Goal: Task Accomplishment & Management: Complete application form

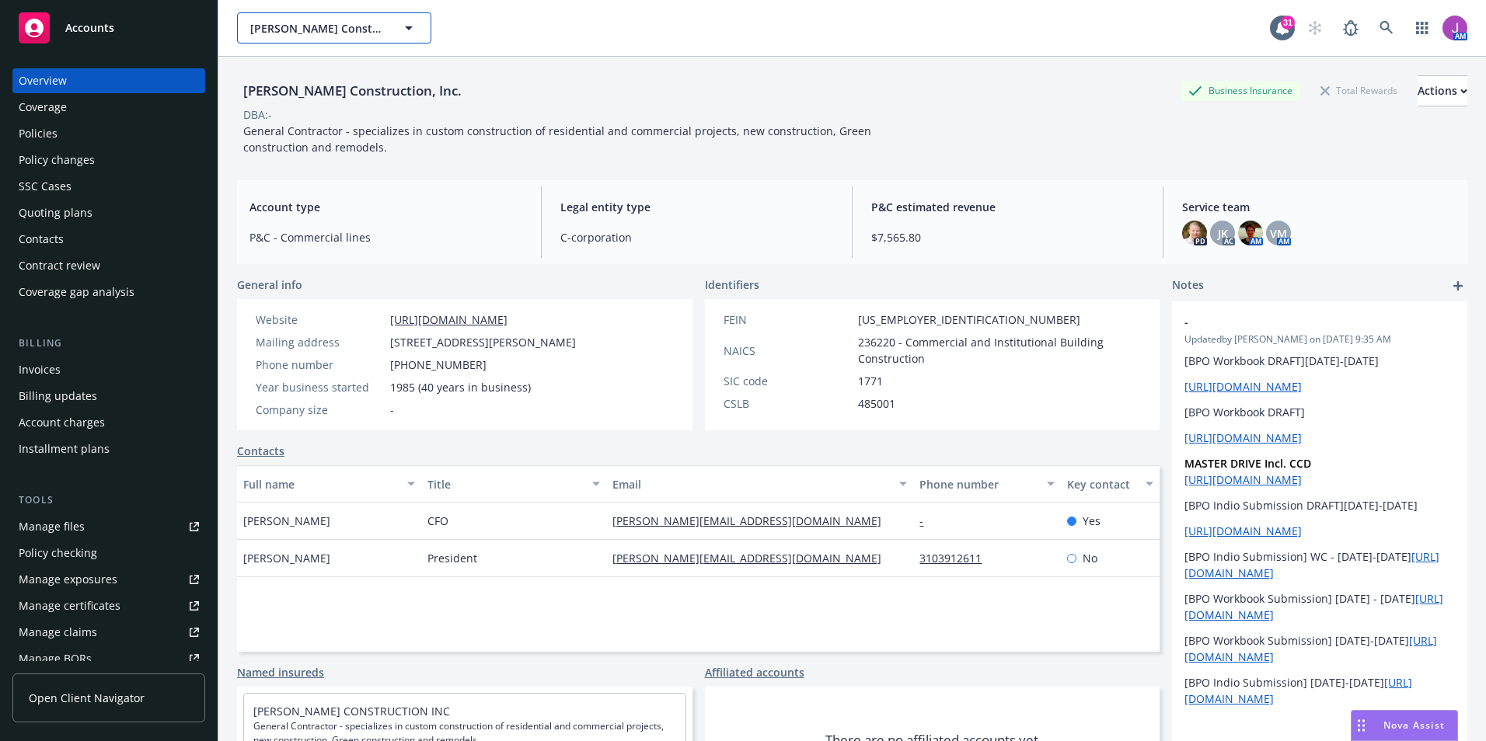
click at [340, 32] on span "Alonzo Construction, Inc." at bounding box center [317, 28] width 134 height 16
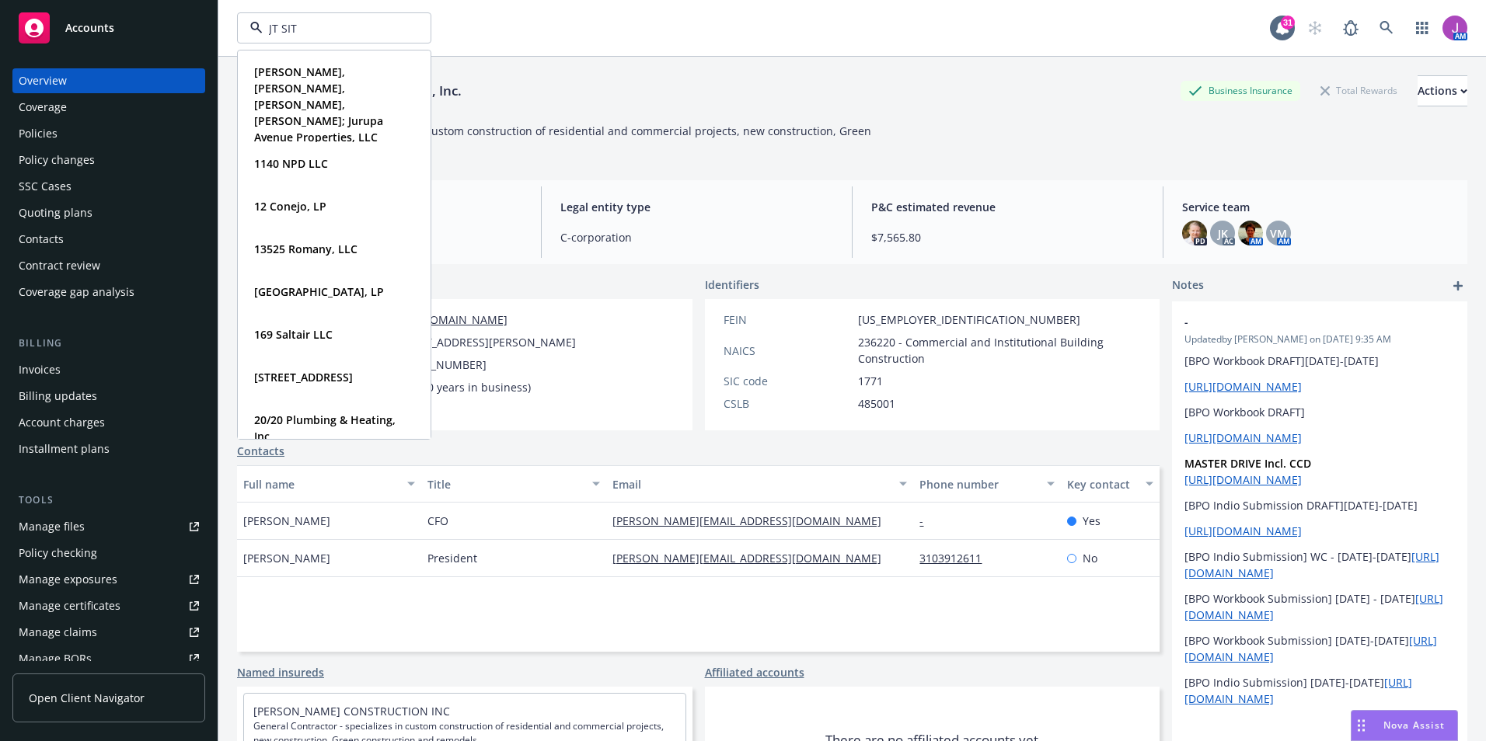
type input "JT SITE"
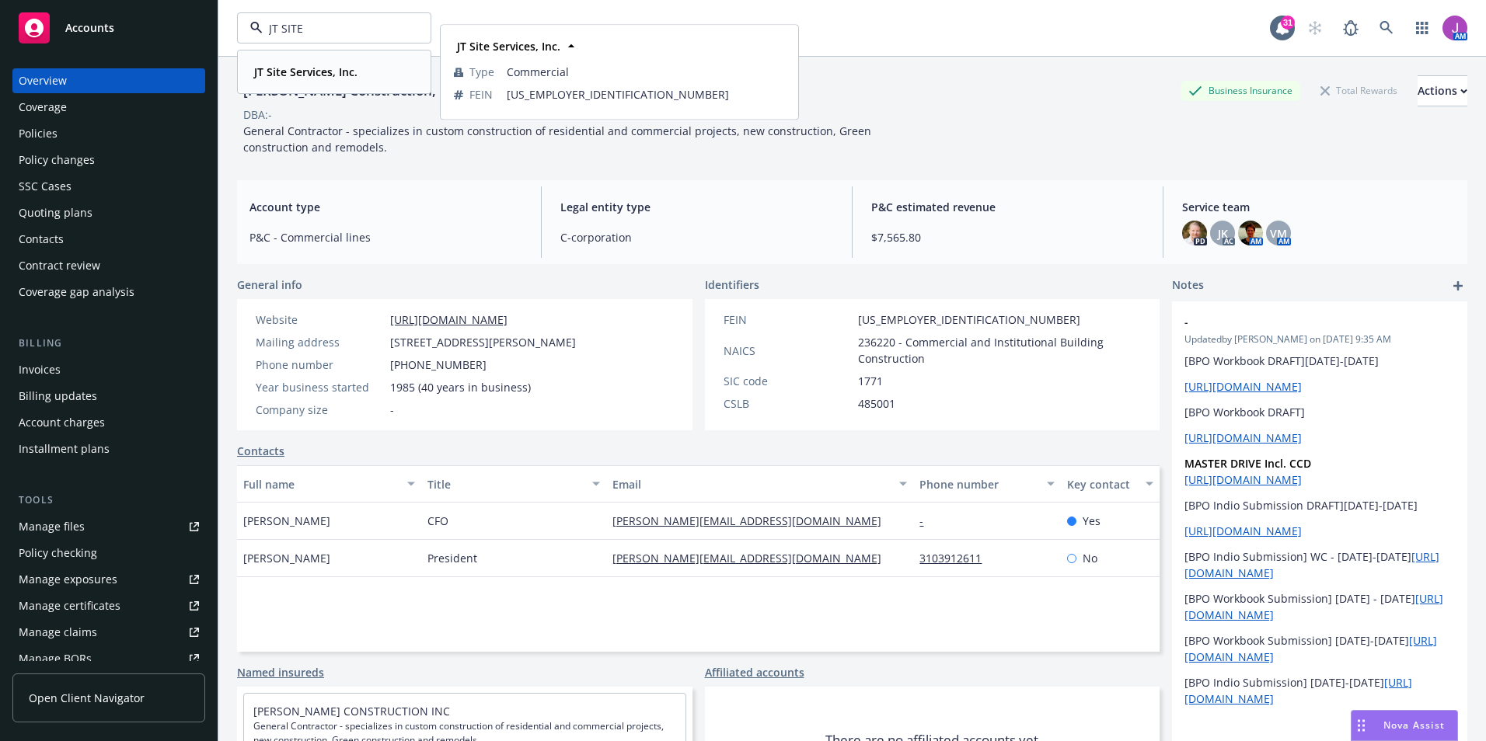
click at [336, 63] on div "JT Site Services, Inc." at bounding box center [304, 72] width 113 height 23
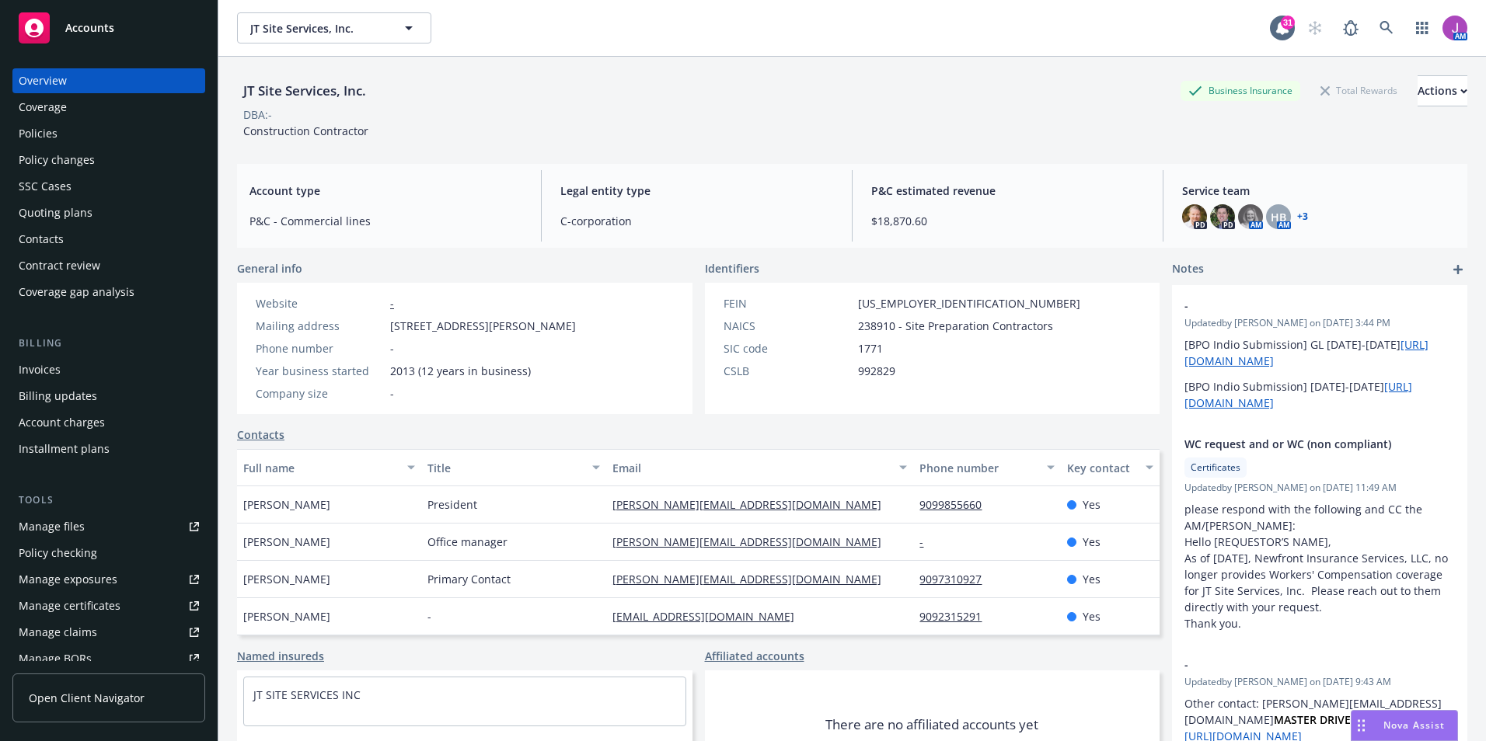
click at [114, 139] on div "Policies" at bounding box center [109, 133] width 180 height 25
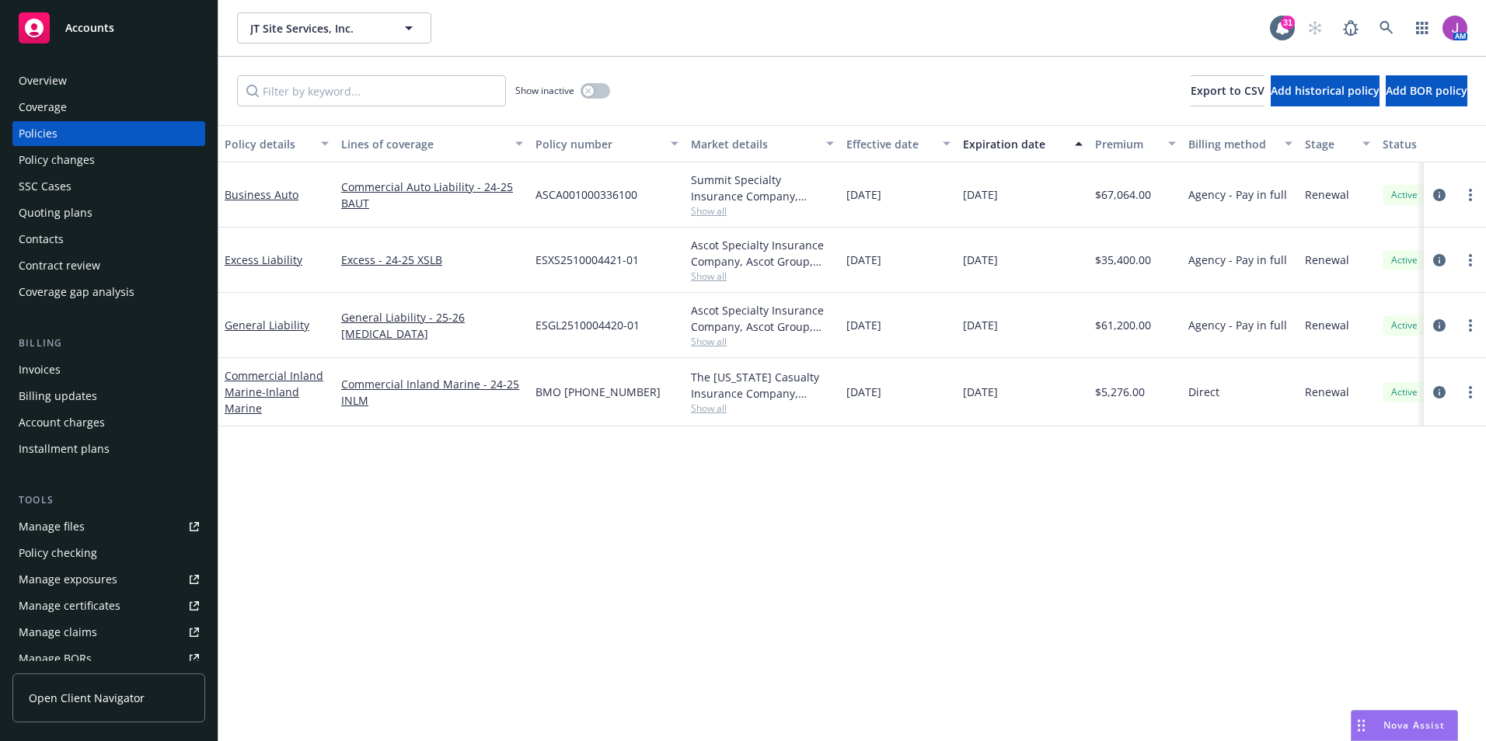
click at [65, 521] on div "Manage files" at bounding box center [52, 526] width 66 height 25
click at [68, 239] on div "Contacts" at bounding box center [109, 239] width 180 height 25
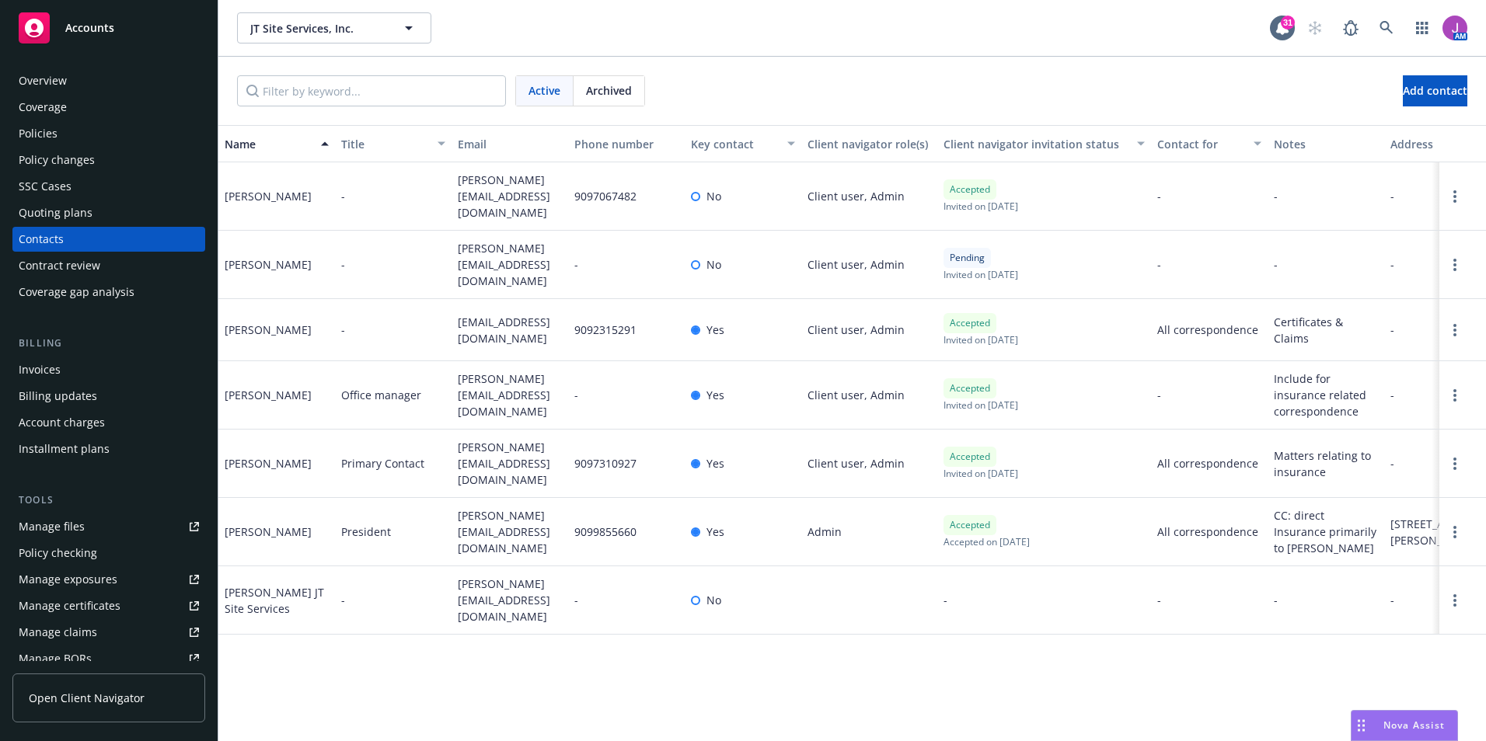
click at [59, 134] on div "Policies" at bounding box center [109, 133] width 180 height 25
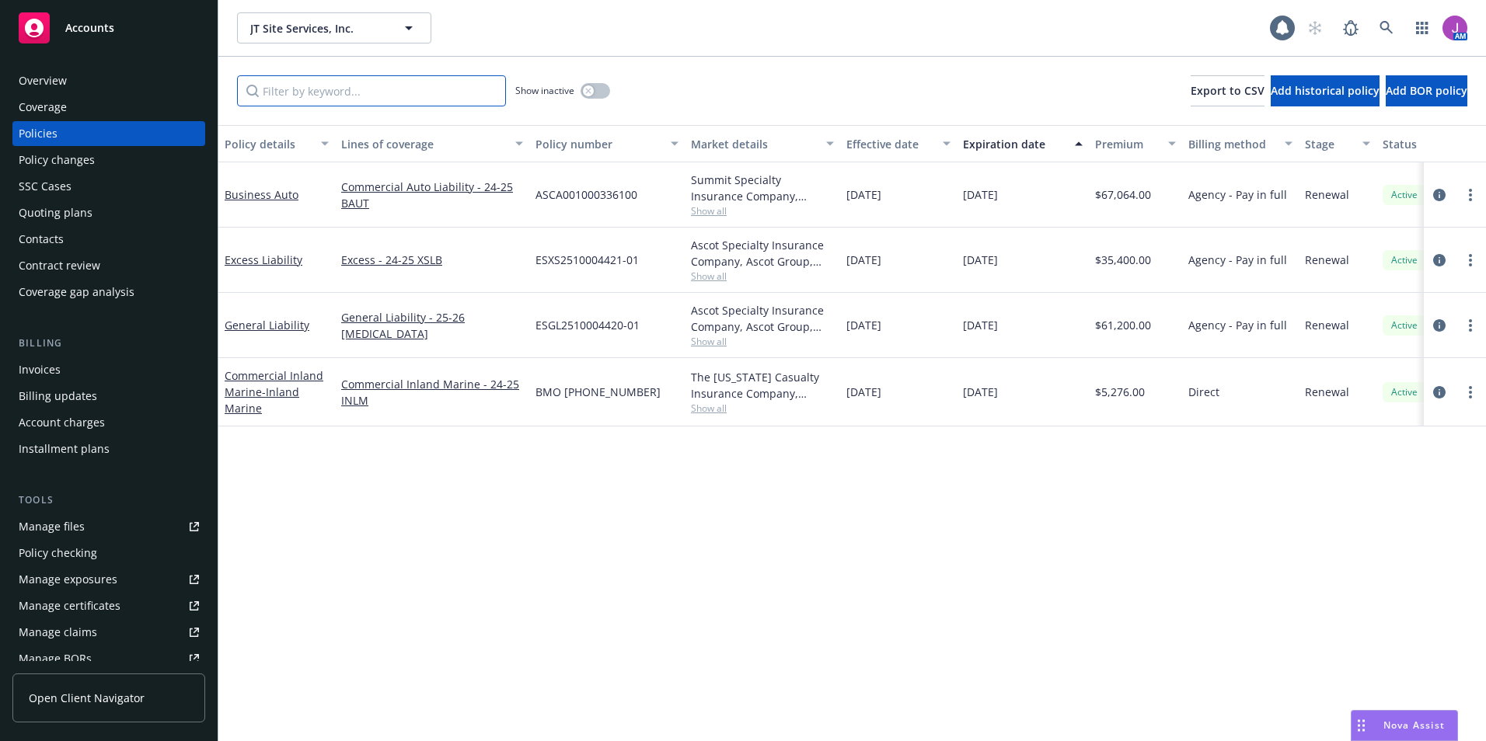
click at [392, 91] on input "Filter by keyword..." at bounding box center [371, 90] width 269 height 31
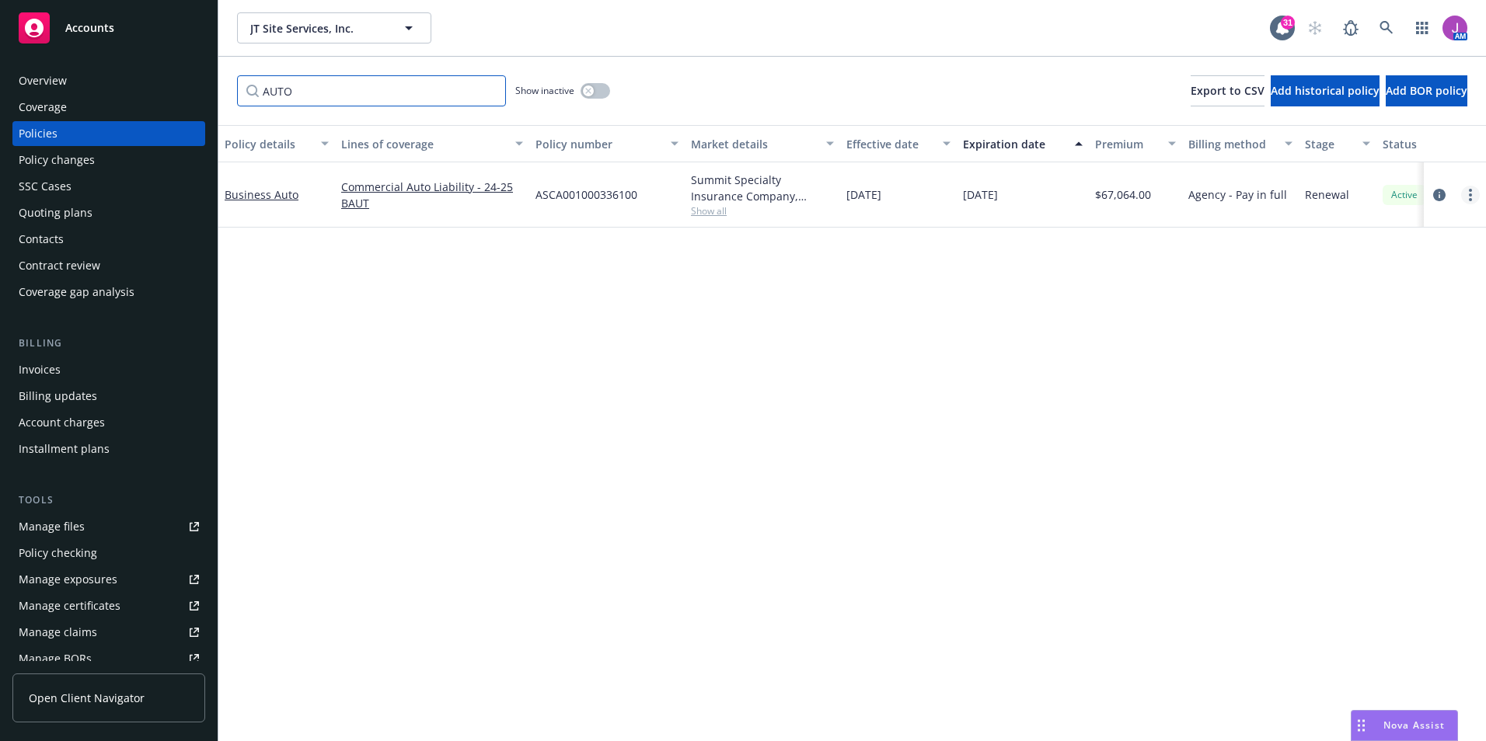
type input "AUTO"
click at [1467, 194] on link "more" at bounding box center [1470, 195] width 19 height 19
click at [1344, 412] on link "Copy logging email" at bounding box center [1387, 413] width 183 height 31
click at [70, 373] on div "Invoices" at bounding box center [109, 369] width 180 height 25
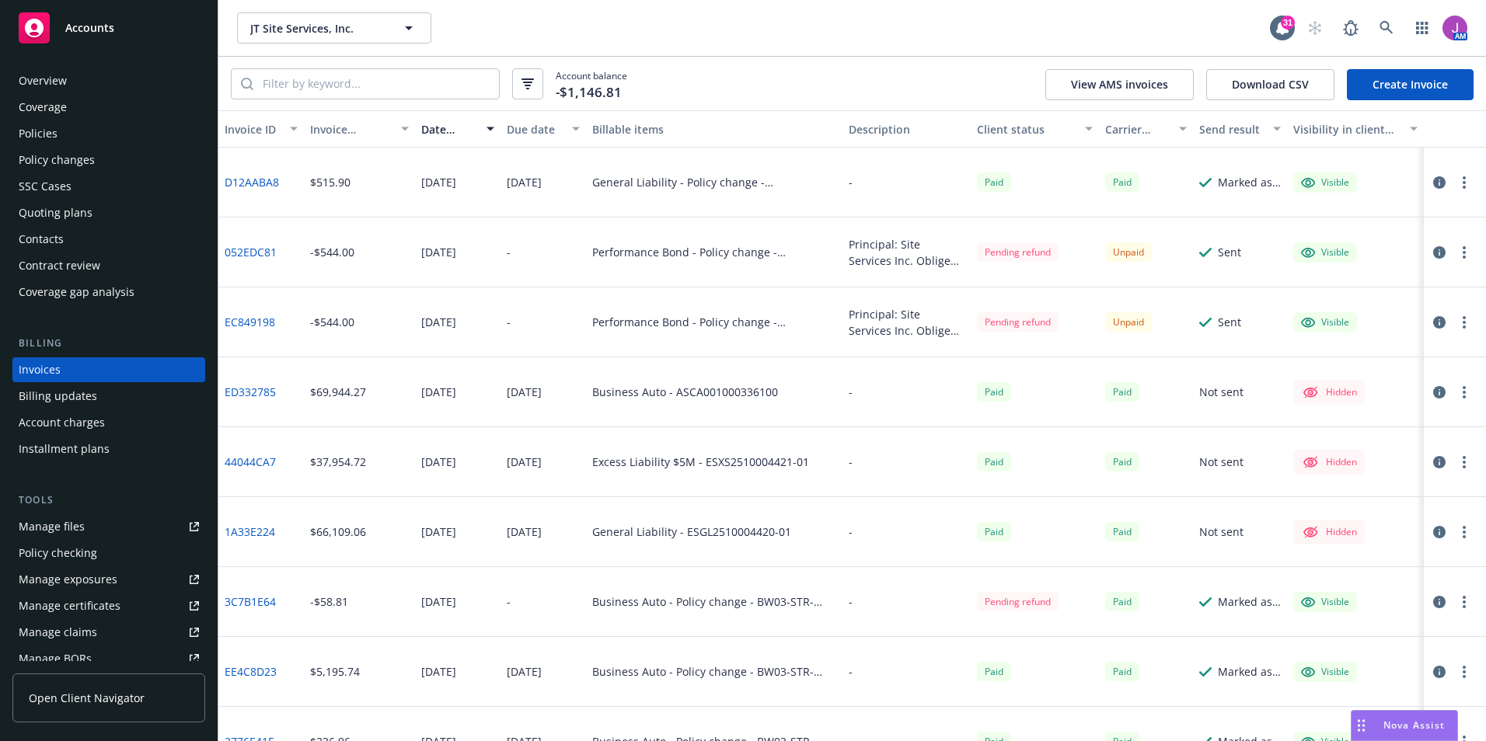
click at [58, 133] on div "Policies" at bounding box center [109, 133] width 180 height 25
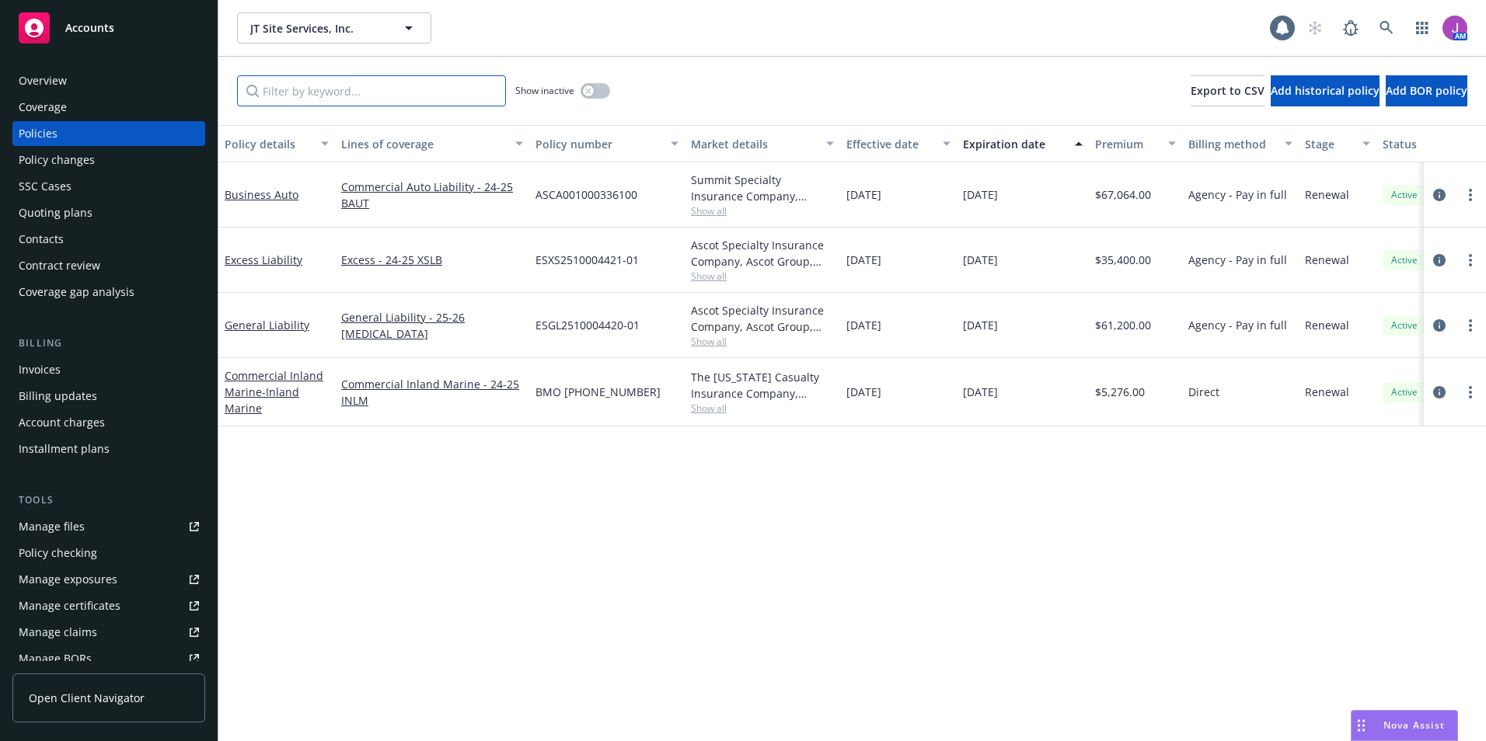
click at [385, 93] on input "Filter by keyword..." at bounding box center [371, 90] width 269 height 31
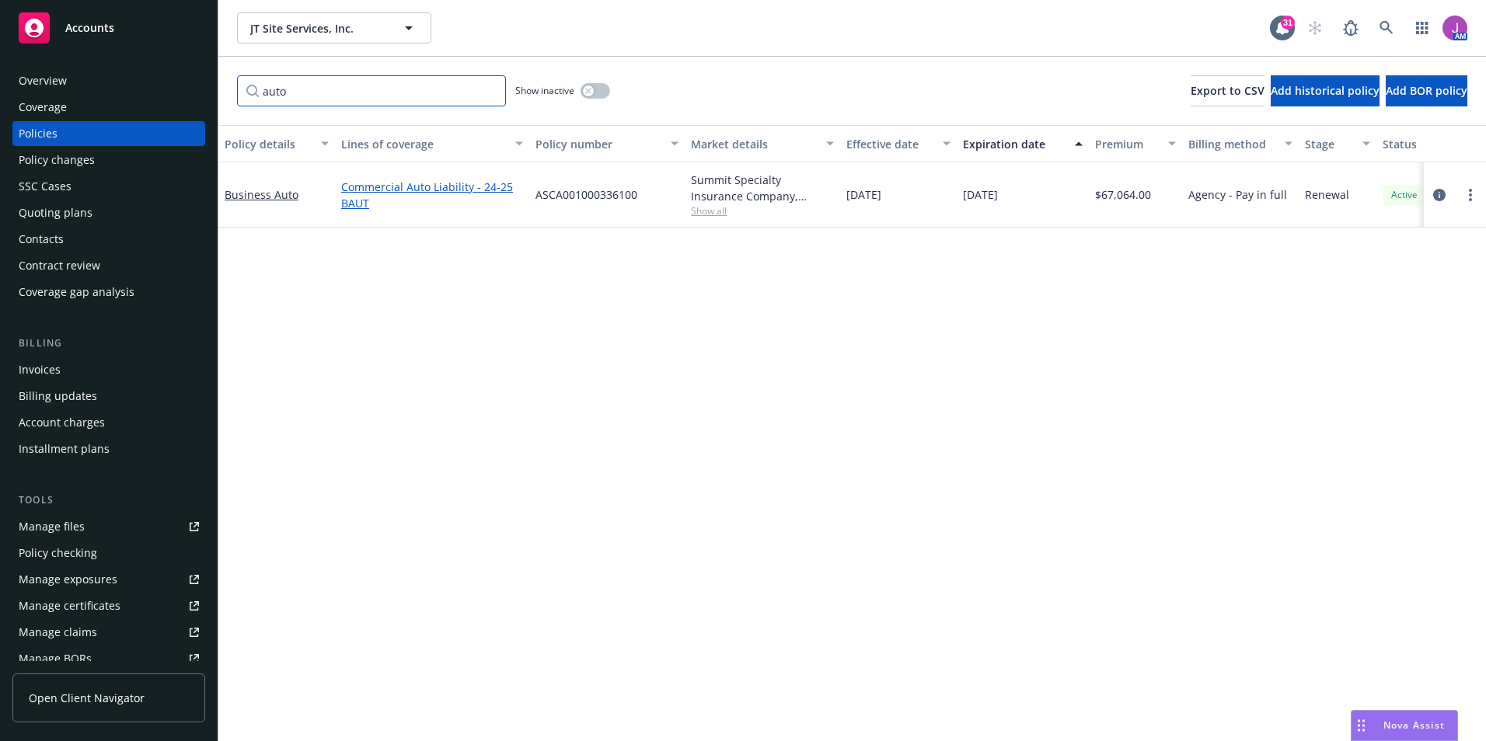
type input "auto"
click at [425, 185] on link "Commercial Auto Liability - 24-25 BAUT" at bounding box center [432, 195] width 182 height 33
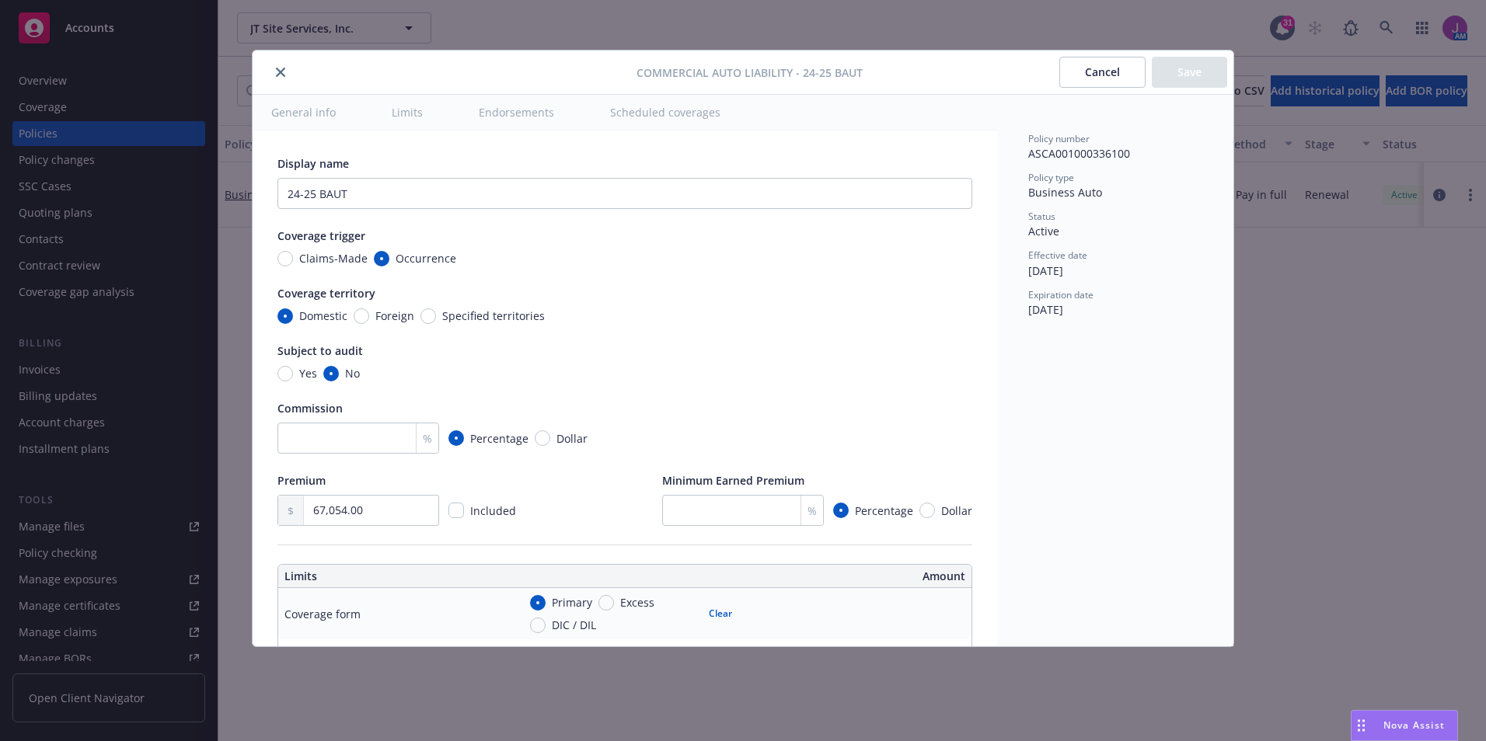
type textarea "x"
click at [281, 68] on icon "close" at bounding box center [280, 72] width 9 height 9
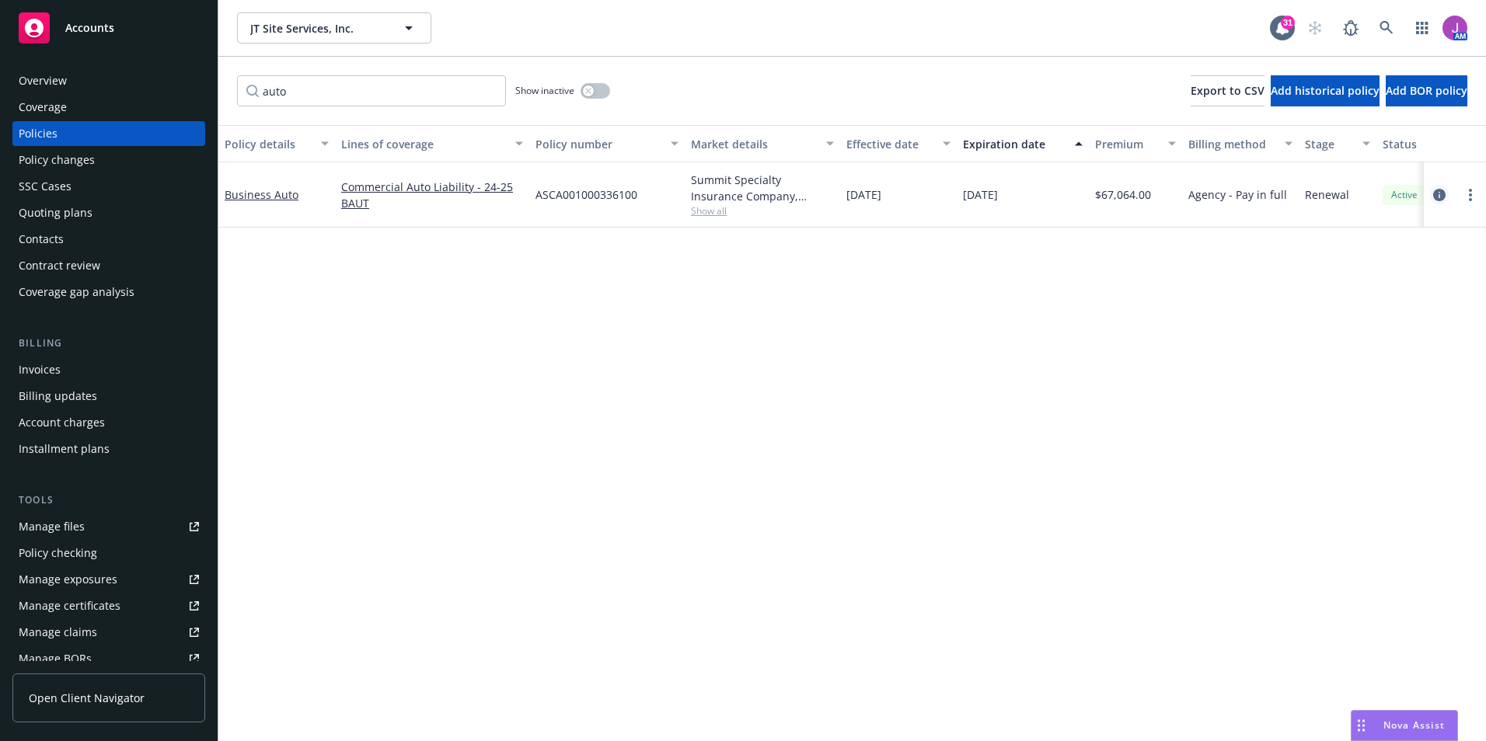
click at [1438, 190] on icon "circleInformation" at bounding box center [1439, 195] width 12 height 12
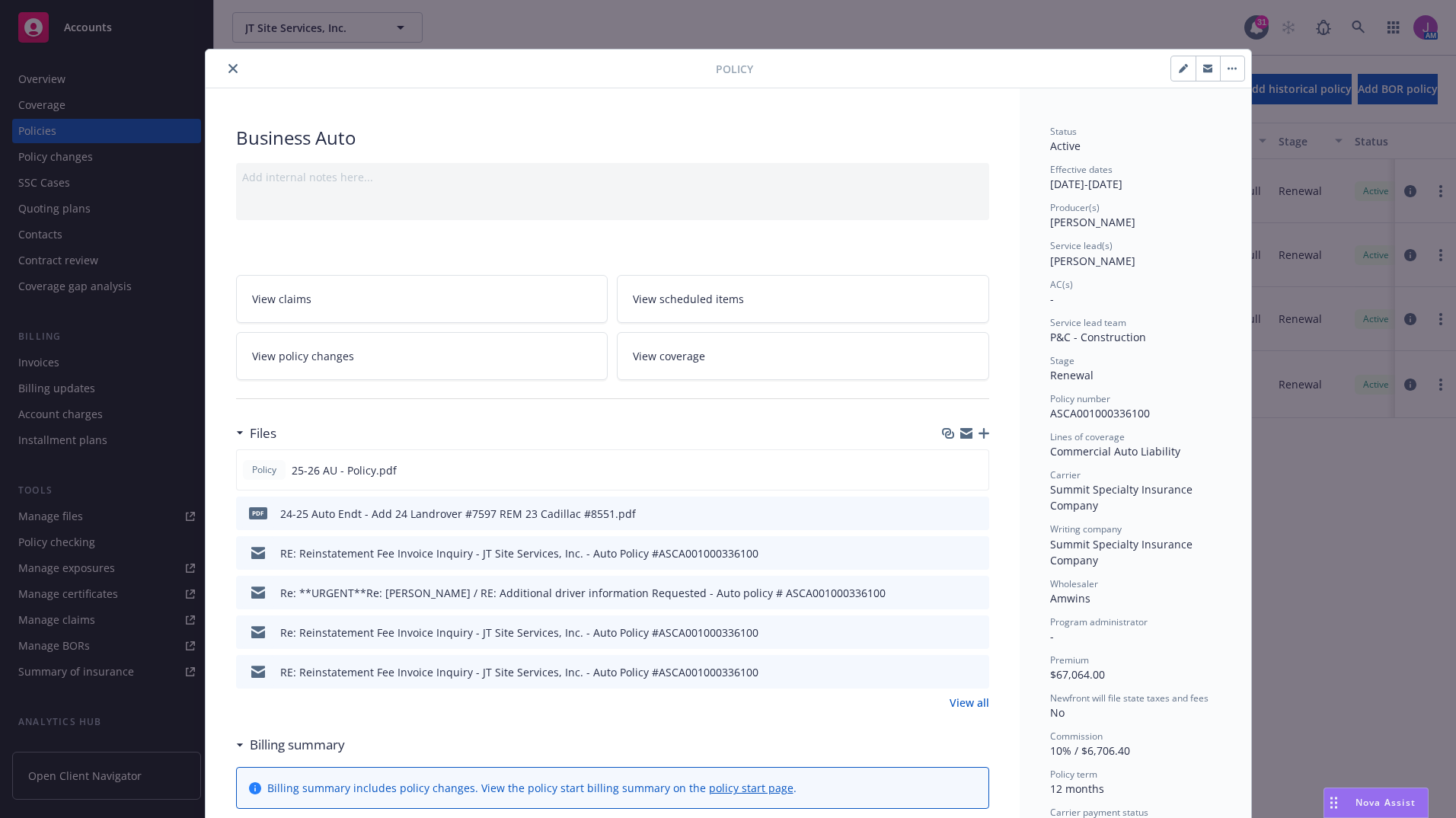
scroll to position [46, 0]
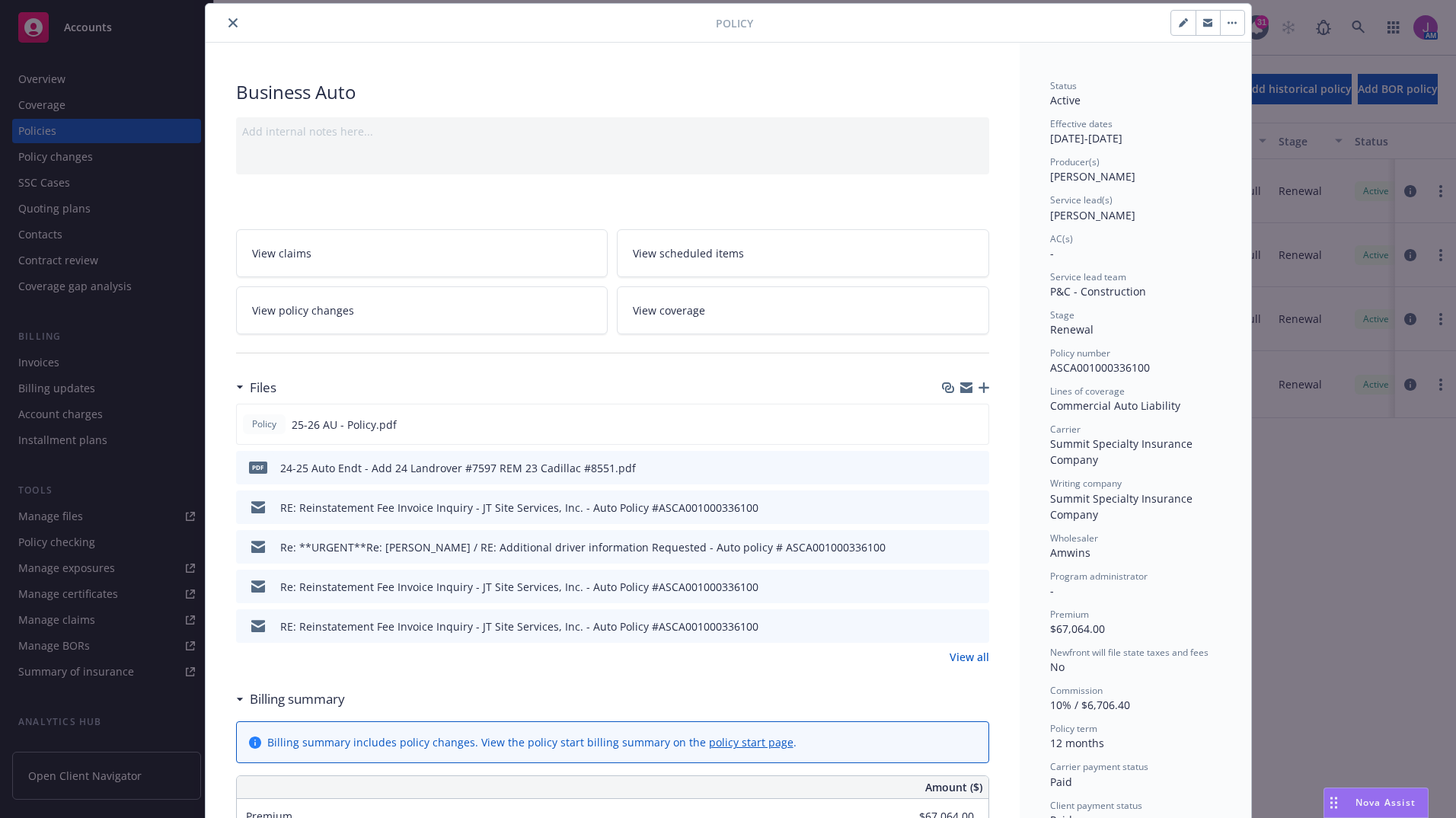
click at [222, 14] on div at bounding box center [463, 23] width 504 height 19
click at [228, 23] on icon "close" at bounding box center [232, 23] width 9 height 9
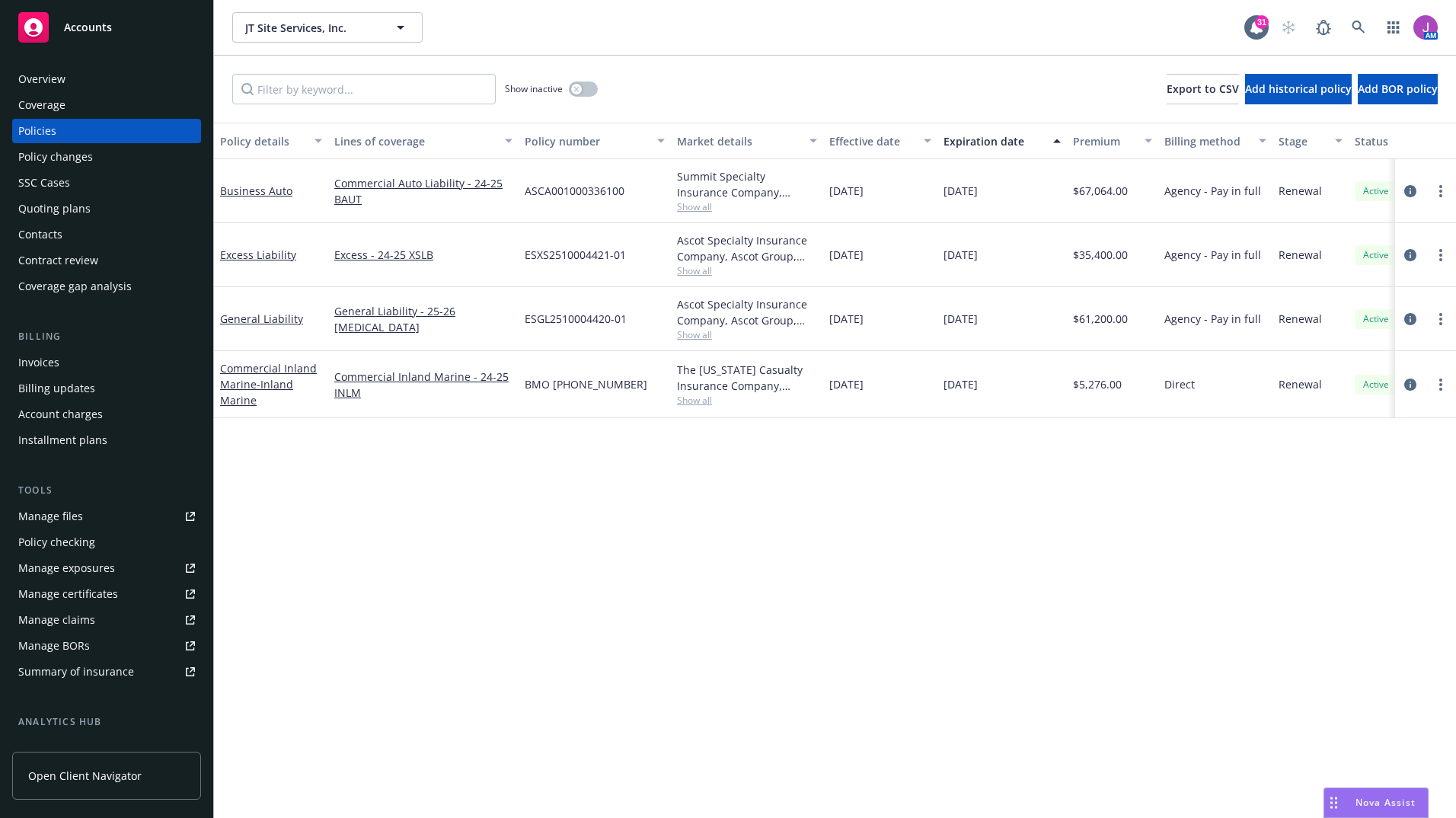
click at [62, 361] on div "Invoices" at bounding box center [107, 361] width 176 height 24
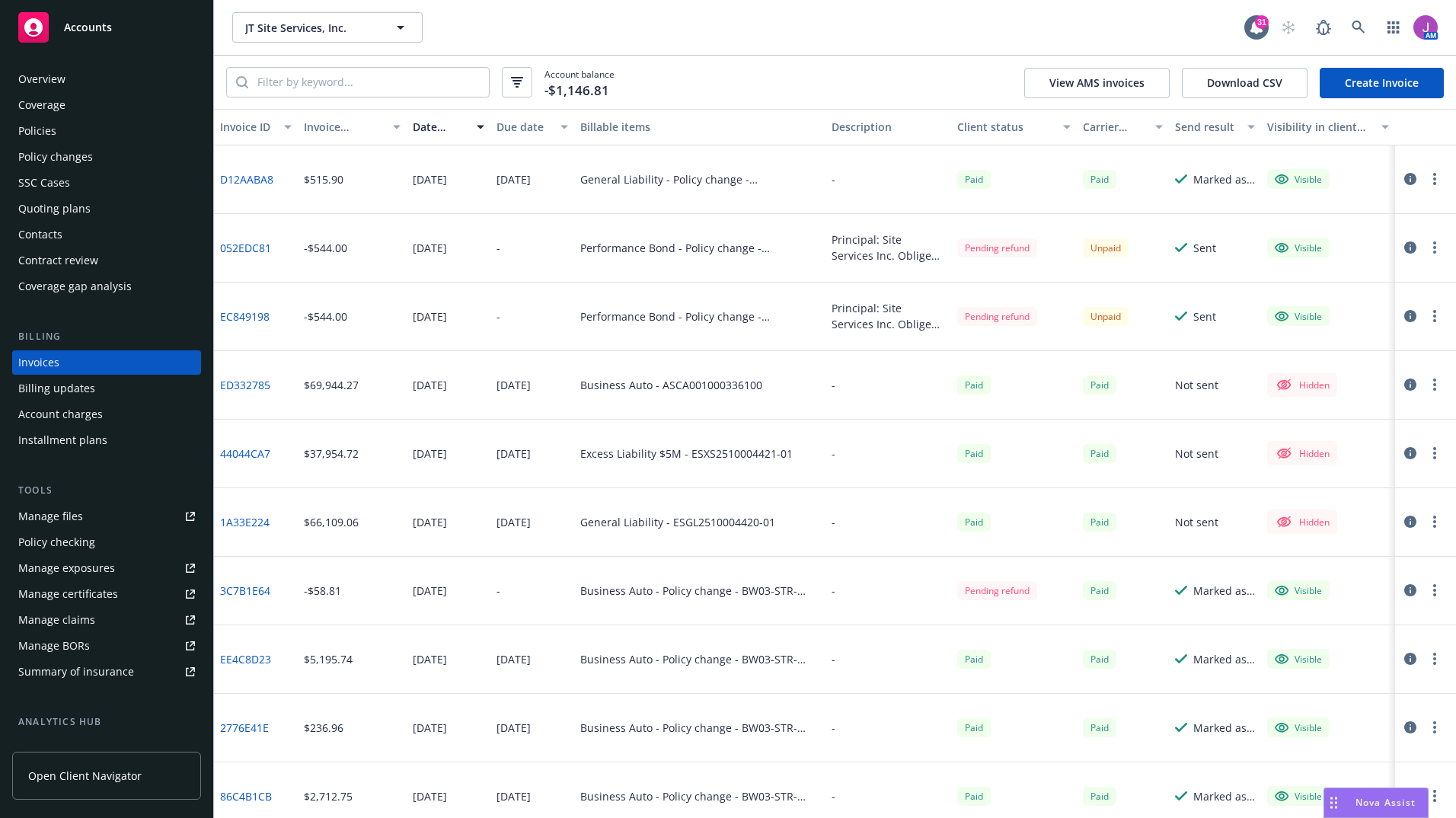
click at [54, 135] on div "Policies" at bounding box center [37, 130] width 38 height 24
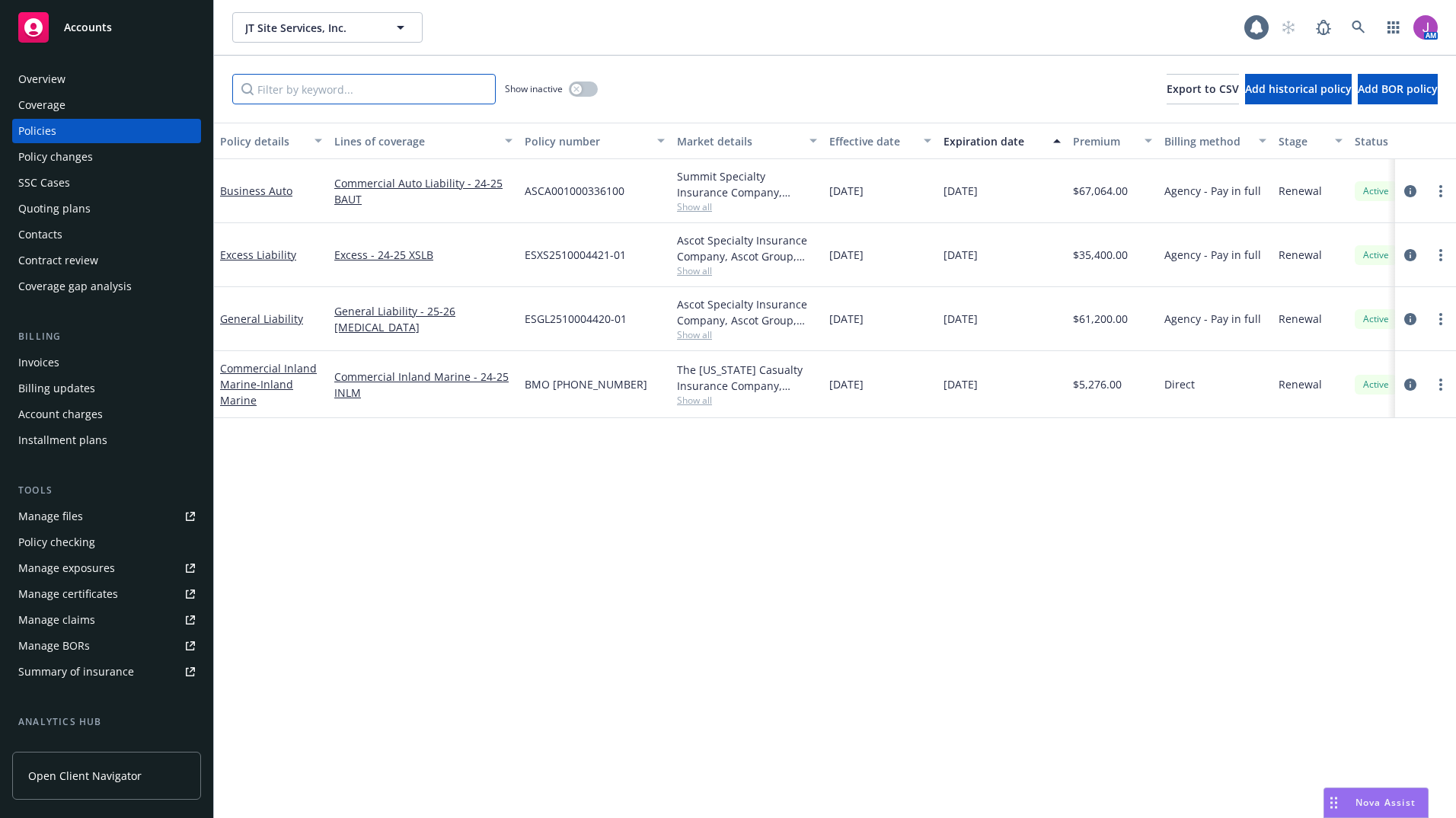
click at [276, 90] on input "Filter by keyword..." at bounding box center [364, 88] width 264 height 30
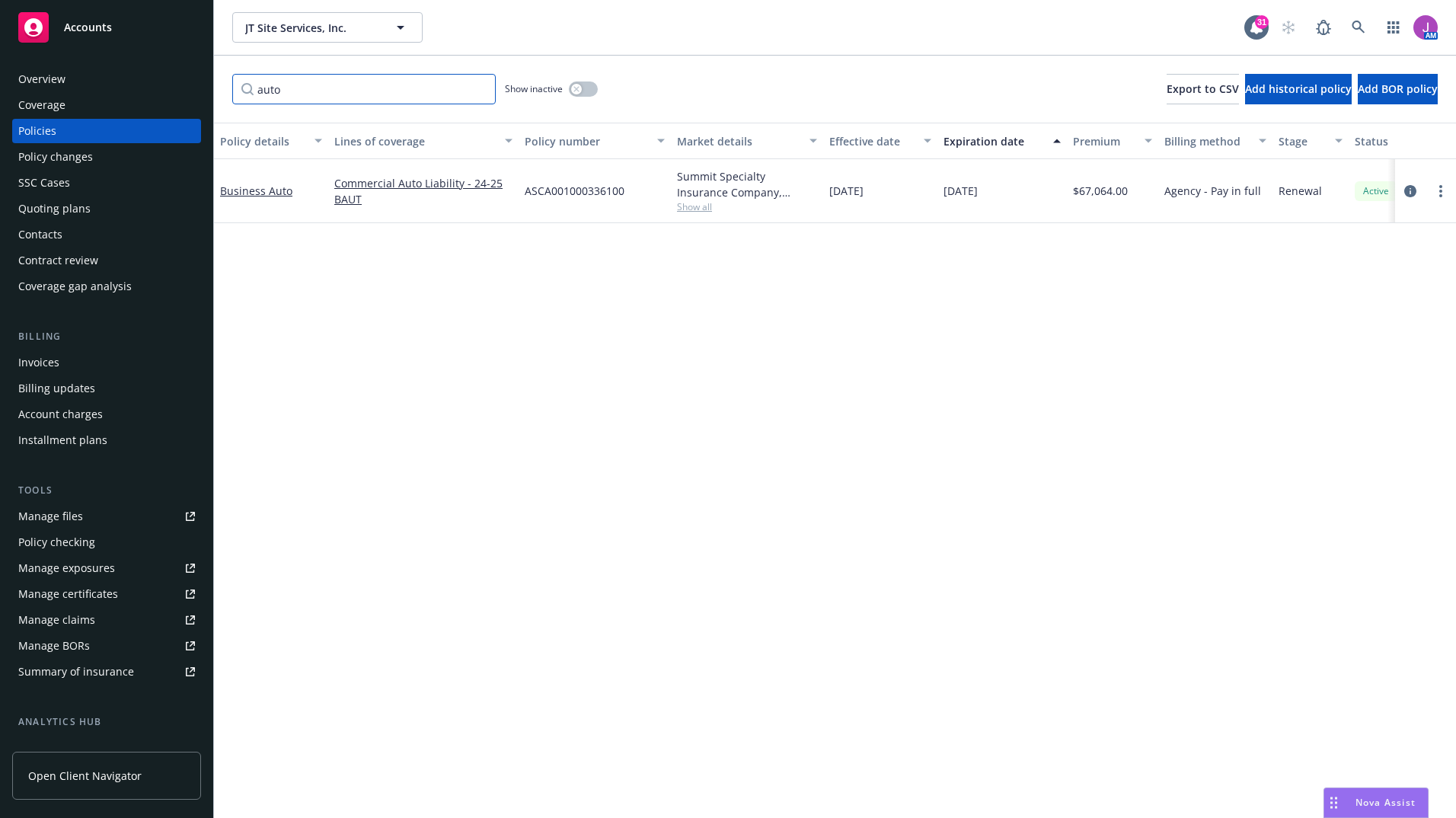
type input "auto"
click at [696, 210] on span "Show all" at bounding box center [747, 206] width 140 height 13
click at [67, 212] on div "Quoting plans" at bounding box center [55, 208] width 73 height 24
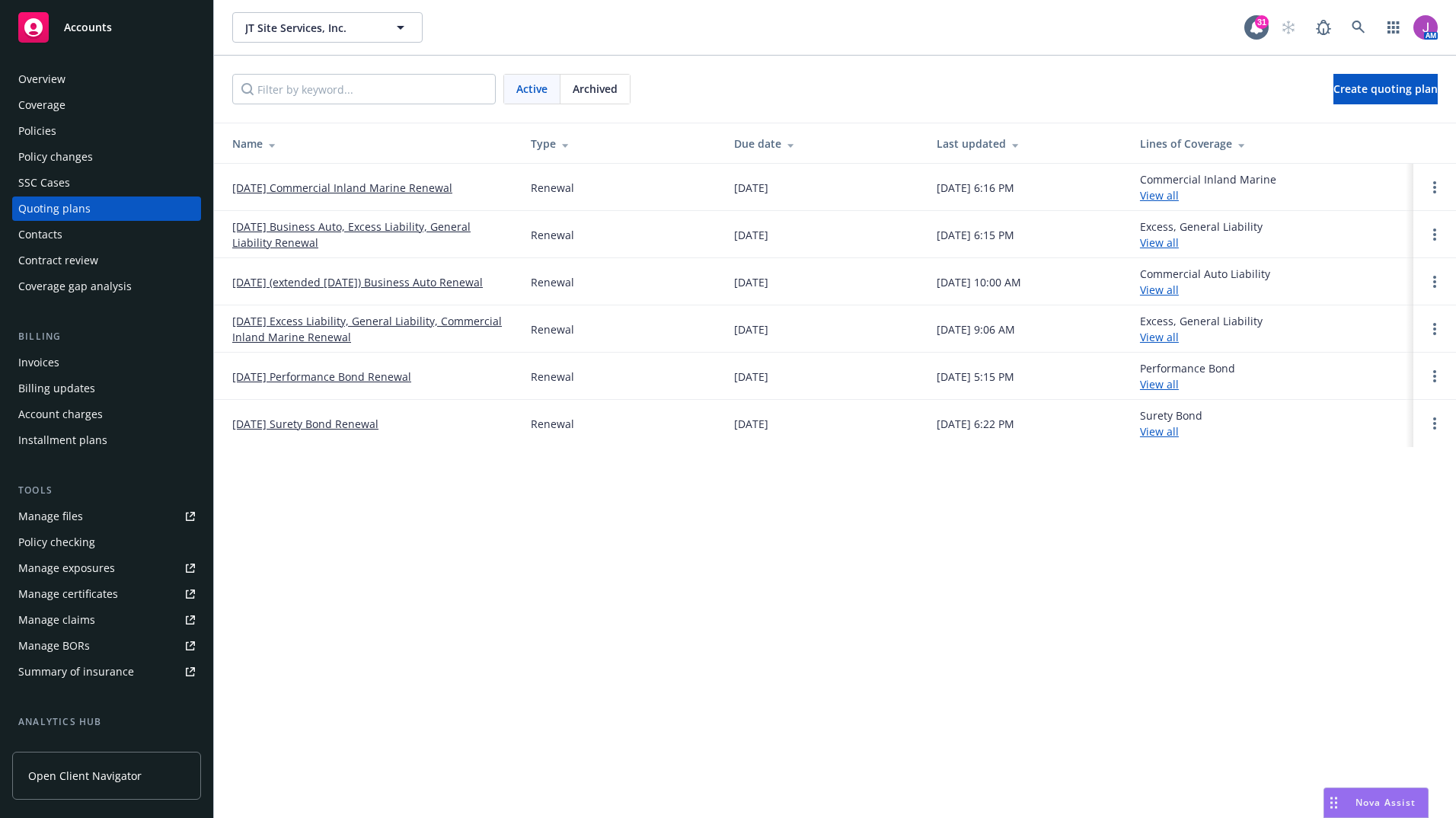
click at [1172, 197] on link "View all" at bounding box center [1159, 195] width 39 height 15
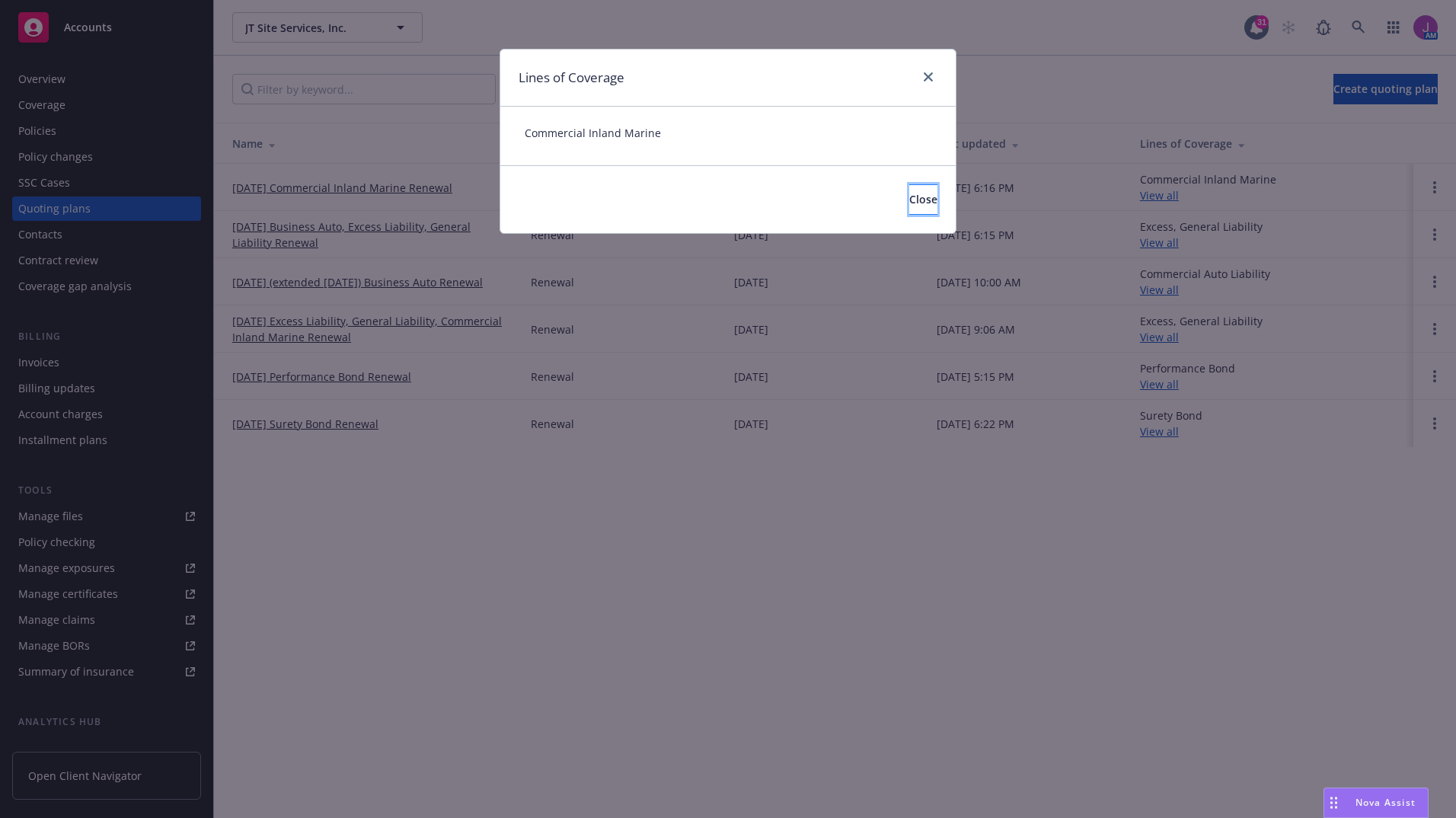
click at [909, 202] on button "Close" at bounding box center [923, 199] width 28 height 30
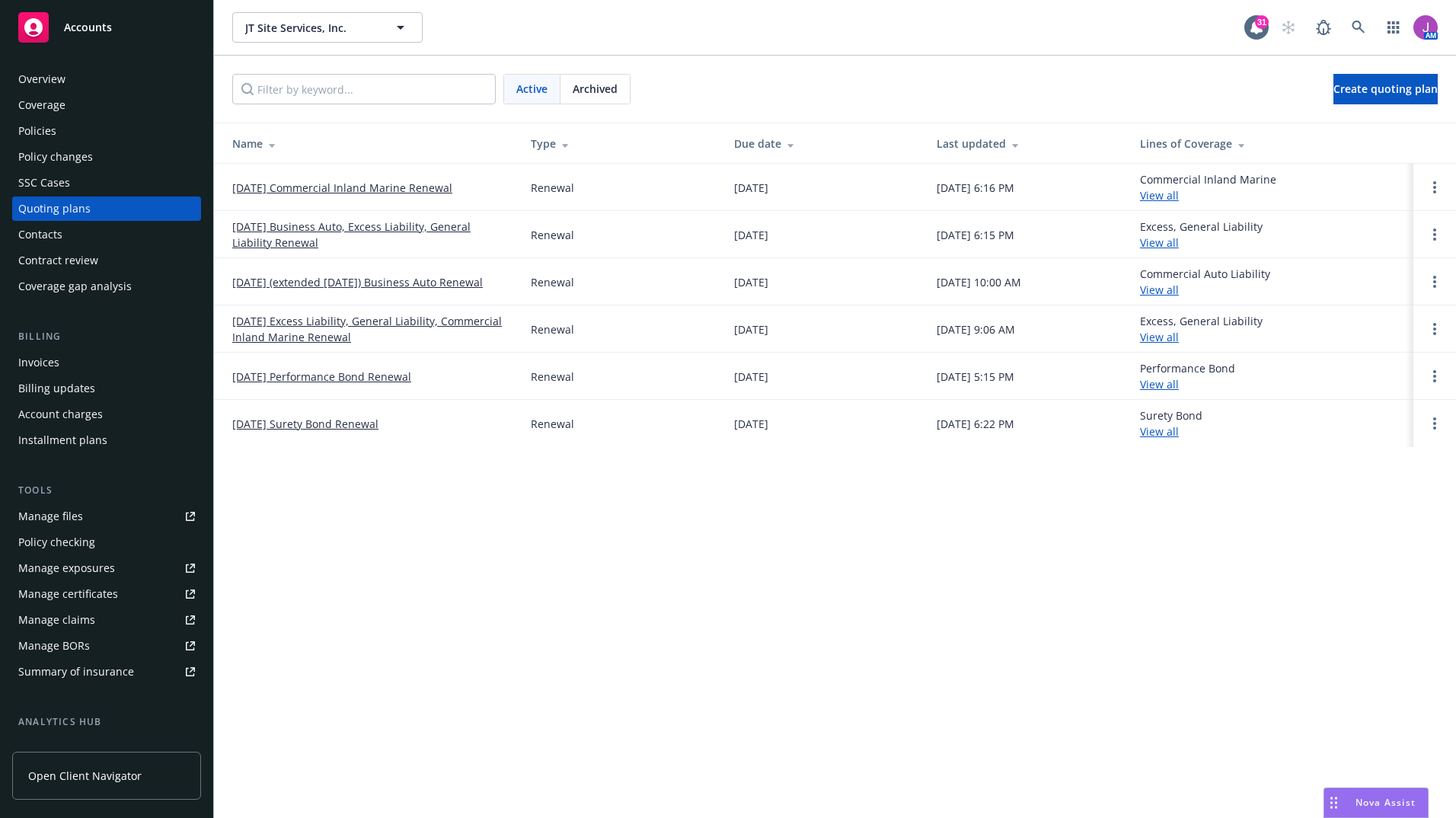
click at [367, 288] on link "1/15/25 (extended 12/10/24) Business Auto Renewal" at bounding box center [358, 282] width 251 height 16
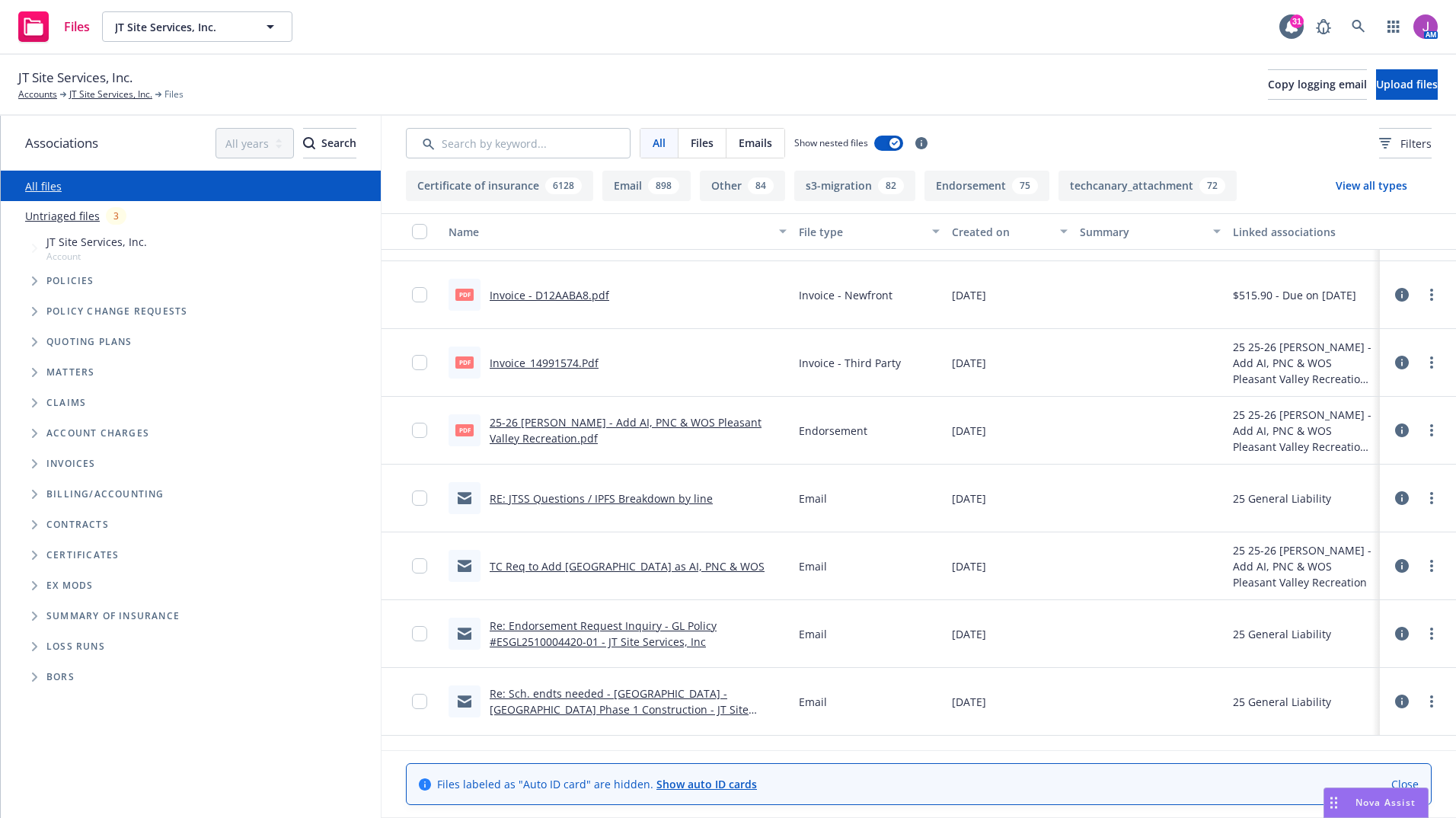
scroll to position [5537, 0]
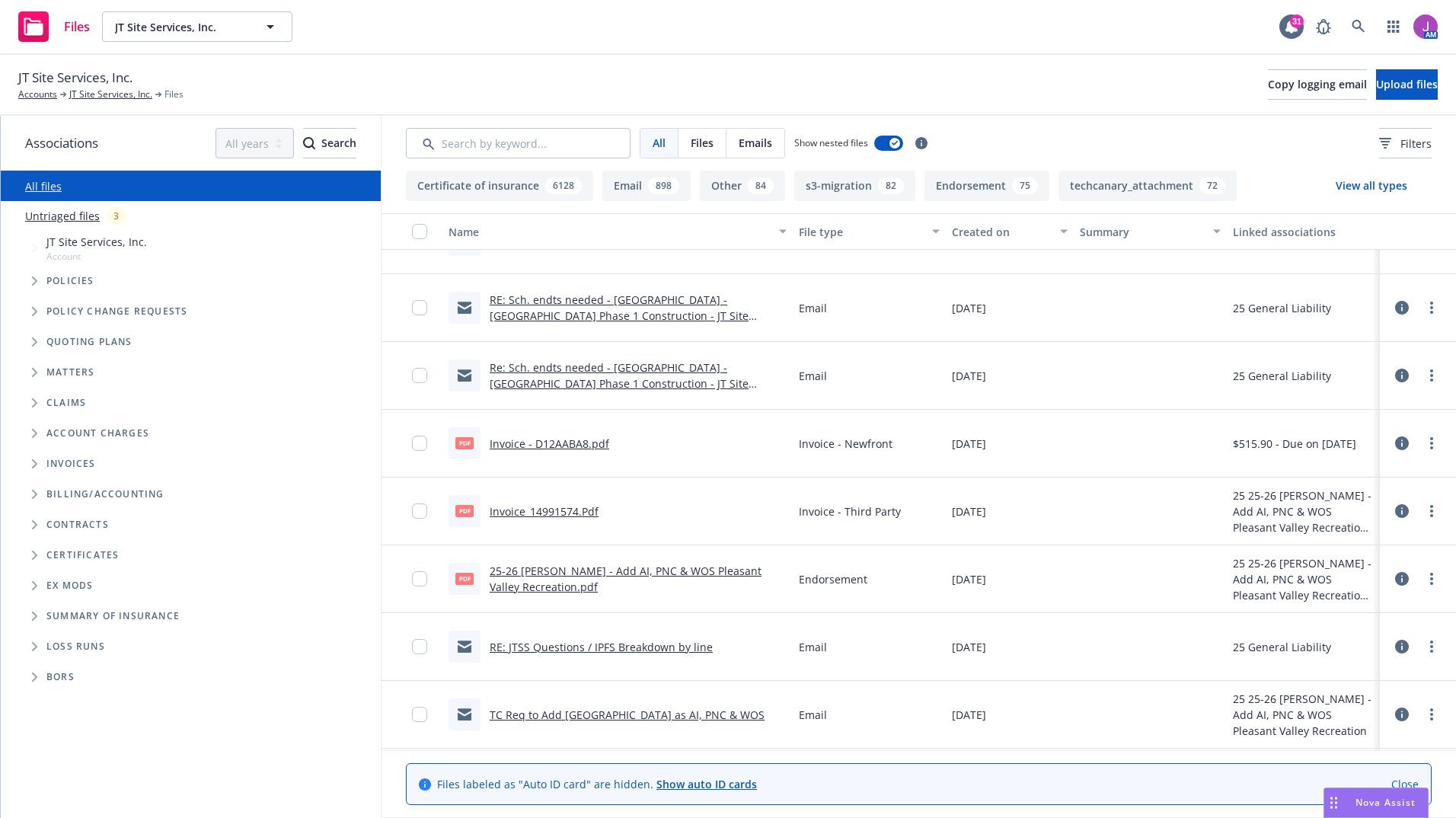
click at [542, 508] on link "Invoice_14991574.Pdf" at bounding box center [544, 510] width 109 height 15
click at [552, 444] on link "Invoice - D12AABA8.pdf" at bounding box center [550, 443] width 120 height 15
click at [126, 93] on link "JT Site Services, Inc." at bounding box center [111, 94] width 83 height 14
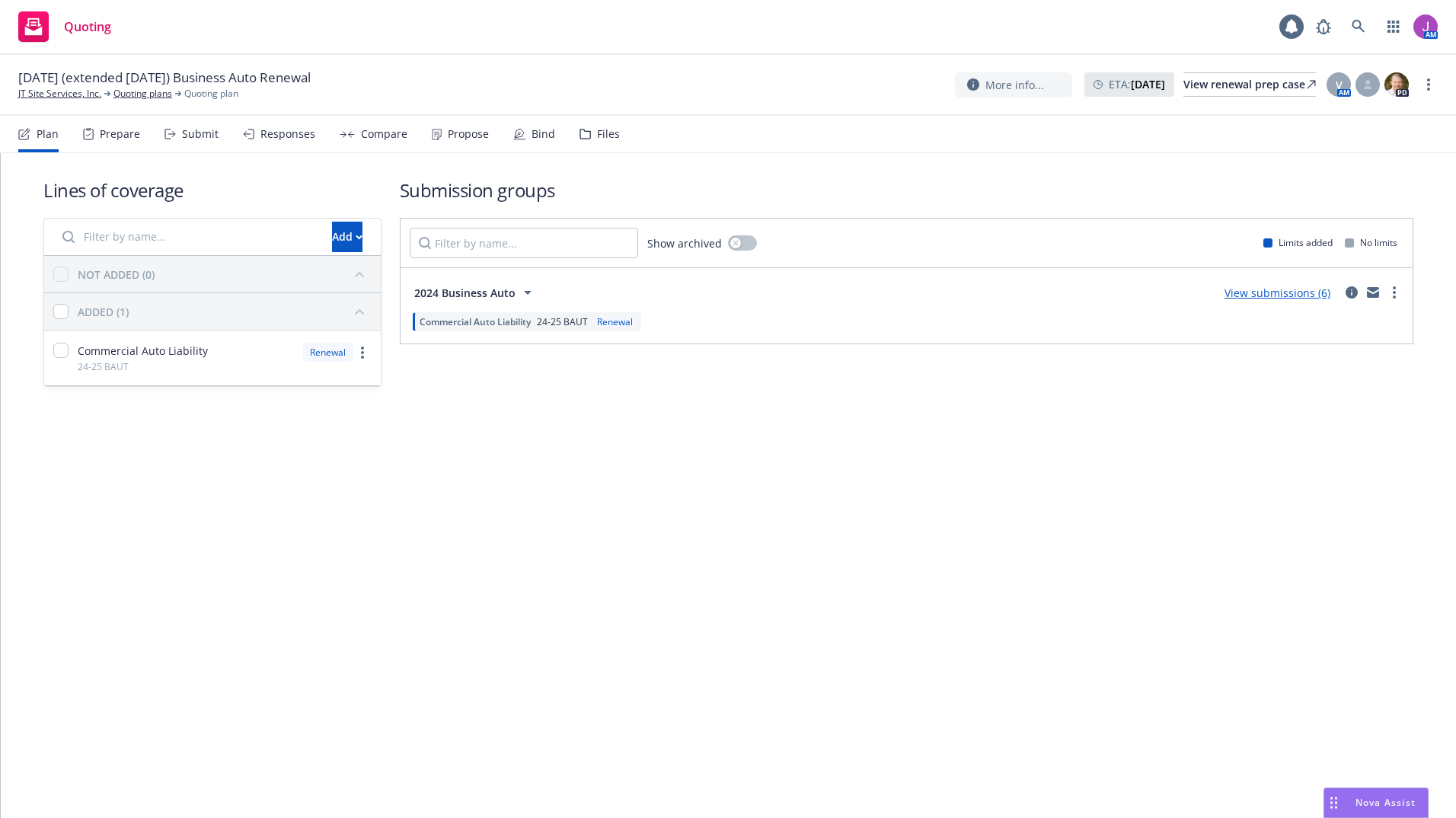
click at [589, 134] on div "Files" at bounding box center [599, 133] width 40 height 36
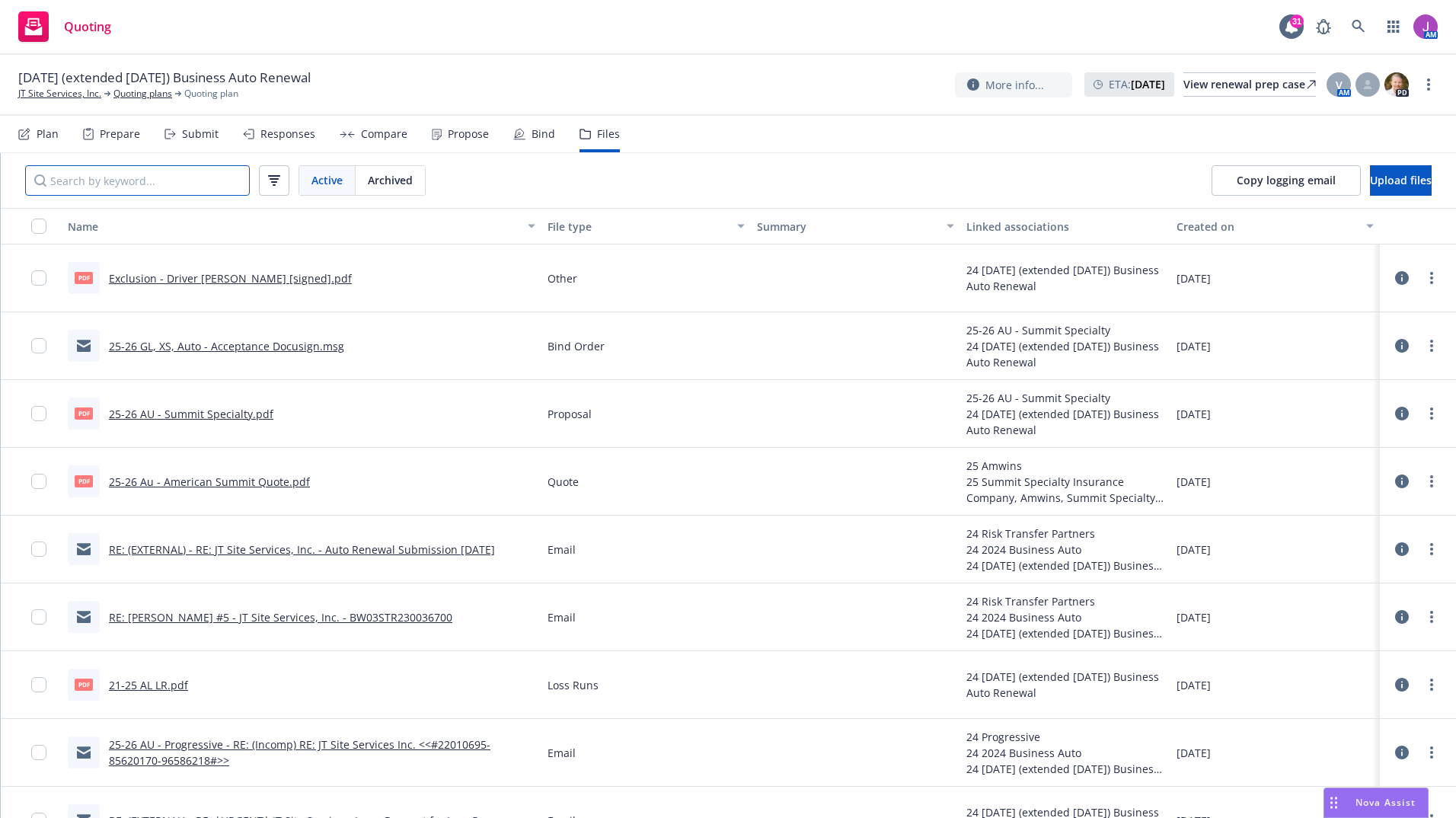
click at [209, 186] on input "Search by keyword..." at bounding box center [137, 180] width 224 height 30
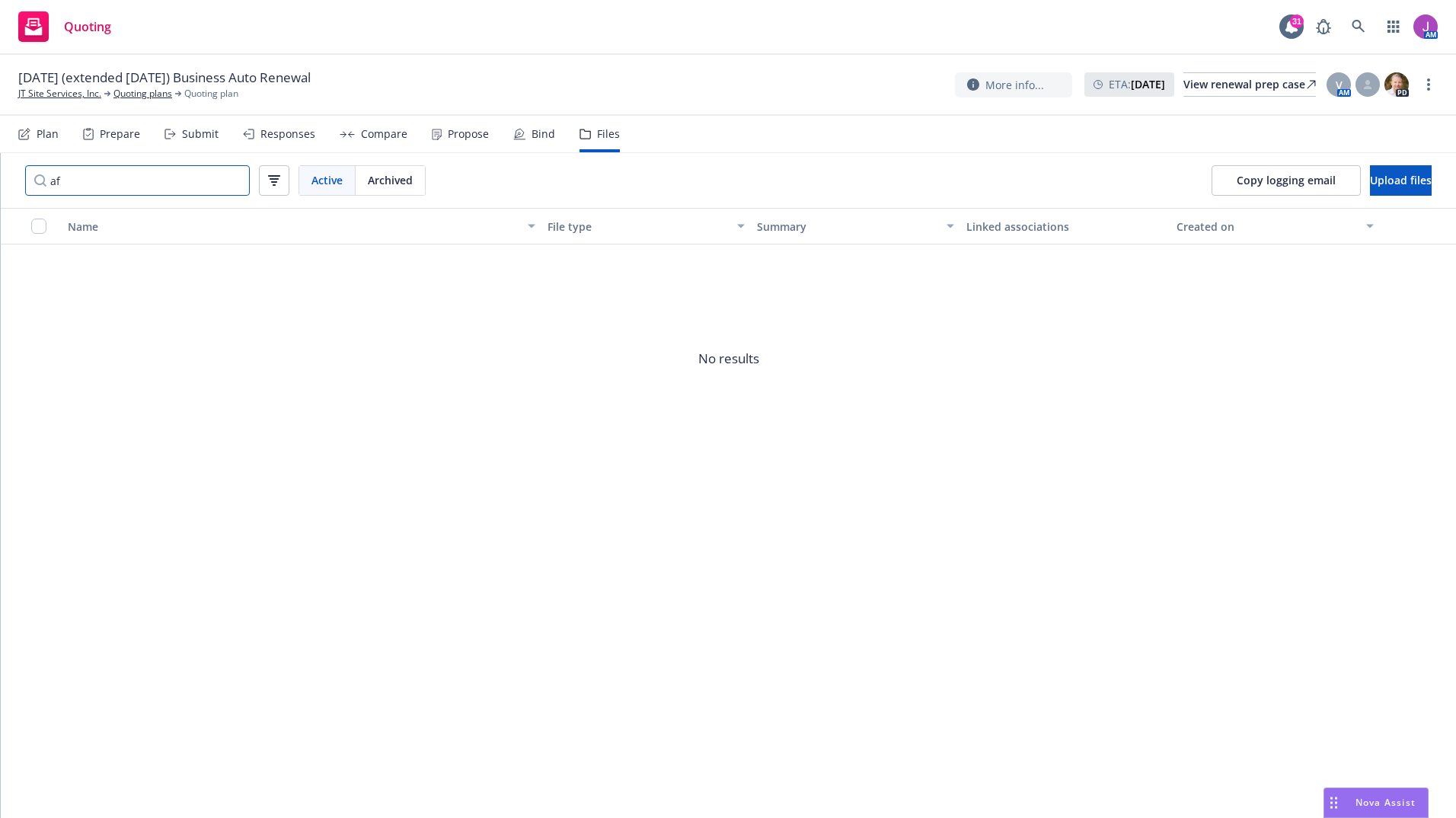
type input "a"
type input "i"
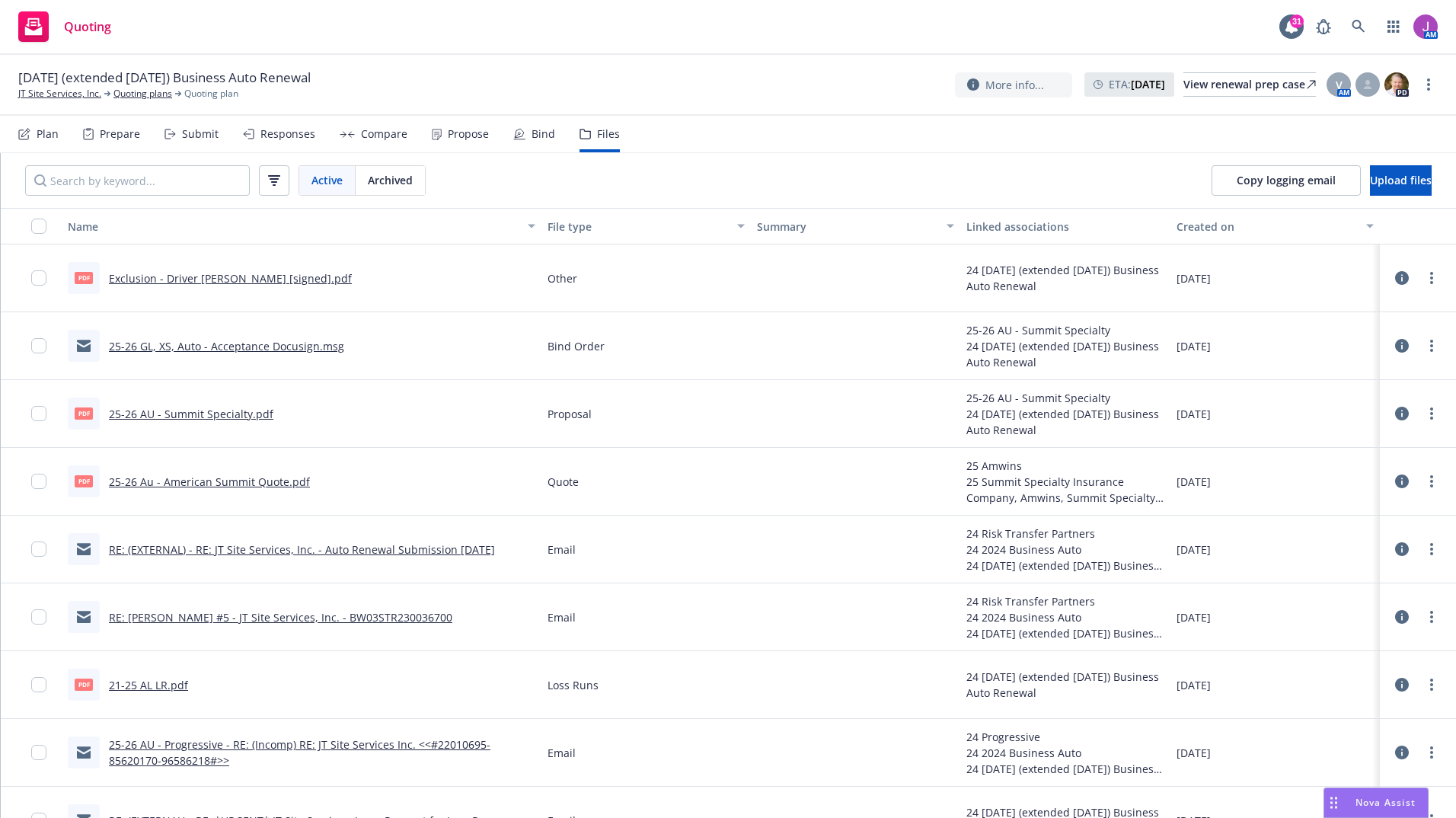
click at [227, 348] on link "25-26 GL, XS, Auto - Acceptance Docusign.msg" at bounding box center [226, 346] width 235 height 15
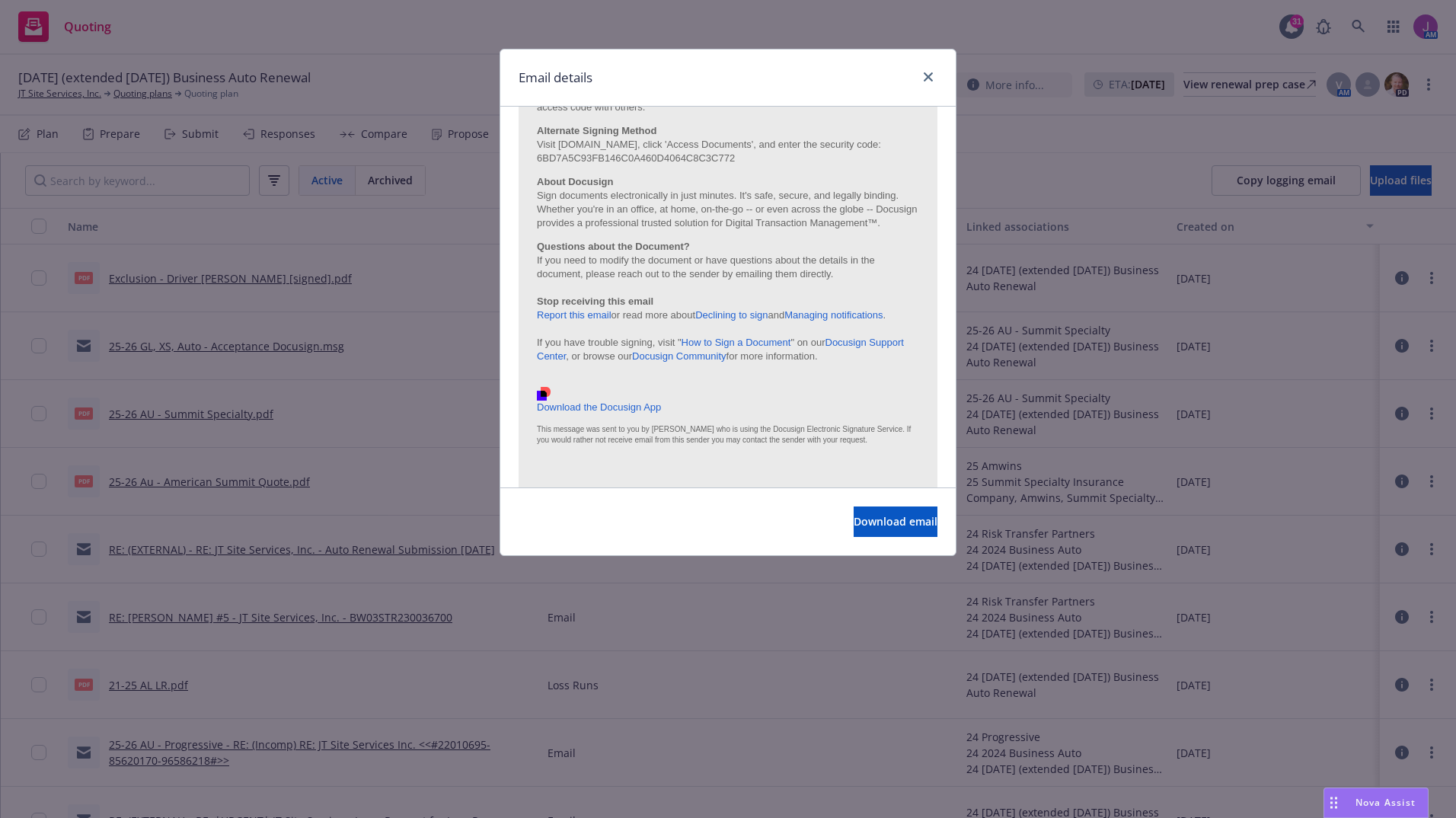
scroll to position [641, 0]
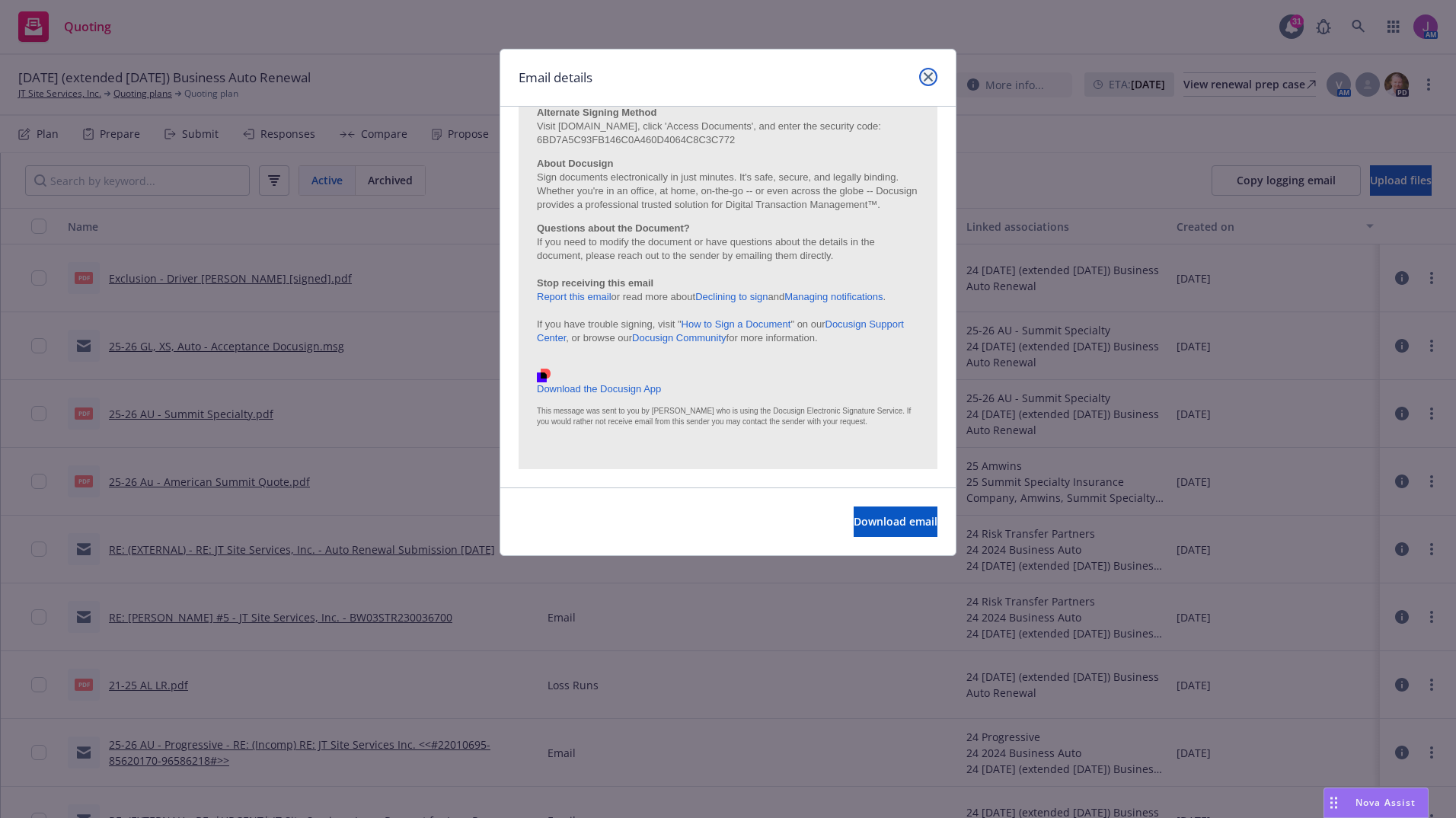
click at [930, 72] on icon "close" at bounding box center [928, 76] width 9 height 9
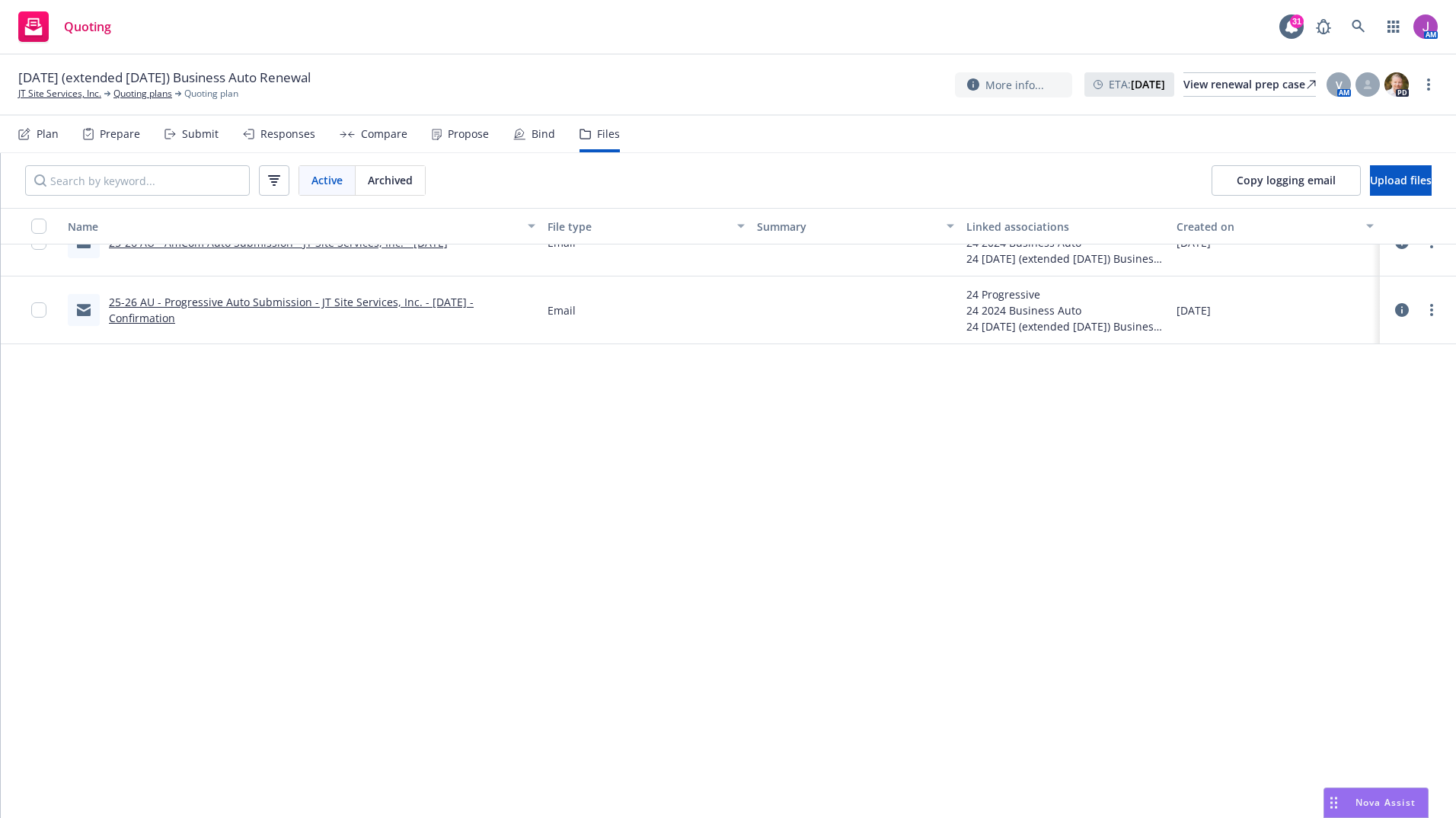
scroll to position [0, 0]
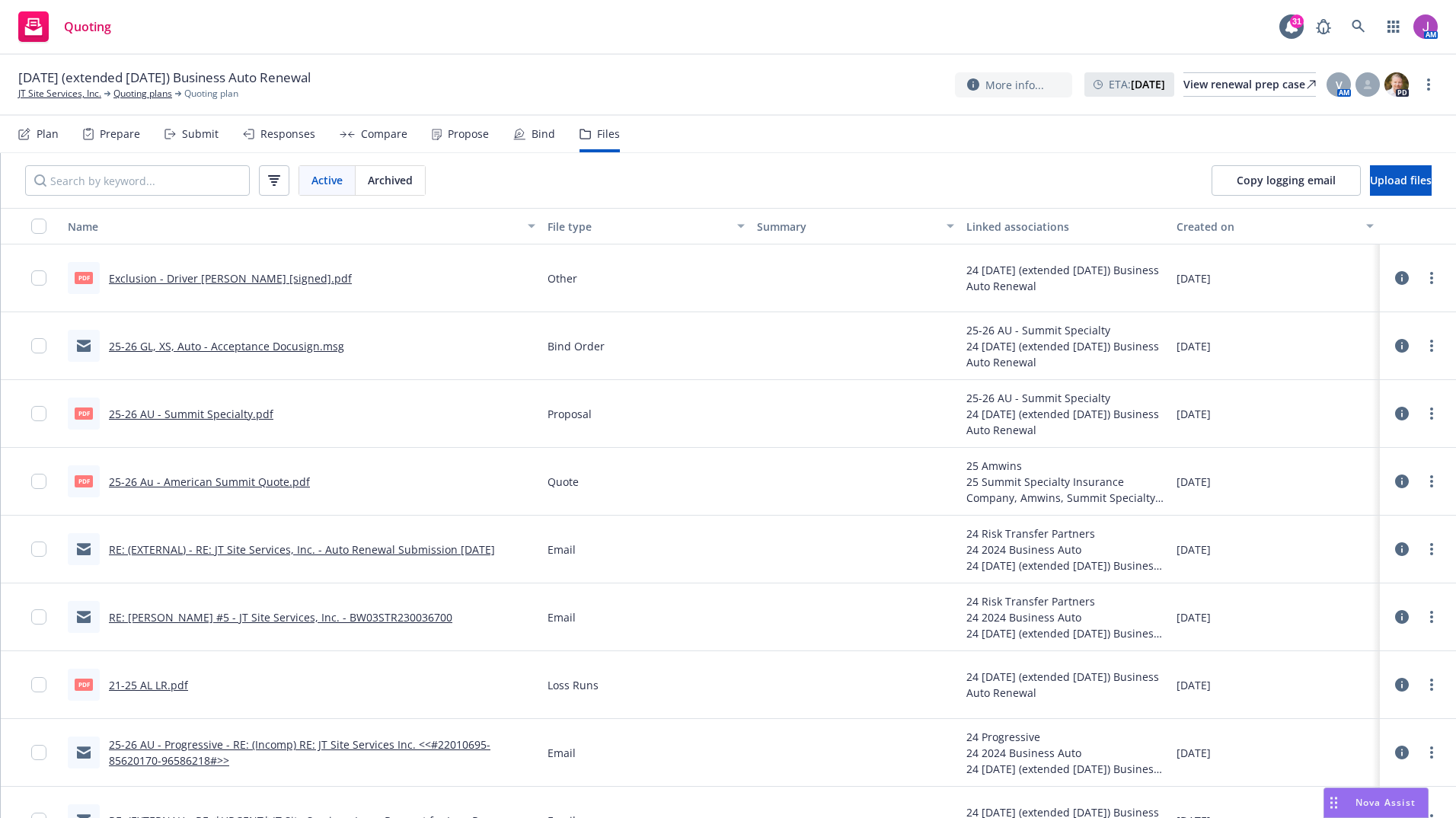
click at [754, 313] on div at bounding box center [855, 346] width 210 height 68
click at [82, 92] on link "JT Site Services, Inc." at bounding box center [60, 94] width 83 height 14
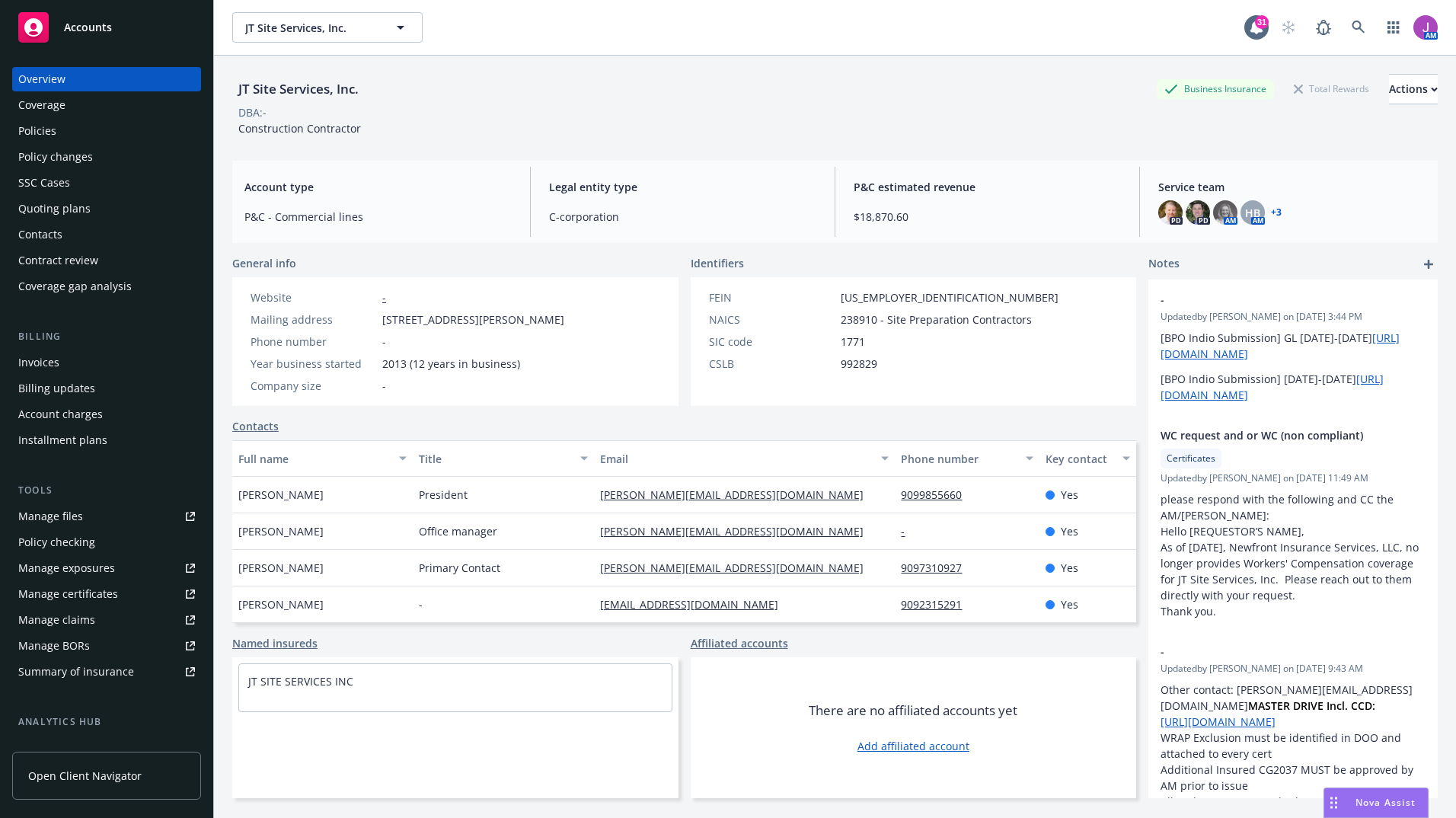
click at [78, 129] on div "Policies" at bounding box center [107, 130] width 176 height 24
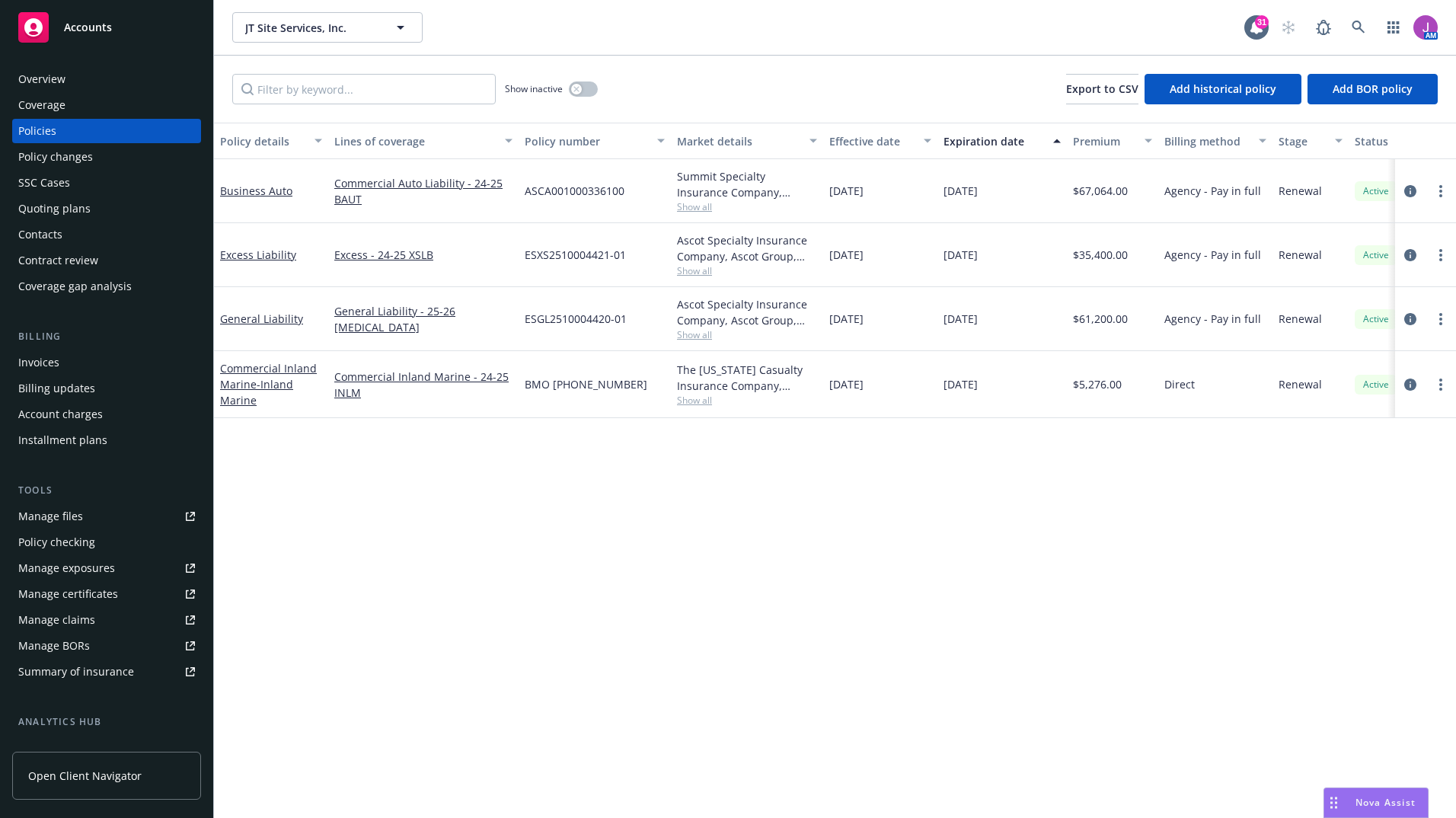
click at [705, 209] on span "Show all" at bounding box center [747, 206] width 140 height 13
click at [59, 361] on div "Invoices" at bounding box center [107, 361] width 176 height 24
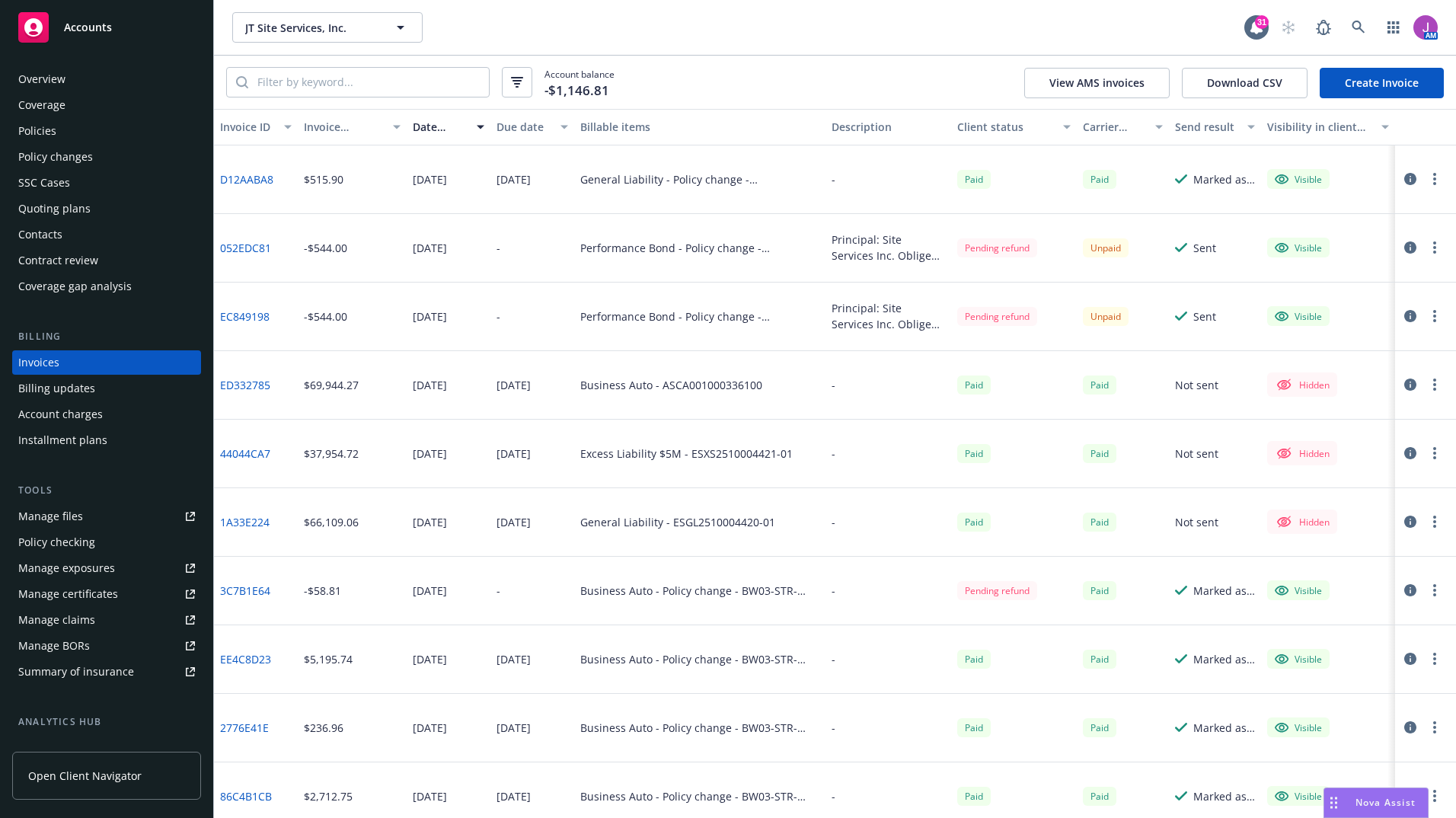
click at [250, 388] on link "ED332785" at bounding box center [245, 385] width 50 height 16
click at [1404, 381] on icon "button" at bounding box center [1410, 384] width 12 height 12
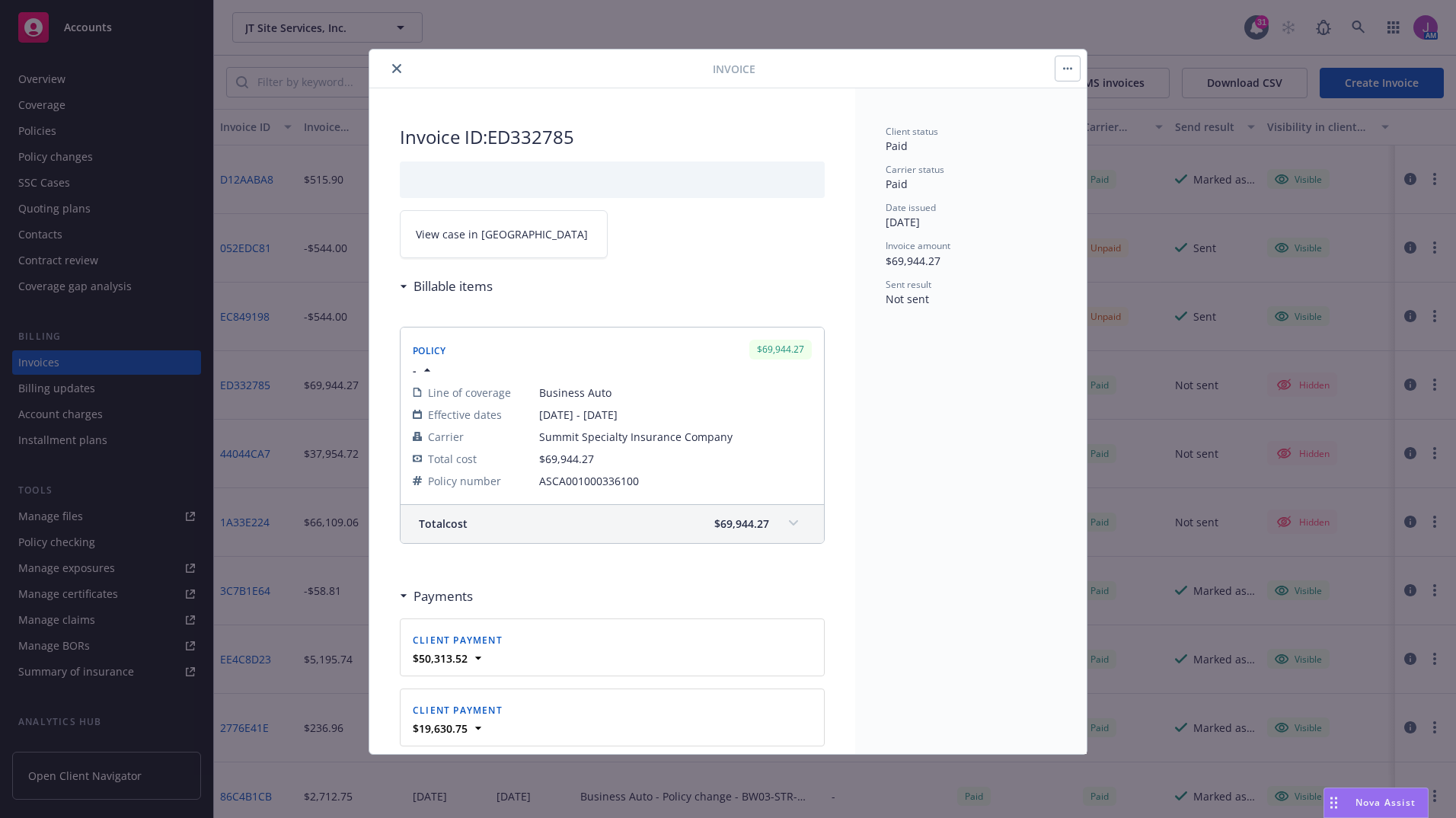
click at [528, 249] on link "View case in [GEOGRAPHIC_DATA]" at bounding box center [504, 233] width 208 height 48
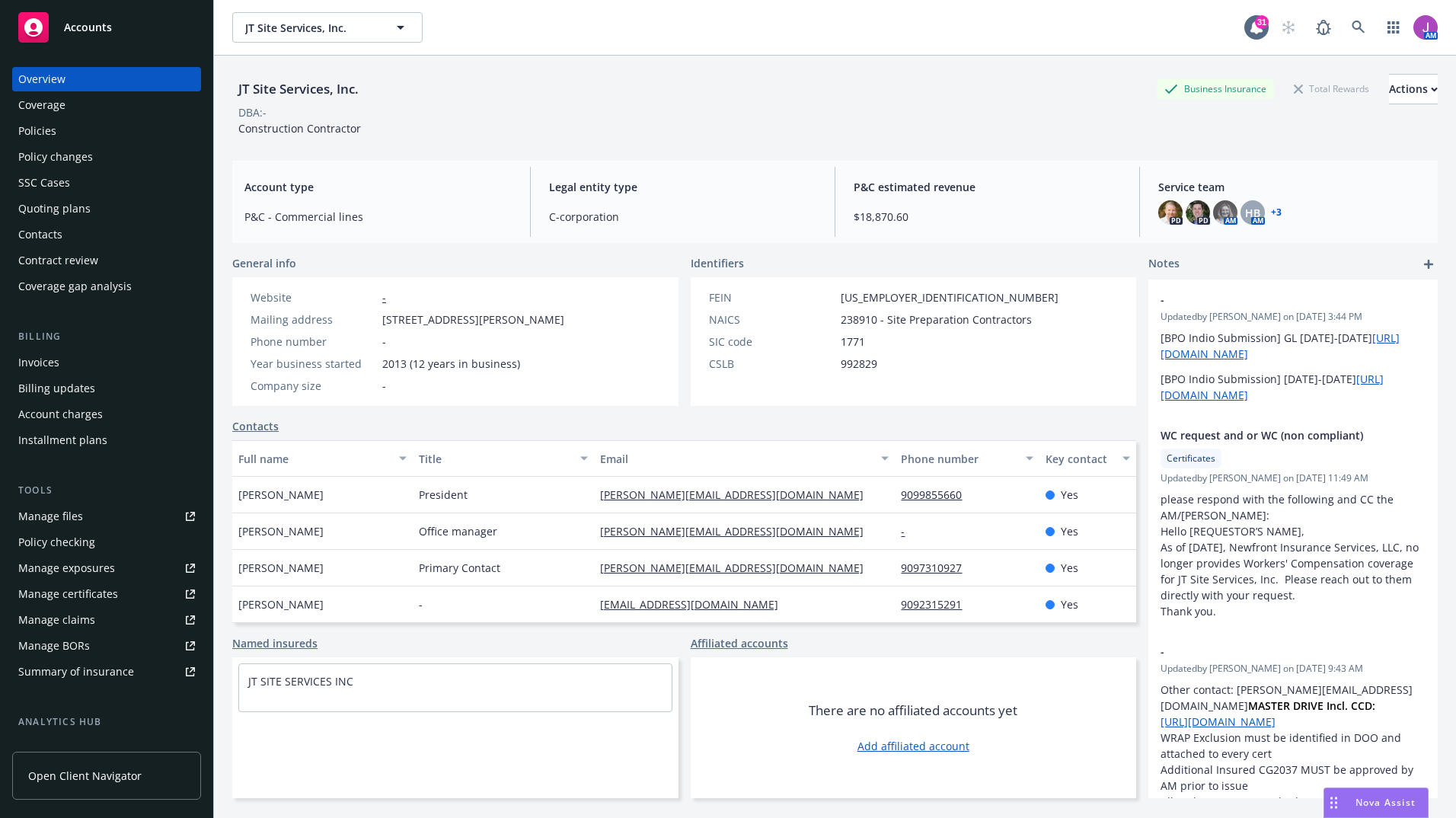
click at [76, 210] on div "Quoting plans" at bounding box center [55, 208] width 73 height 24
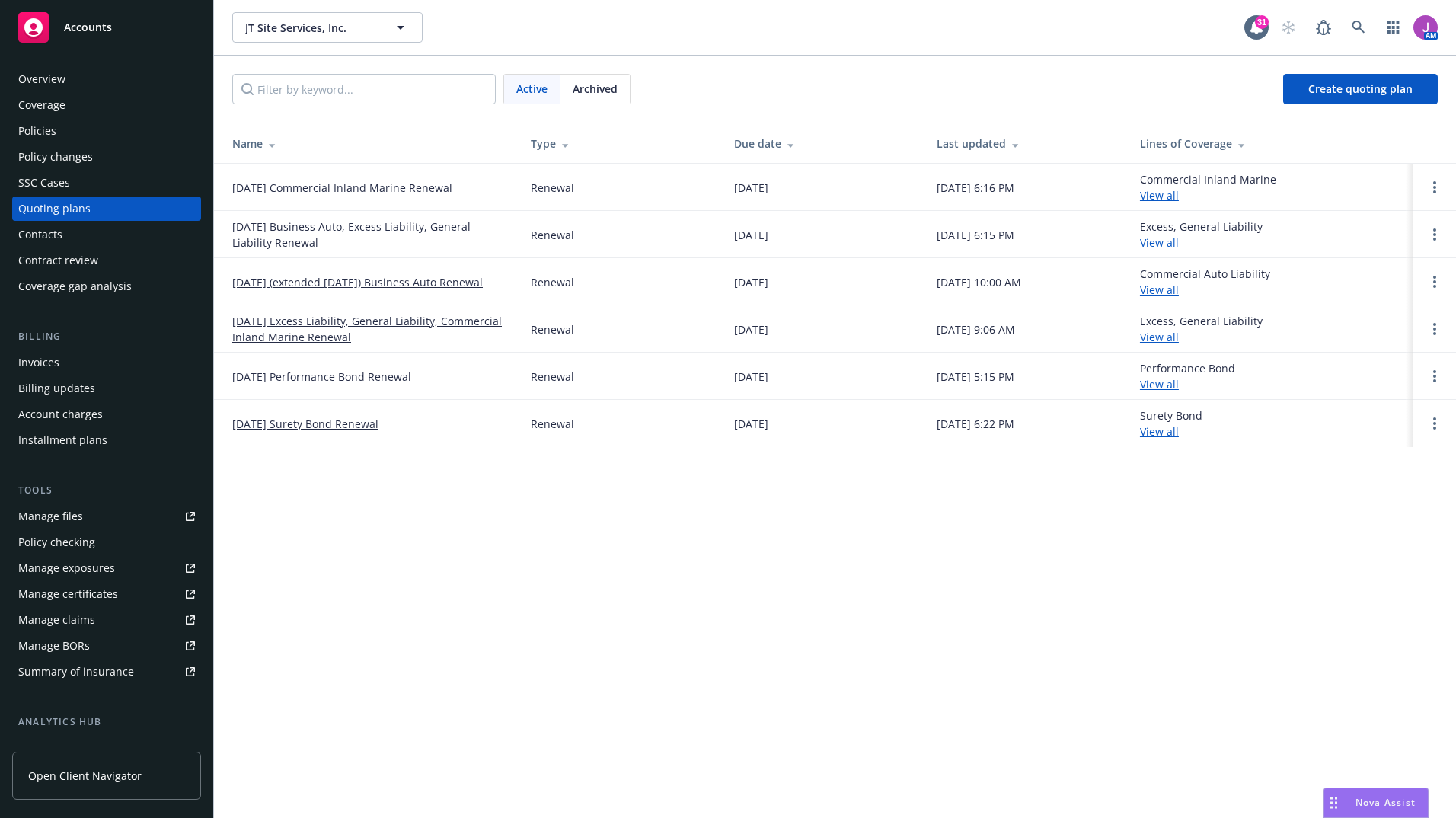
click at [304, 281] on link "[DATE] (extended [DATE]) Business Auto Renewal" at bounding box center [358, 282] width 251 height 16
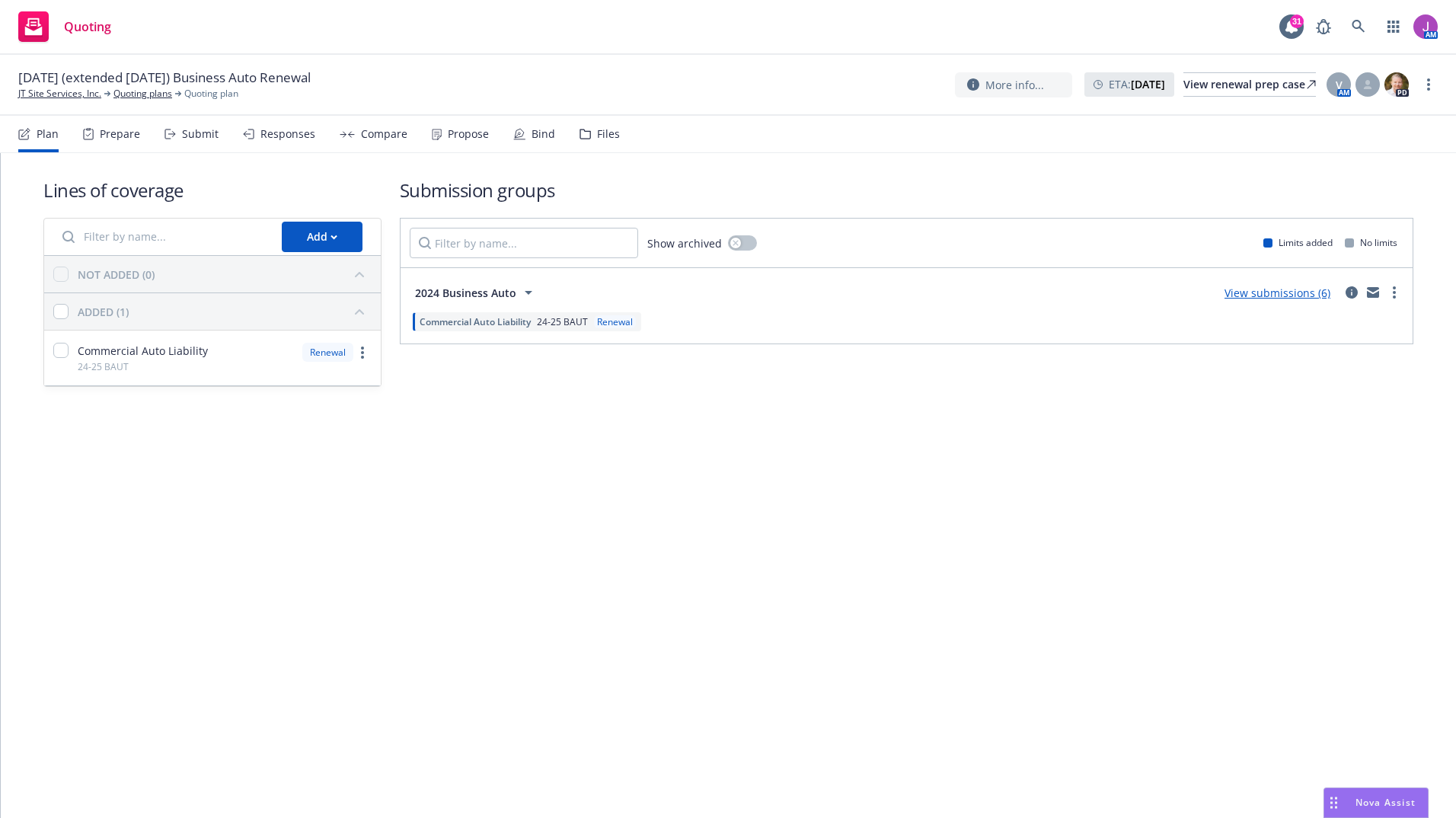
click at [613, 126] on div "Files" at bounding box center [599, 133] width 40 height 36
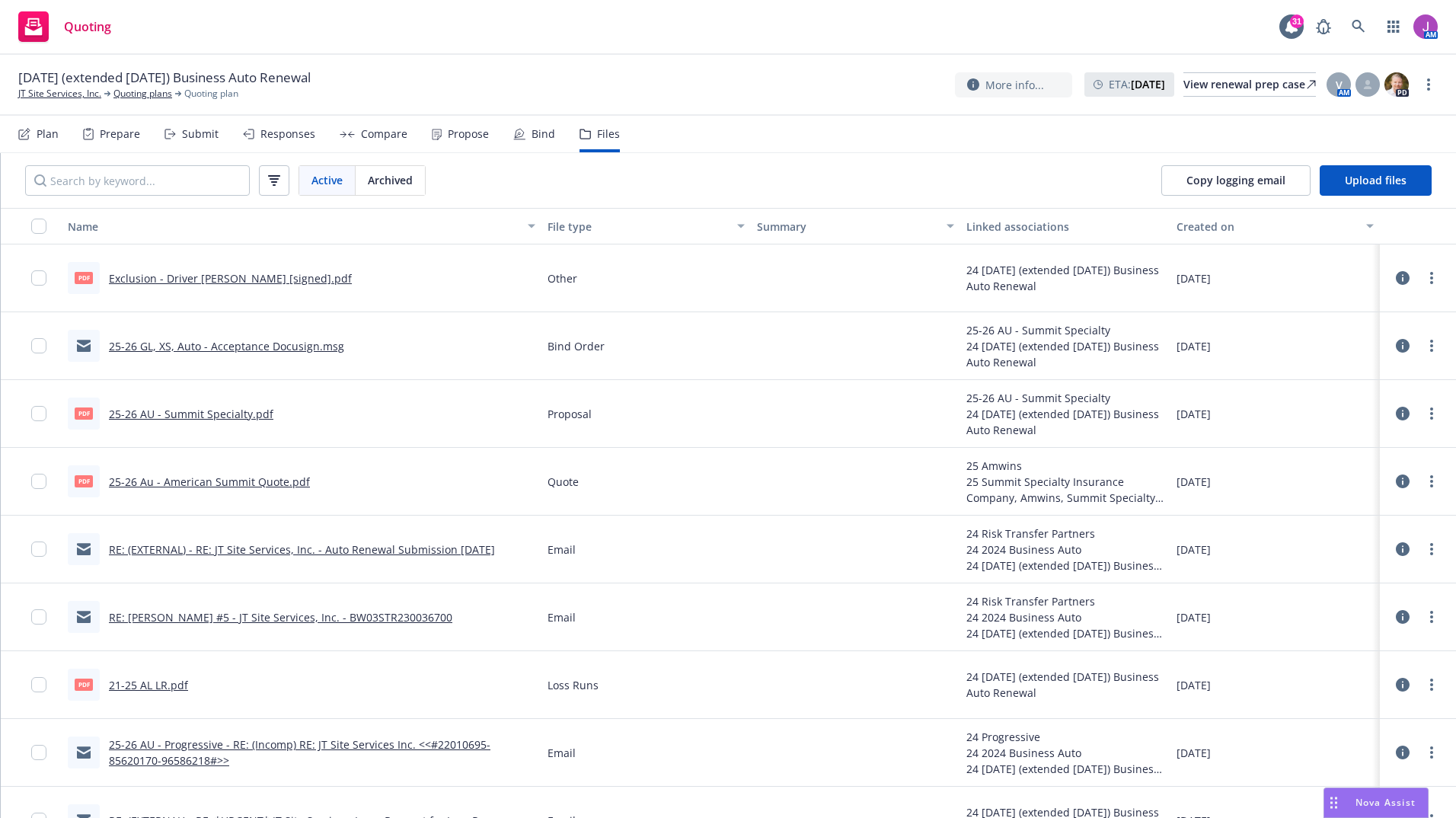
scroll to position [57, 0]
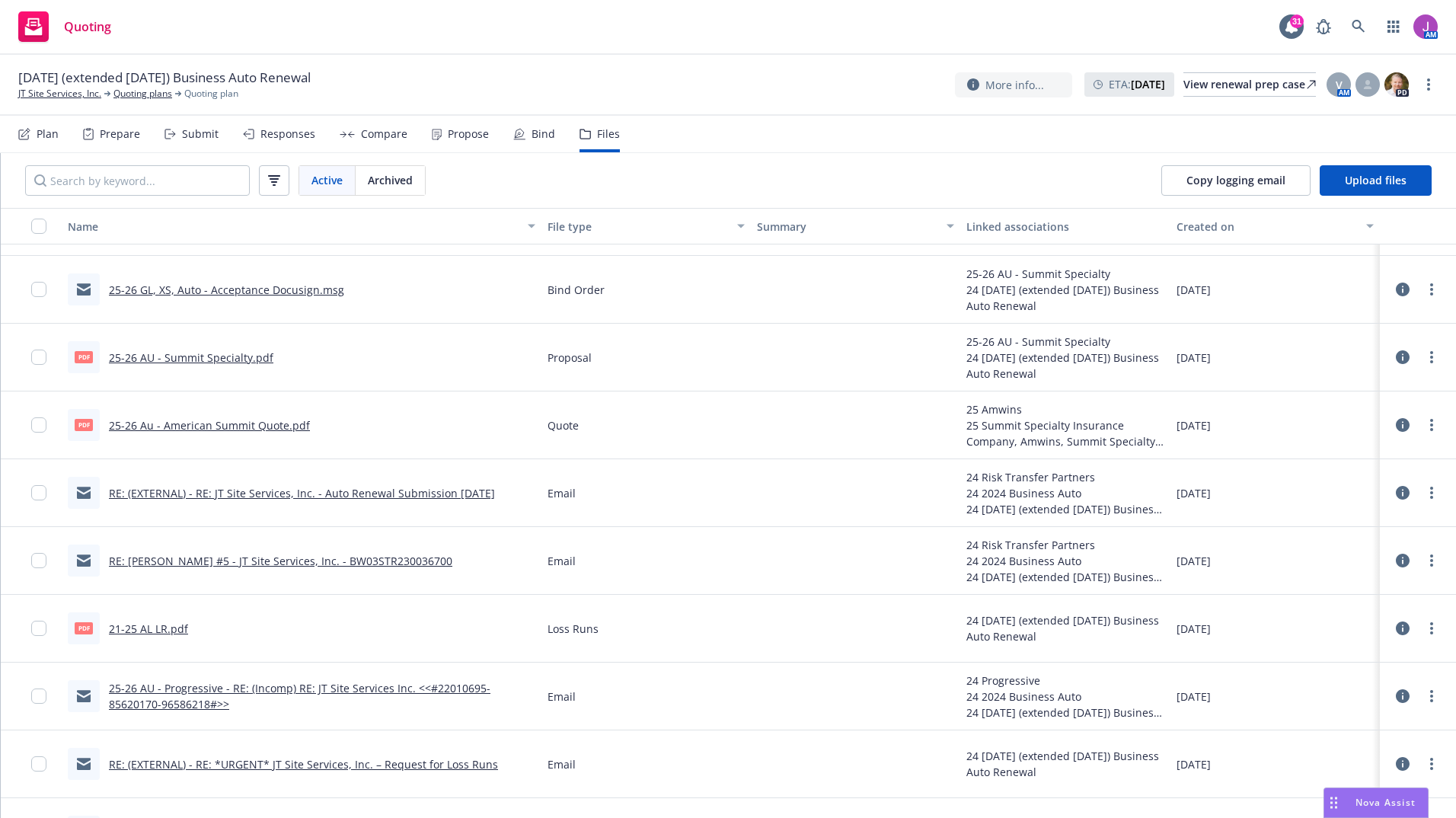
click at [237, 421] on link "25-26 Au - American Summit Quote.pdf" at bounding box center [209, 425] width 201 height 15
click at [257, 428] on link "25-26 Au - American Summit Quote.pdf" at bounding box center [209, 425] width 201 height 15
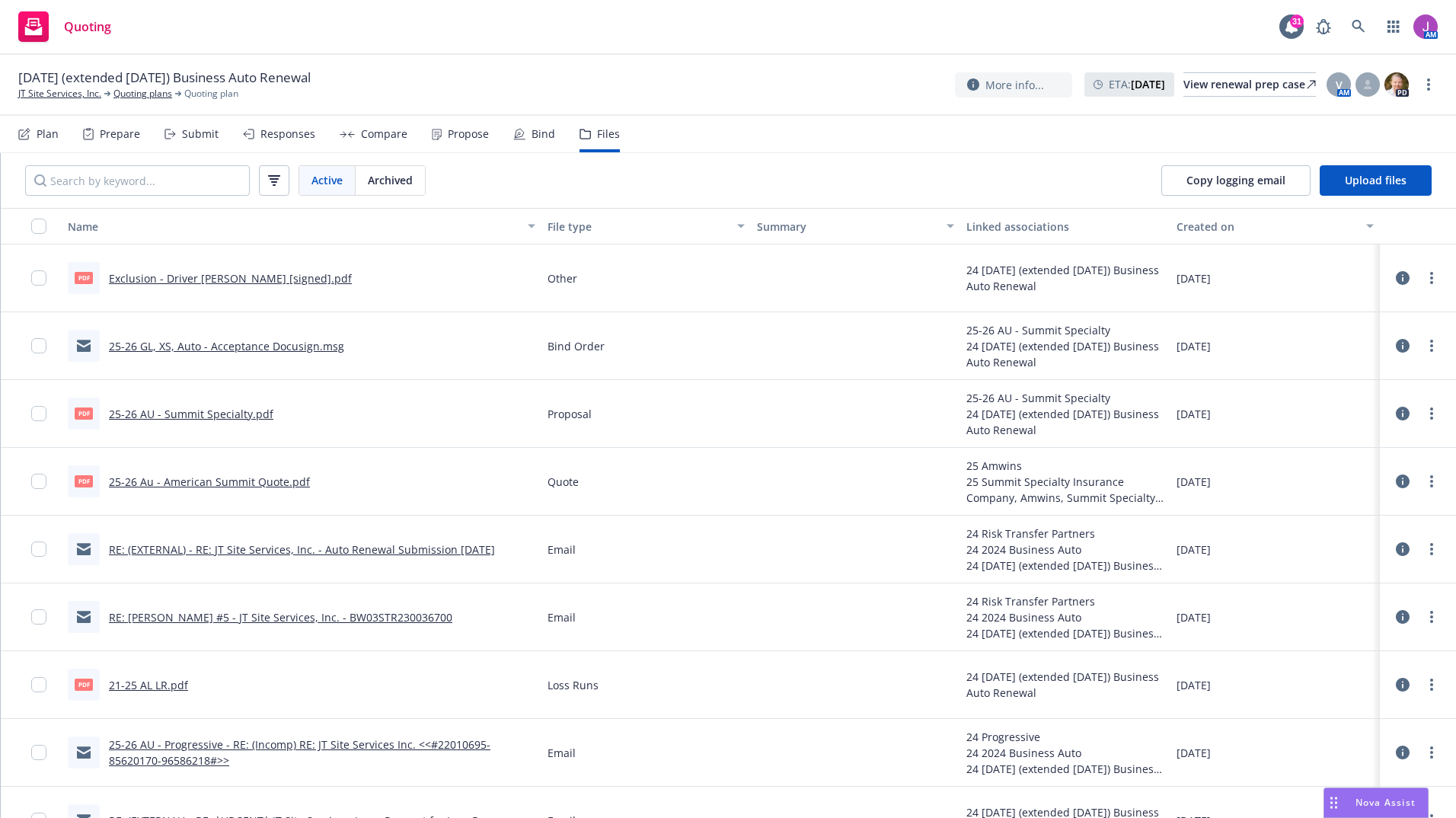
click at [189, 410] on link "25-26 AU - Summit Specialty.pdf" at bounding box center [191, 413] width 165 height 15
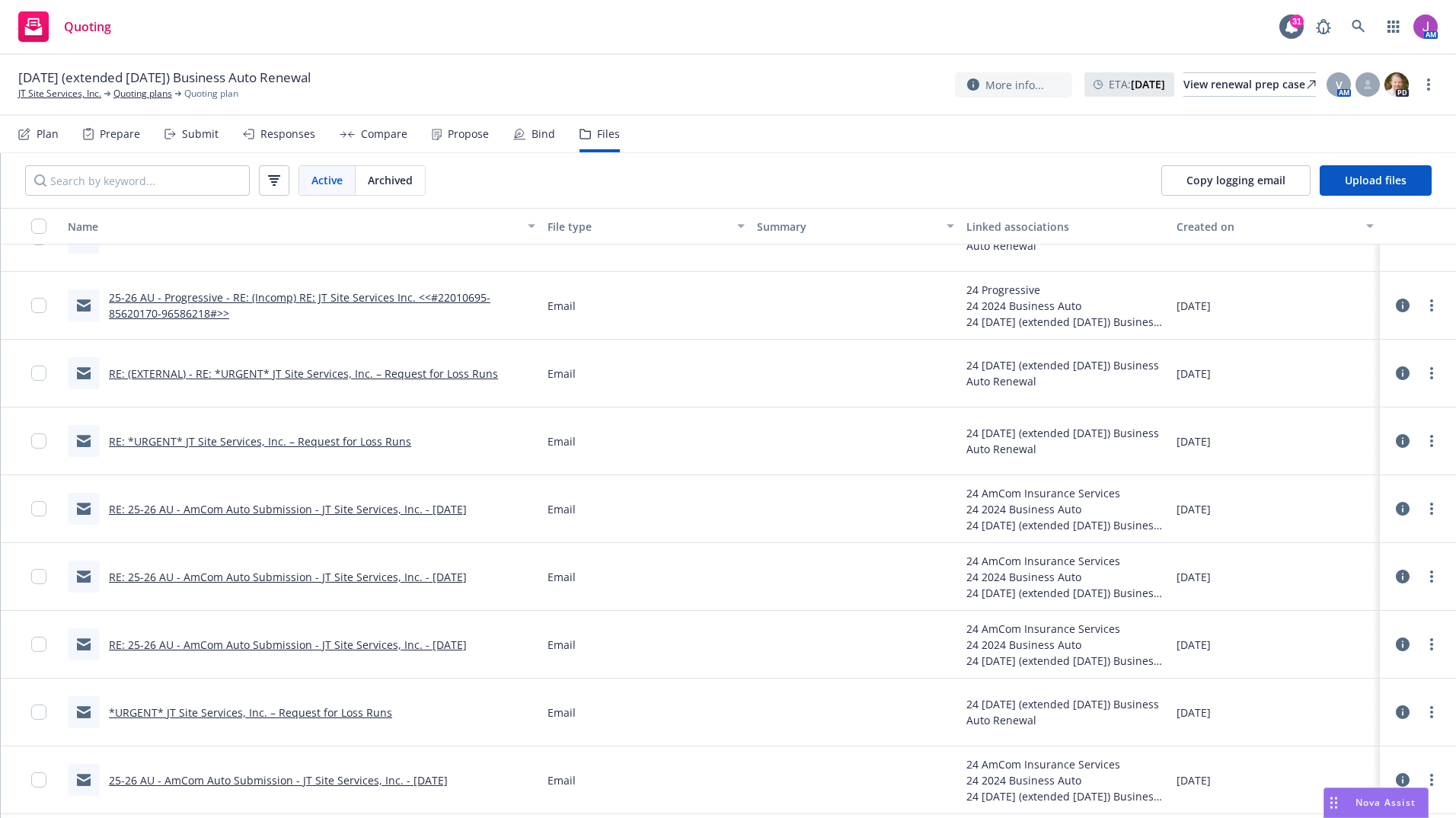
scroll to position [444, 0]
click at [308, 507] on link "RE: 25-26 AU - AmCom Auto Submission - JT Site Services, Inc. - 1/15/2025" at bounding box center [287, 507] width 358 height 15
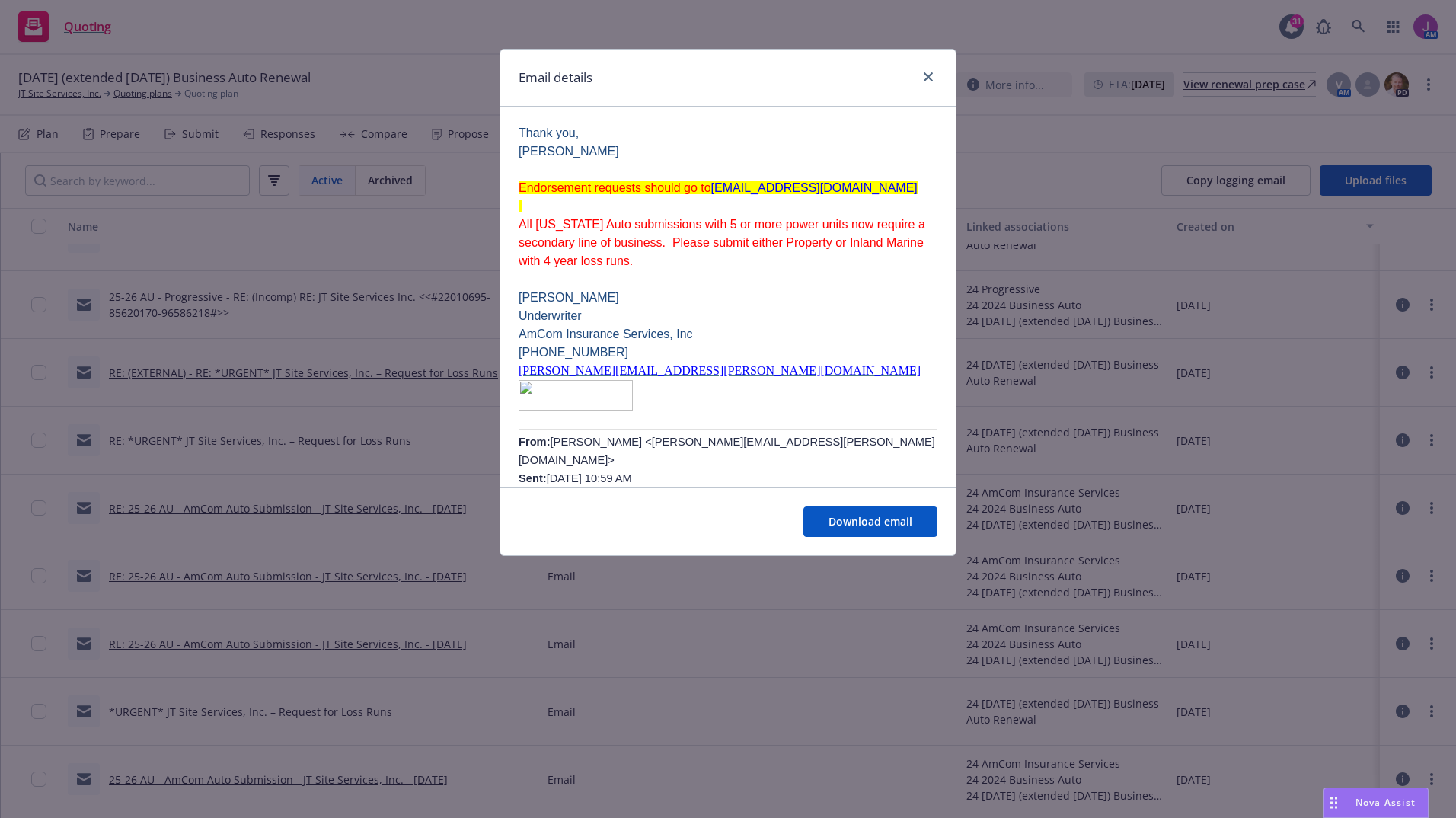
scroll to position [456, 0]
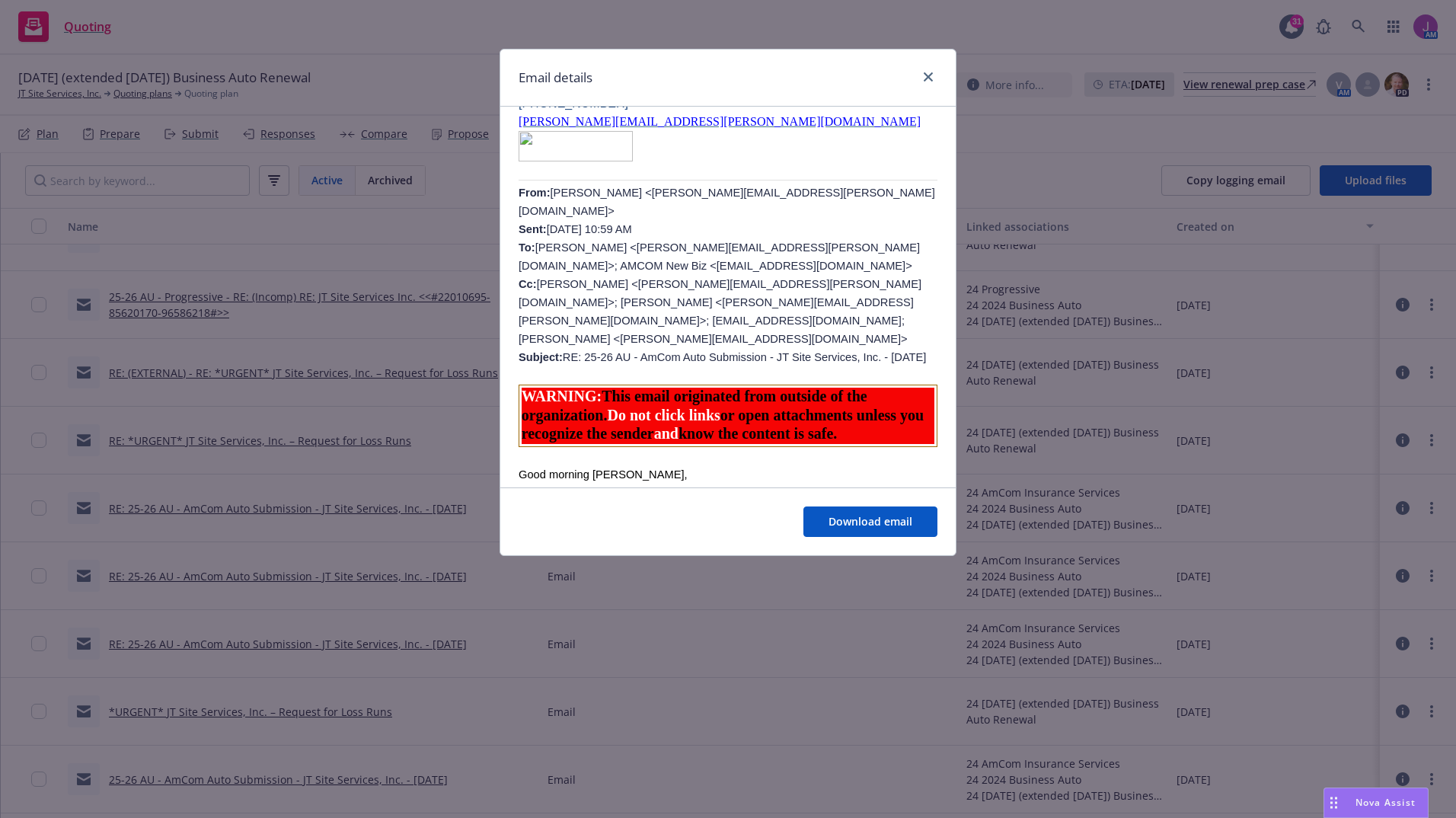
click at [726, 388] on p "WARNING: This email originated from outside of the organization. Do not click l…" at bounding box center [728, 416] width 413 height 57
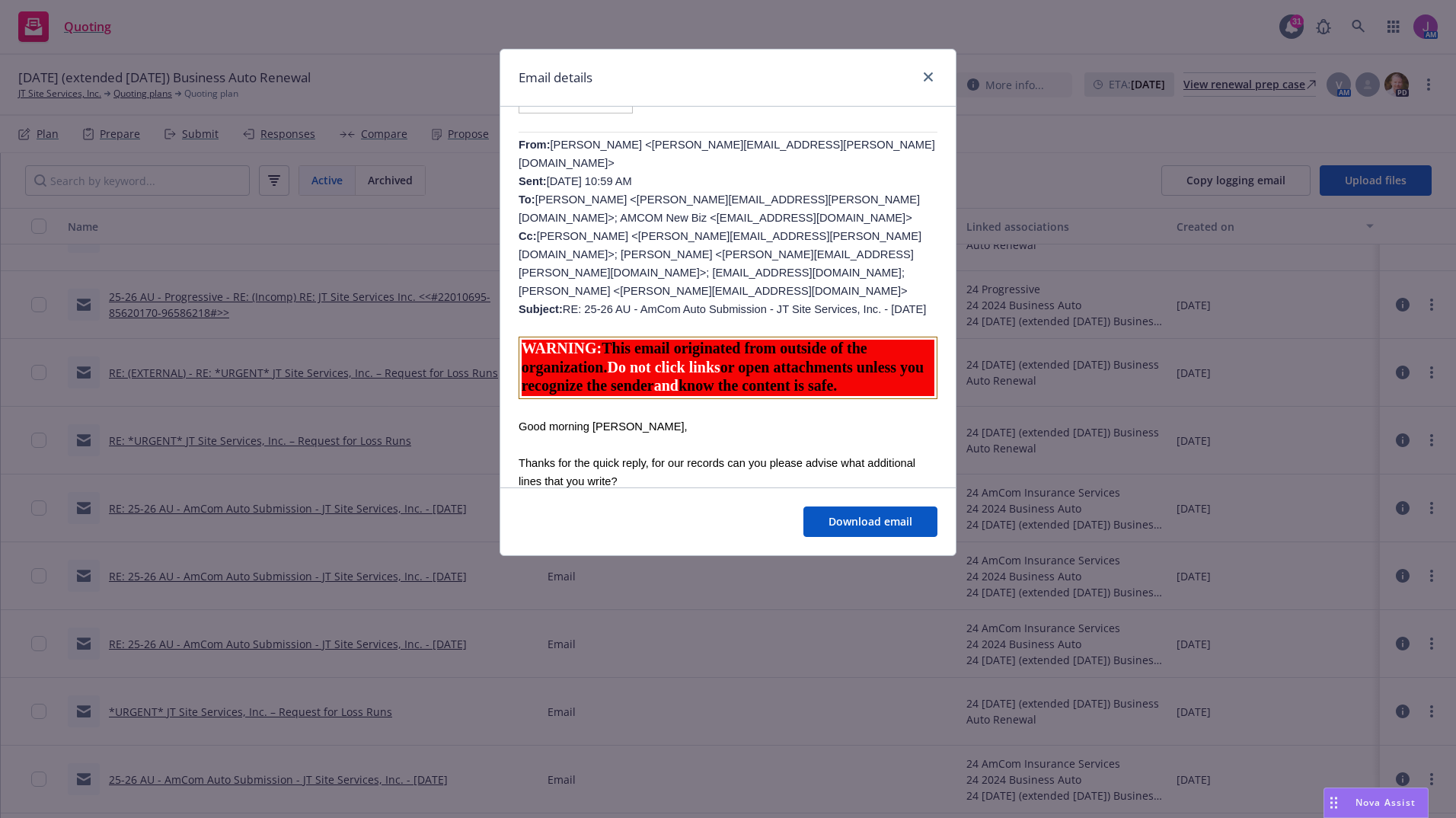
scroll to position [504, 0]
click at [933, 80] on link "close" at bounding box center [928, 76] width 19 height 19
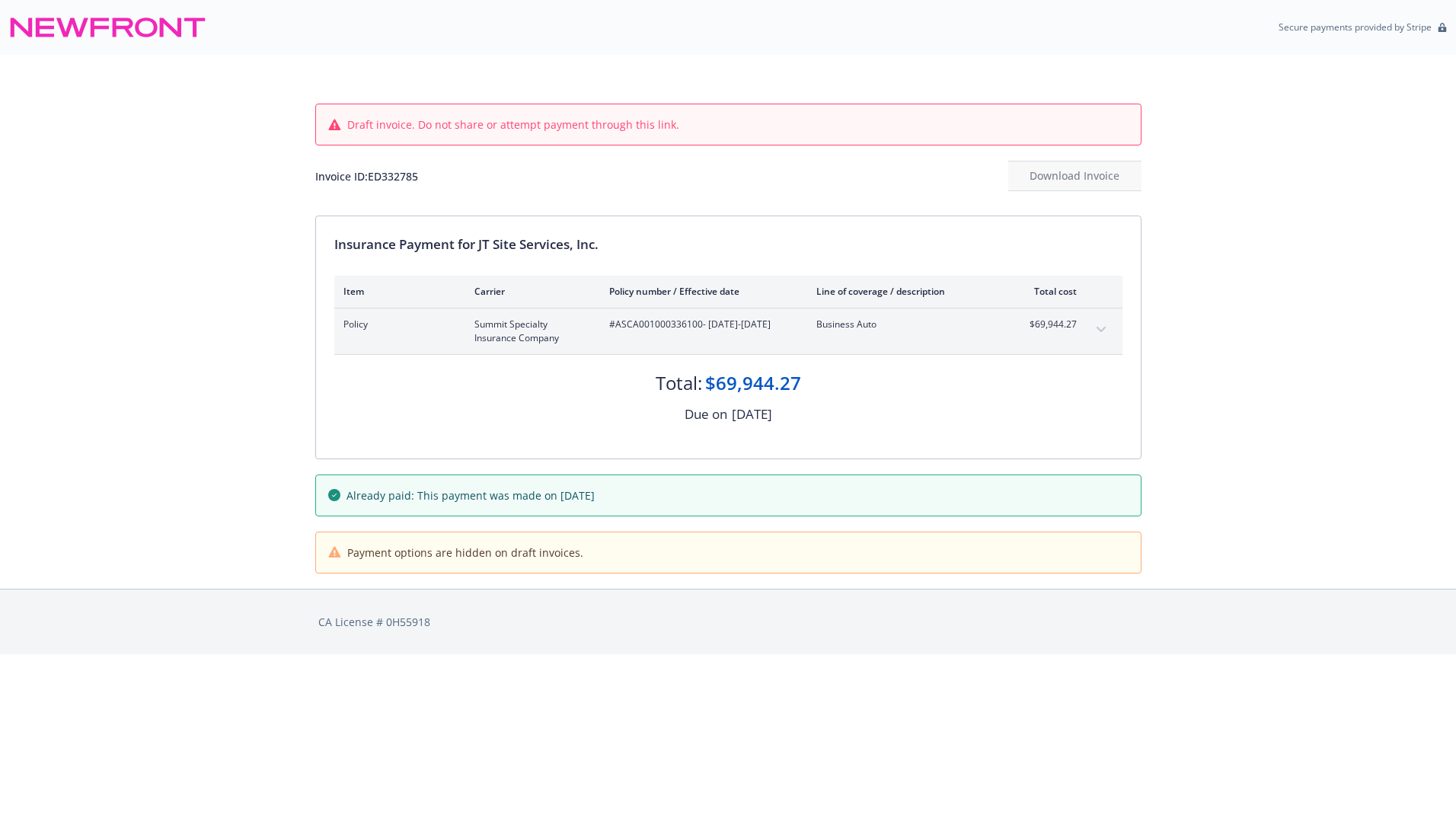
click at [1105, 325] on button "expand content" at bounding box center [1100, 329] width 24 height 24
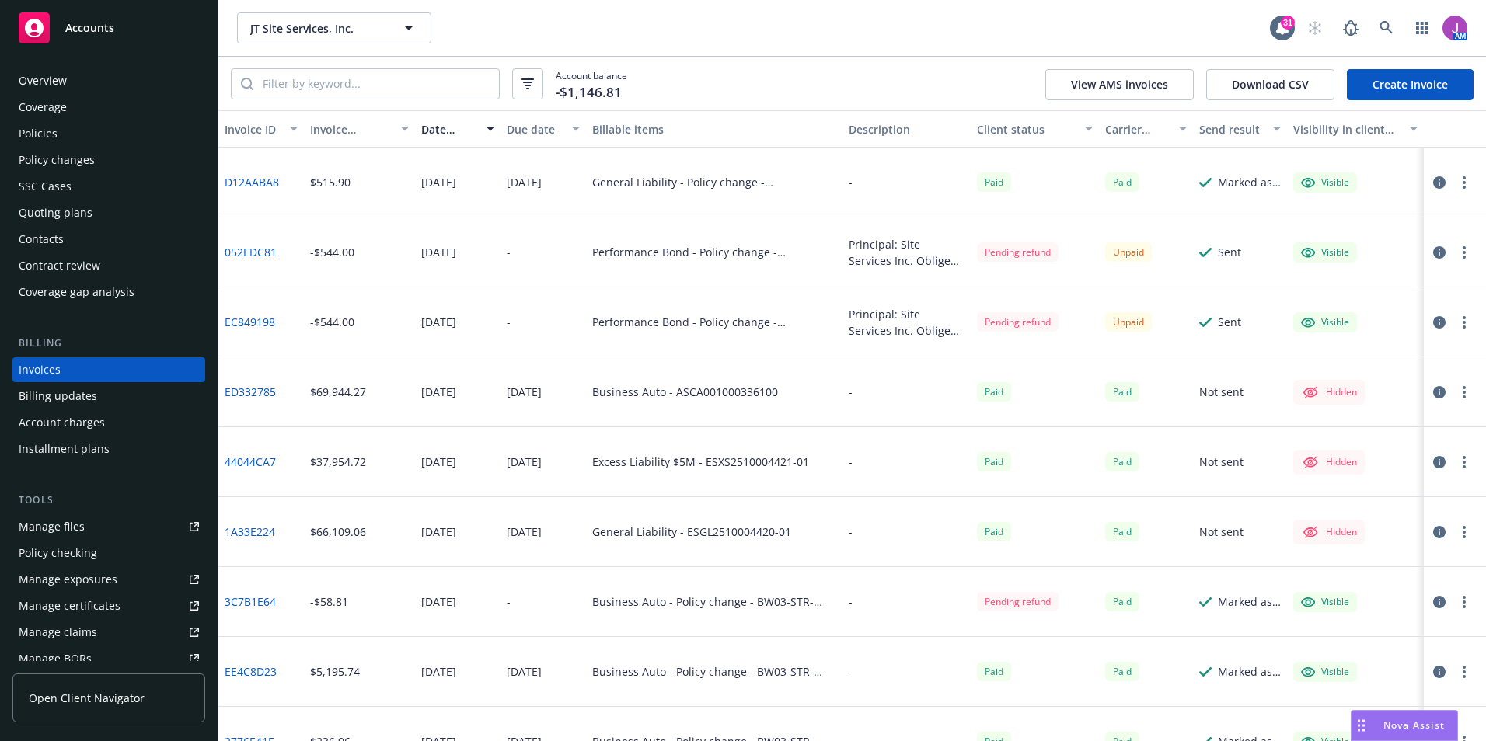
click at [64, 162] on div "Policy changes" at bounding box center [57, 160] width 76 height 25
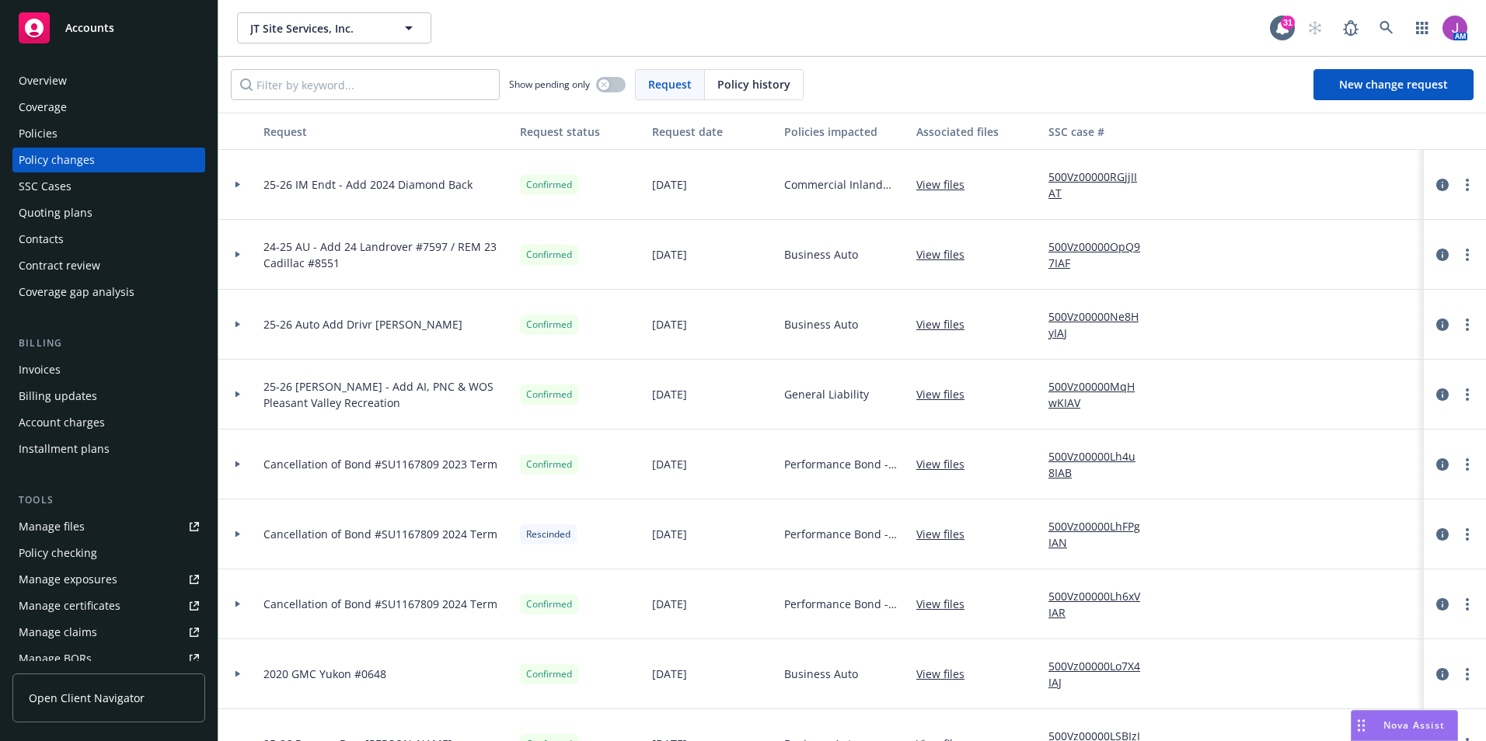
click at [64, 136] on div "Policies" at bounding box center [109, 133] width 180 height 25
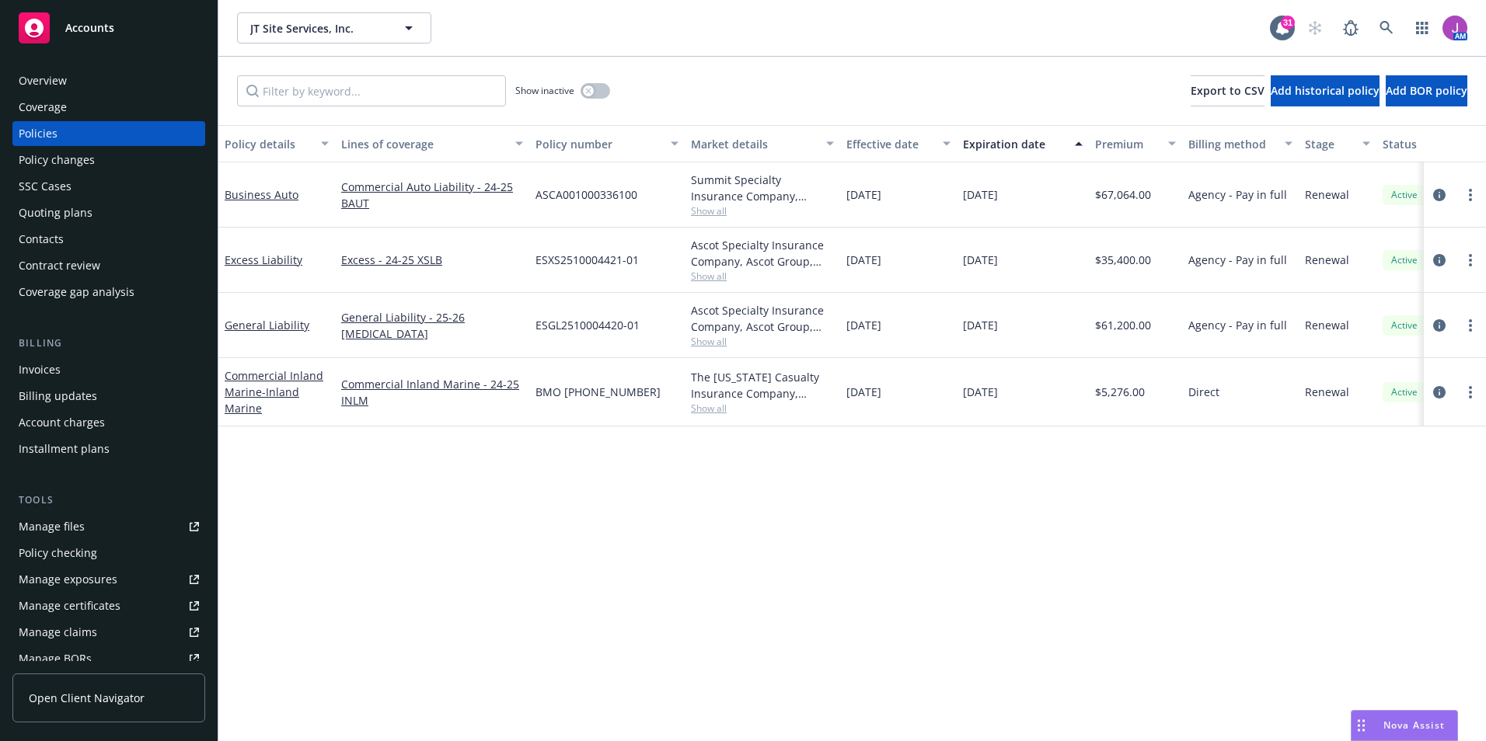
click at [52, 164] on div "Policy changes" at bounding box center [57, 160] width 76 height 25
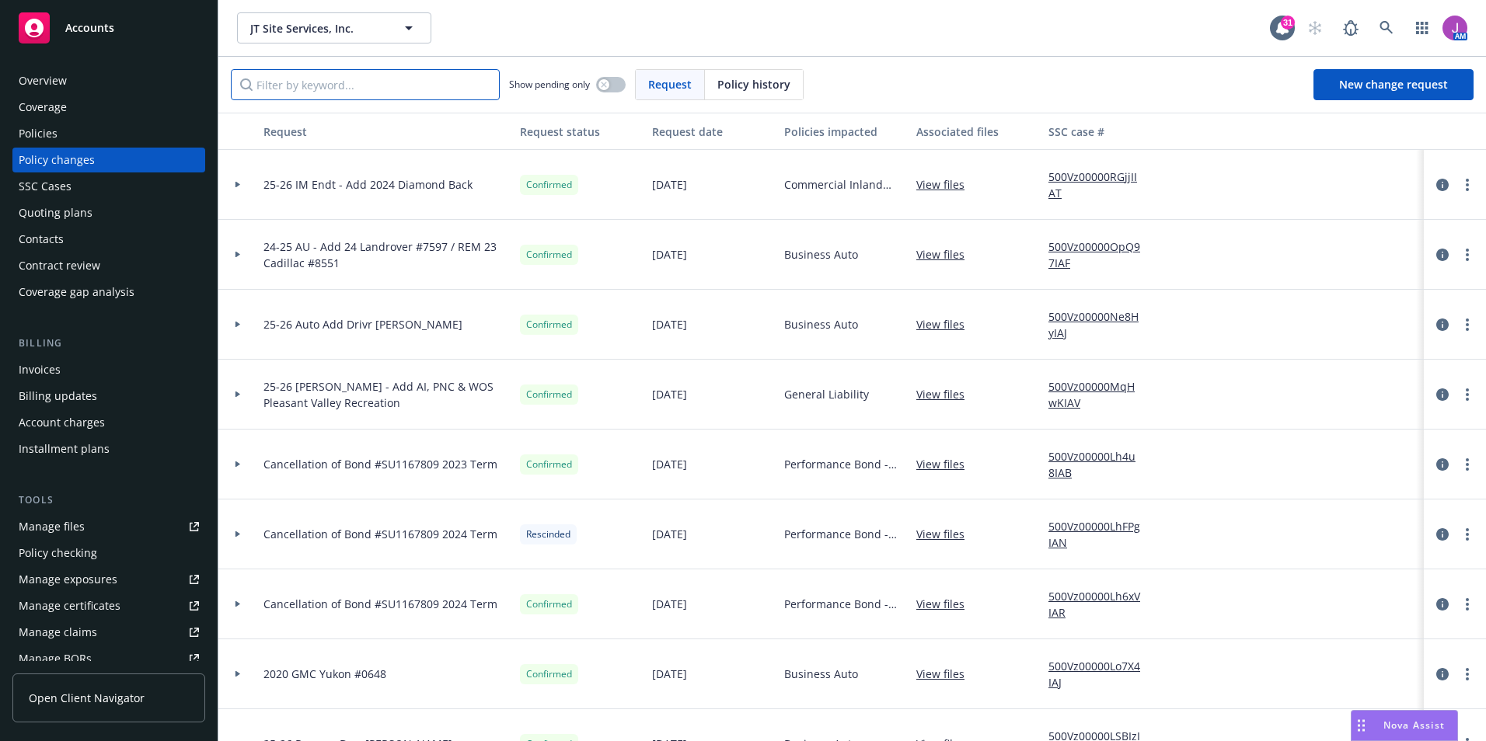
click at [315, 89] on input "Filter by keyword..." at bounding box center [365, 84] width 269 height 31
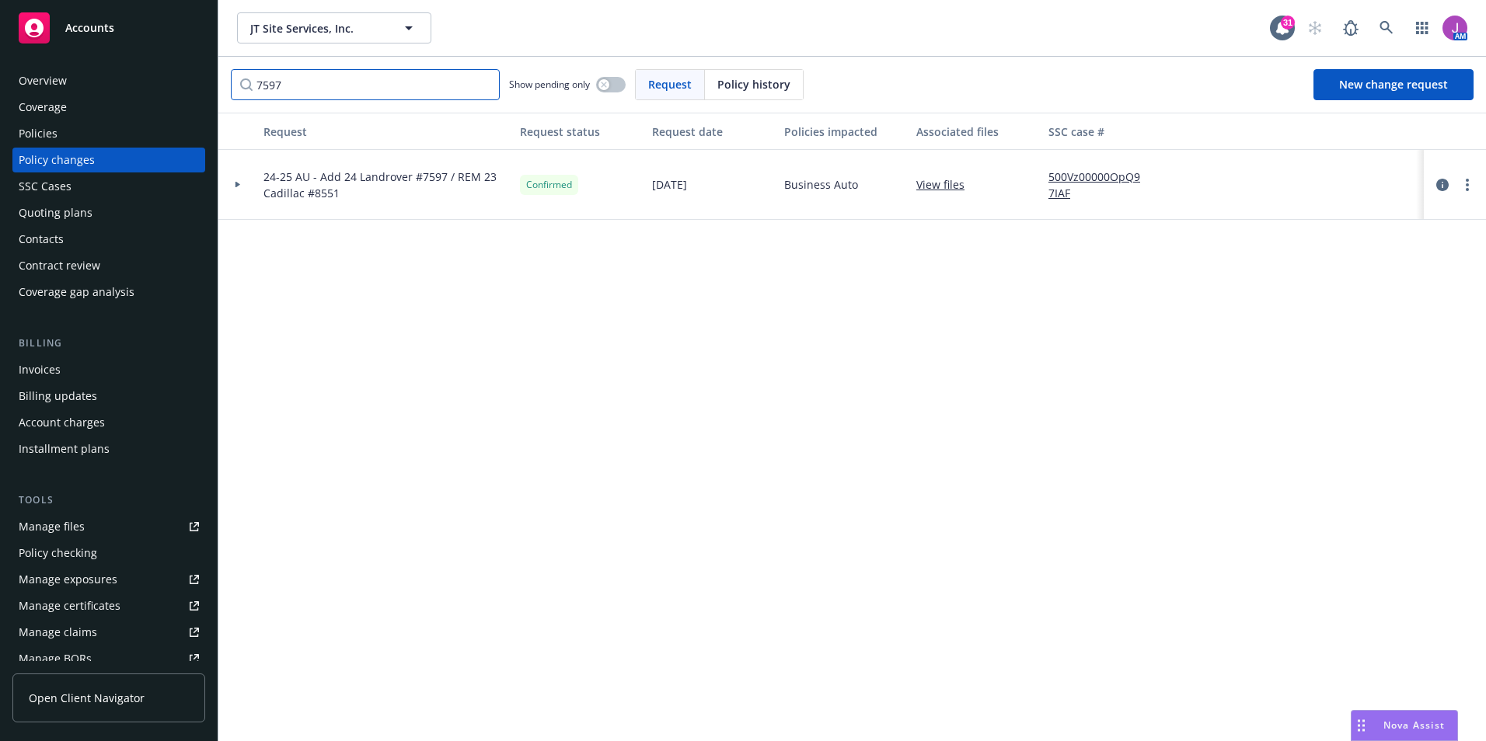
type input "7597"
click at [922, 182] on link "View files" at bounding box center [946, 184] width 61 height 16
click at [54, 523] on div "Manage files" at bounding box center [52, 526] width 66 height 25
click at [113, 135] on div "Policies" at bounding box center [109, 133] width 180 height 25
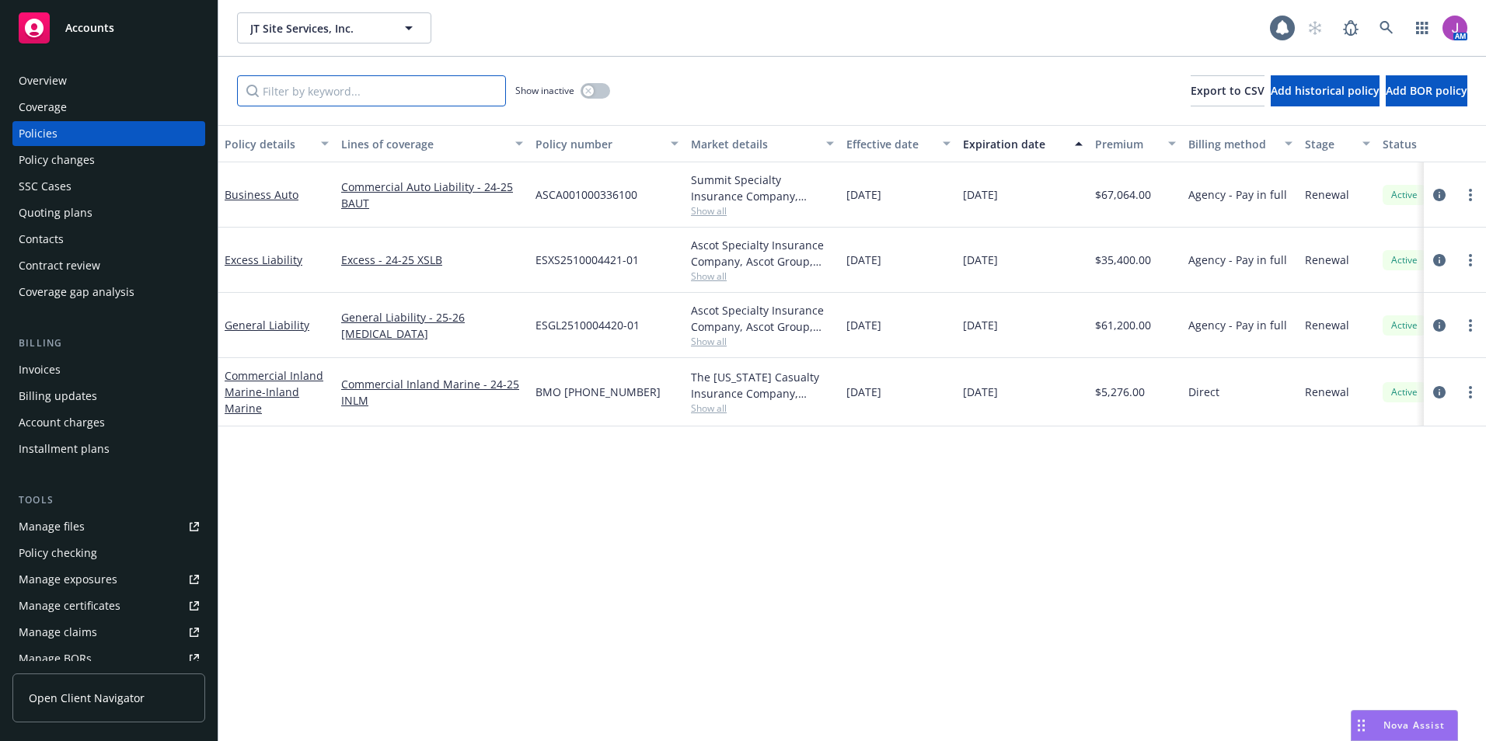
click at [347, 95] on input "Filter by keyword..." at bounding box center [371, 90] width 269 height 31
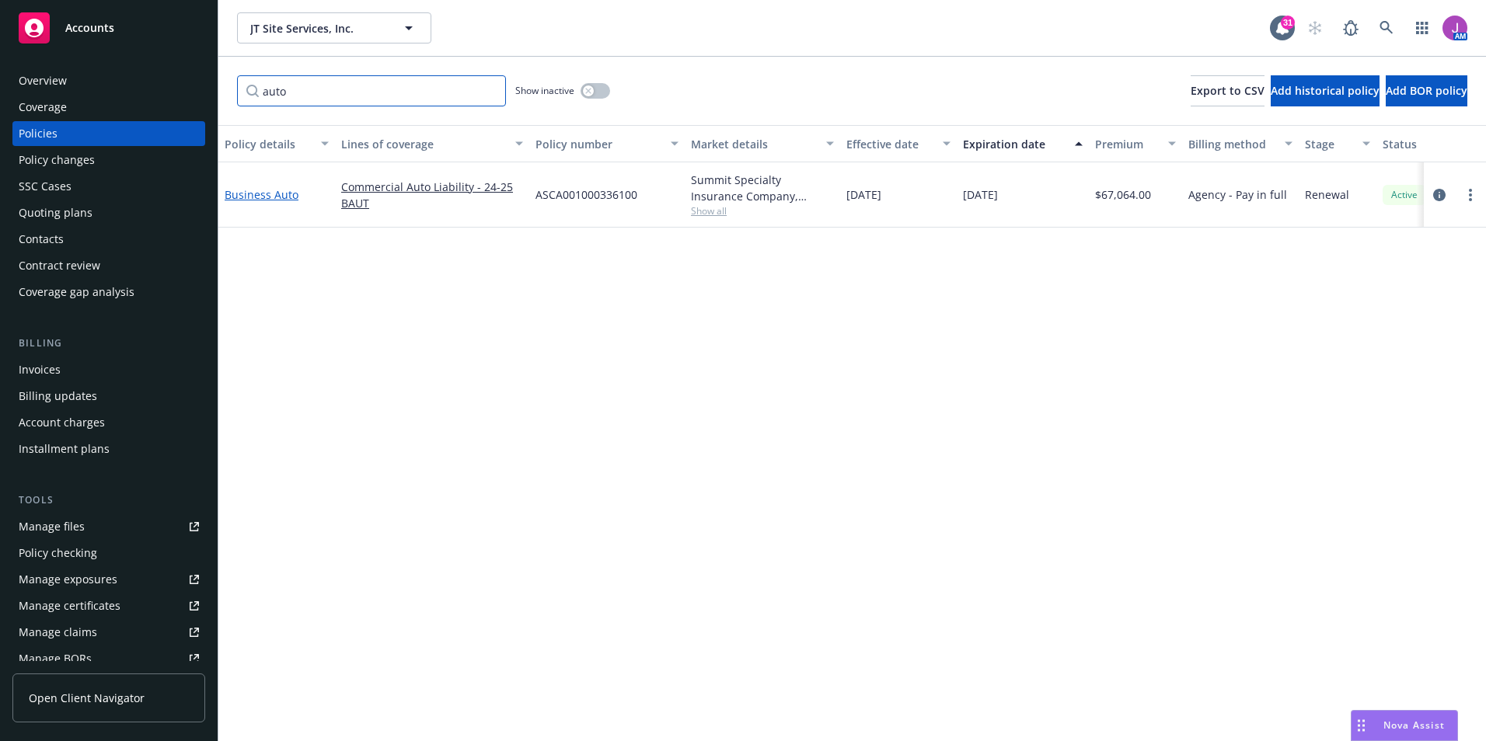
type input "auto"
click at [258, 197] on link "Business Auto" at bounding box center [262, 194] width 74 height 15
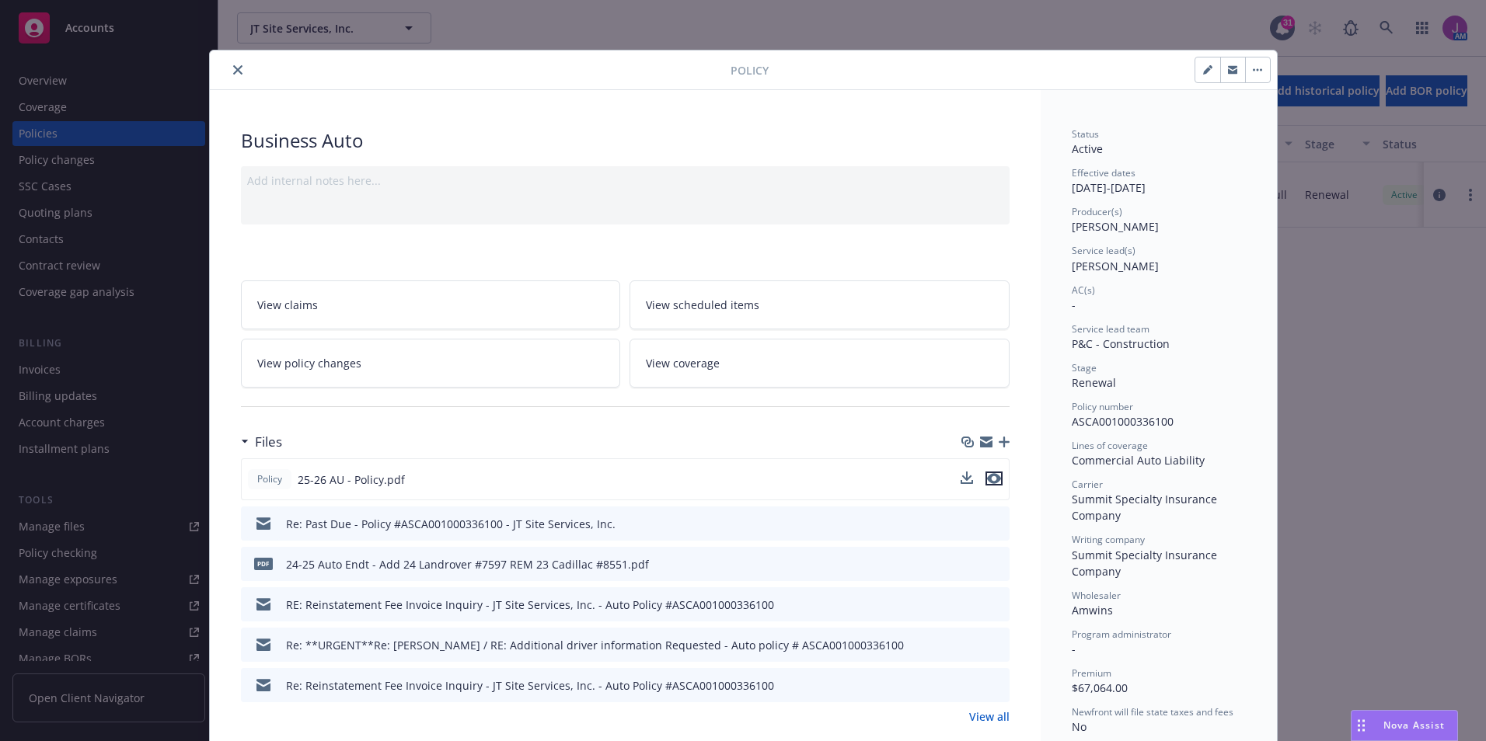
click at [988, 479] on icon "preview file" at bounding box center [994, 478] width 14 height 11
click at [233, 69] on icon "close" at bounding box center [237, 69] width 9 height 9
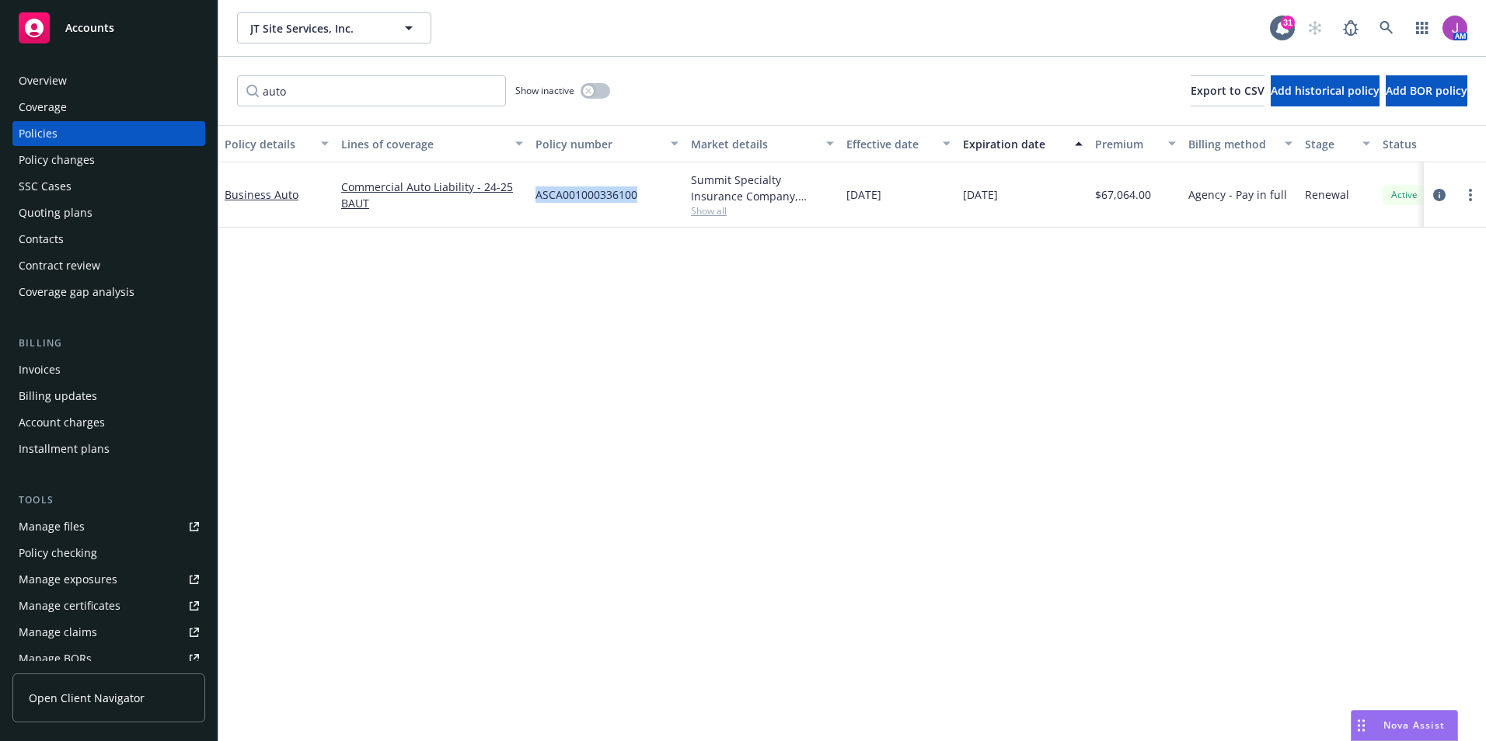
drag, startPoint x: 532, startPoint y: 199, endPoint x: 636, endPoint y: 200, distance: 104.1
click at [636, 200] on div "ASCA001000336100" at bounding box center [606, 194] width 155 height 65
copy span "ASCA001000336100"
drag, startPoint x: 535, startPoint y: 197, endPoint x: 676, endPoint y: 202, distance: 141.5
click at [676, 202] on div "ASCA001000336100" at bounding box center [606, 194] width 155 height 65
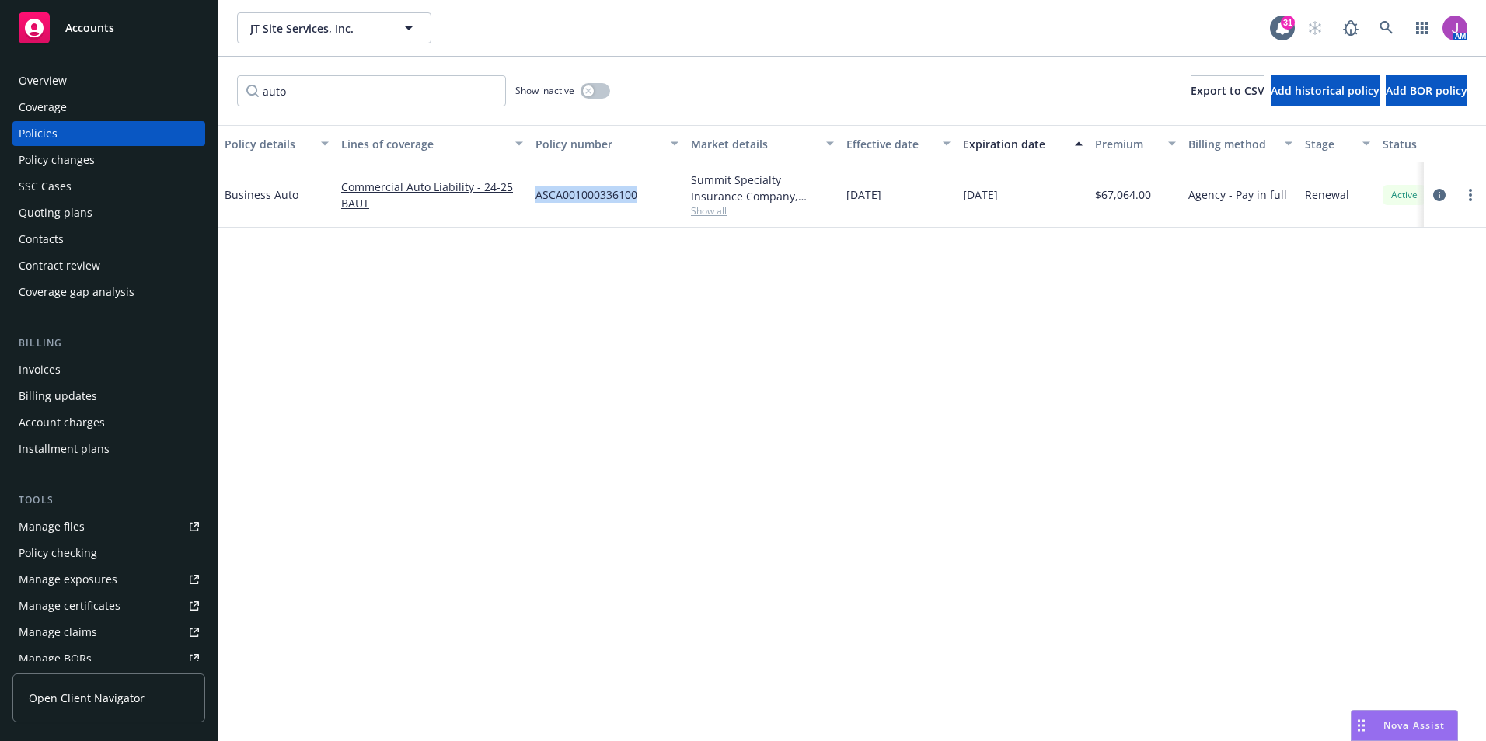
copy span "ASCA001000336100"
click at [82, 85] on div "Overview" at bounding box center [109, 80] width 180 height 25
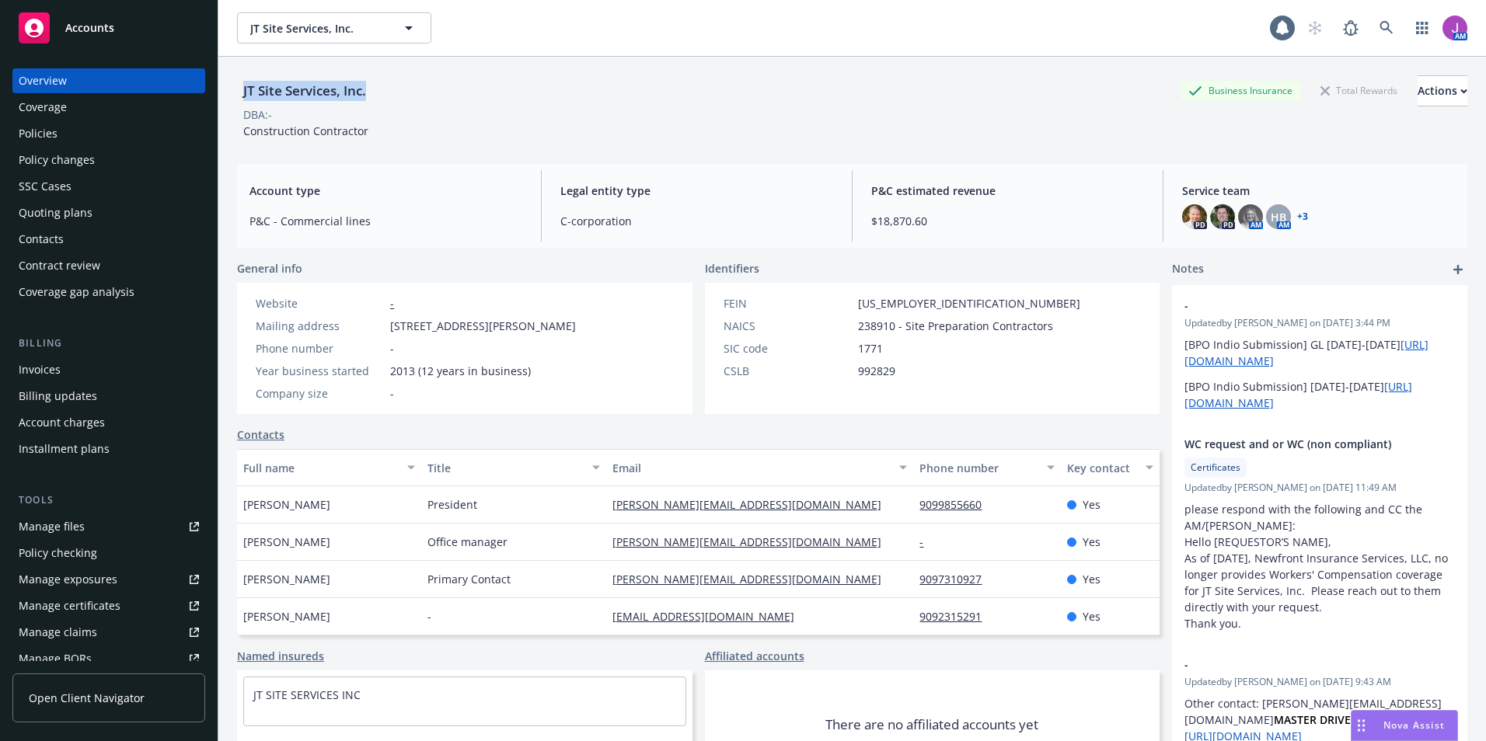
drag, startPoint x: 244, startPoint y: 91, endPoint x: 399, endPoint y: 89, distance: 154.6
click at [399, 89] on div "JT Site Services, Inc. Business Insurance Total Rewards Actions" at bounding box center [852, 90] width 1230 height 31
copy div "JT Site Services, Inc."
click at [53, 144] on div "Policies" at bounding box center [38, 133] width 39 height 25
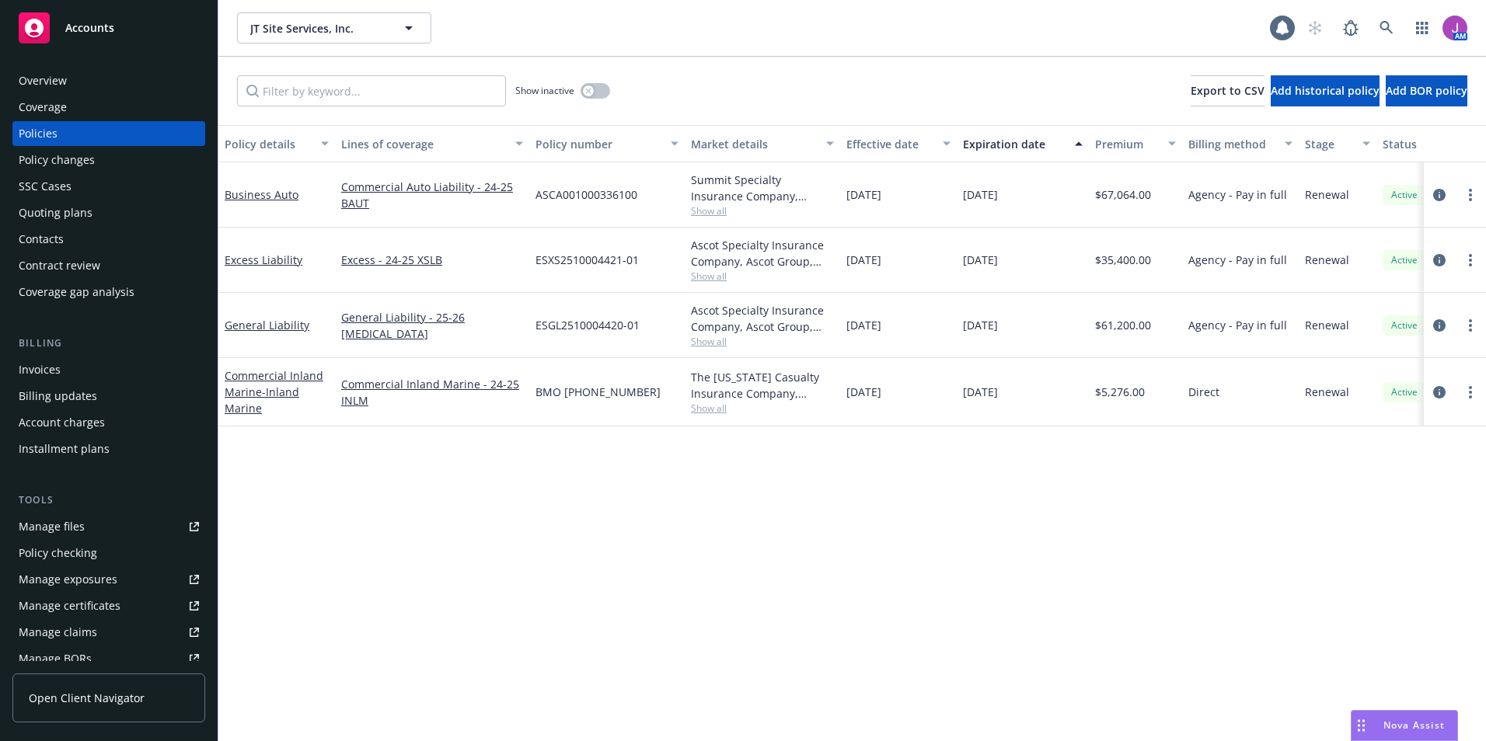
click at [53, 173] on div "Overview Coverage Policies Policy changes SSC Cases Quoting plans Contacts Cont…" at bounding box center [108, 186] width 193 height 236
click at [51, 165] on div "Policy changes" at bounding box center [57, 160] width 76 height 25
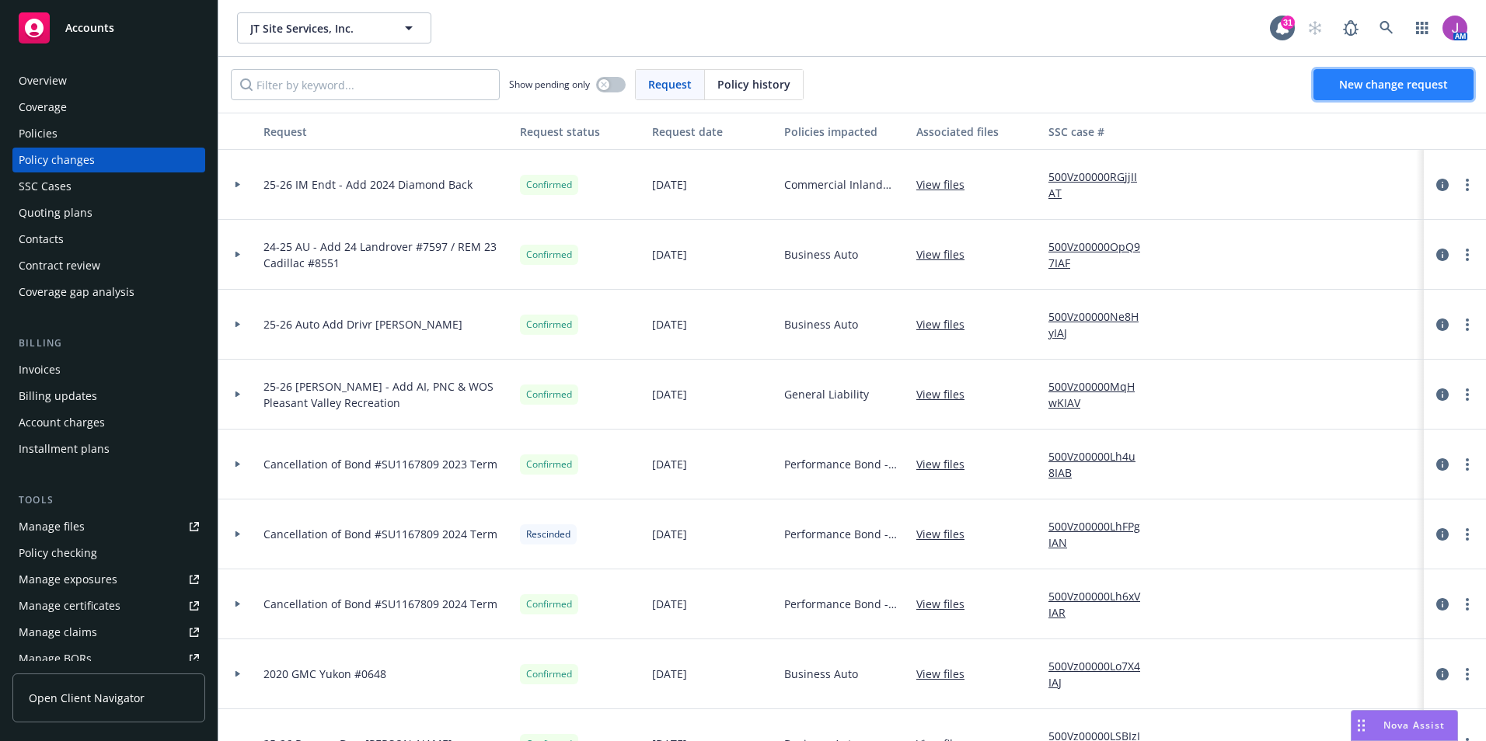
click at [1357, 92] on link "New change request" at bounding box center [1393, 84] width 160 height 31
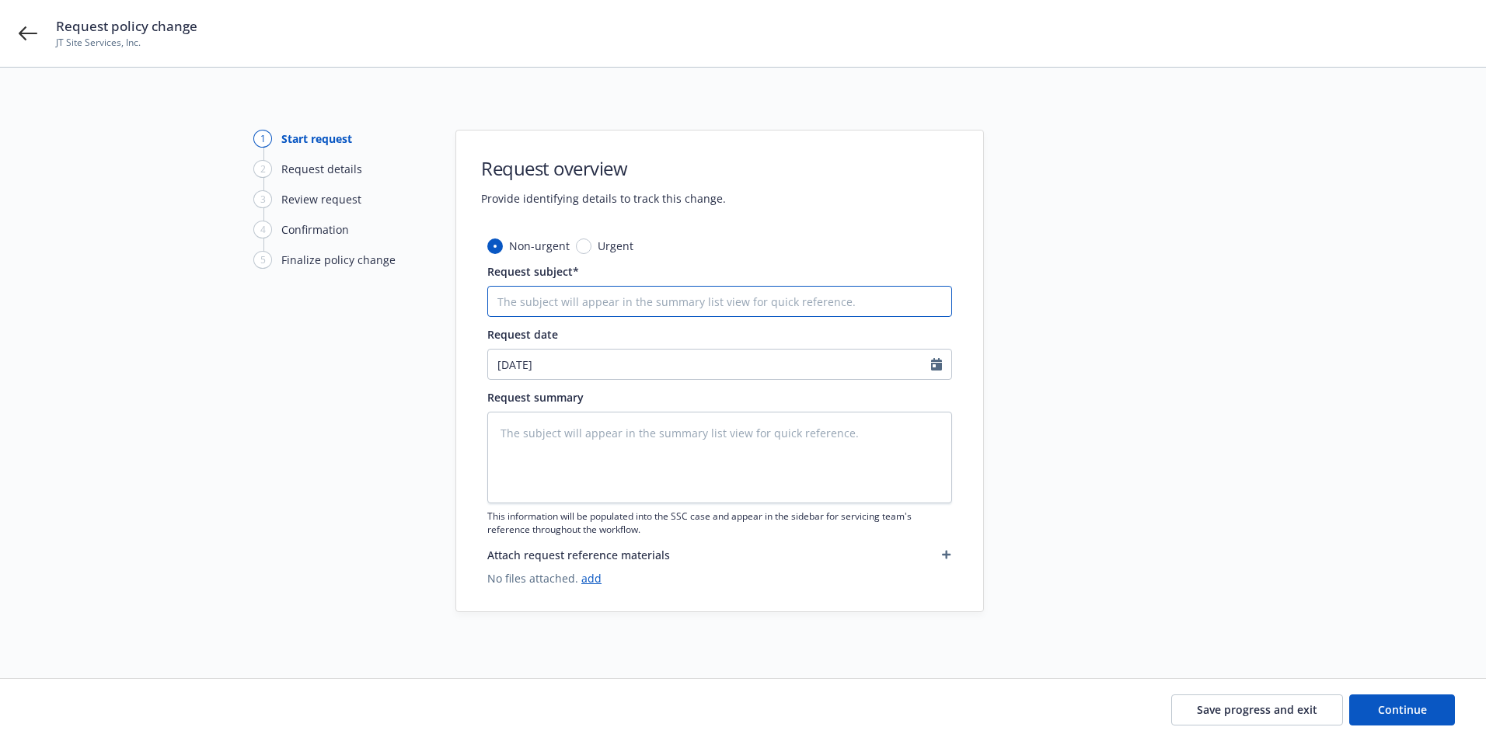
click at [556, 296] on input "Request subject*" at bounding box center [719, 301] width 465 height 31
type textarea "x"
type input "2"
type textarea "x"
type input "25"
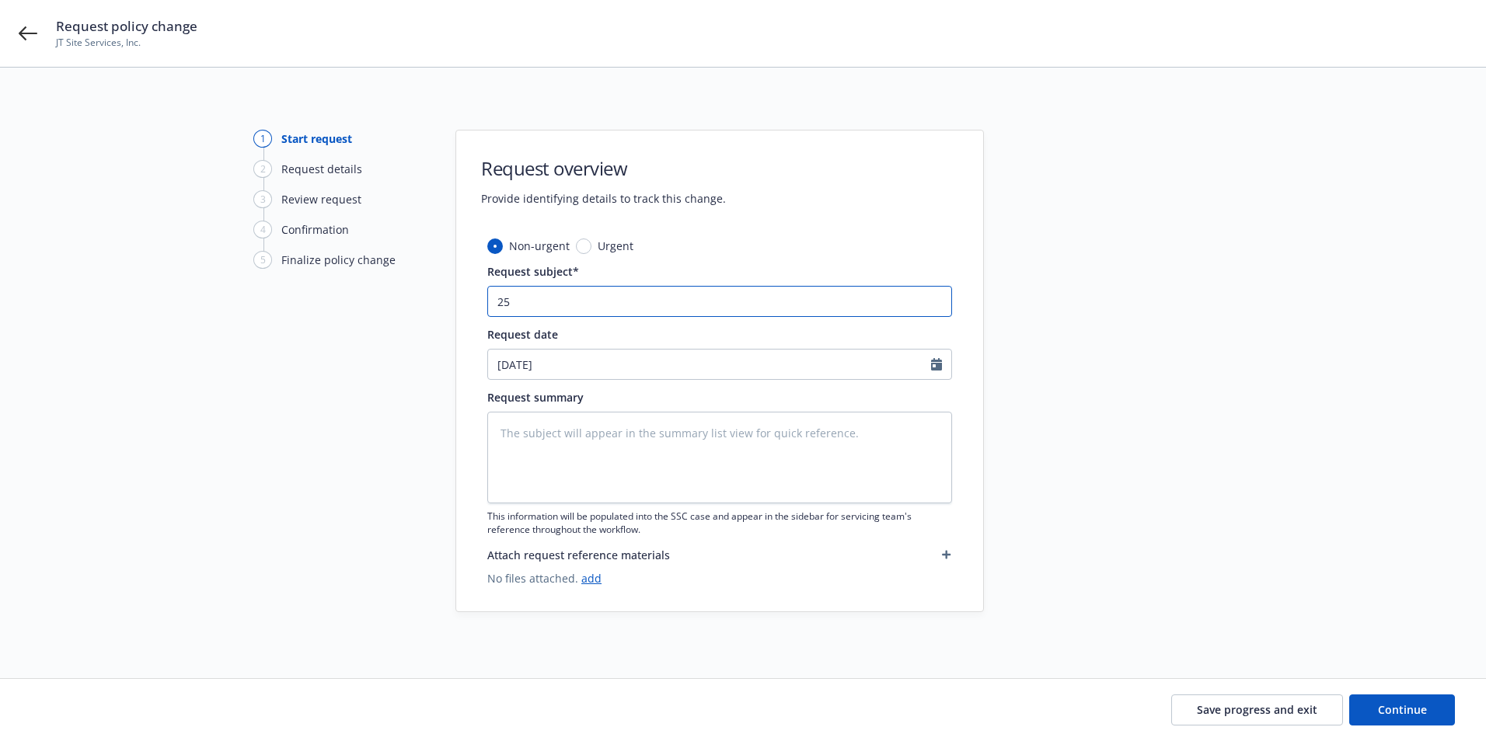
type textarea "x"
type input "25-"
type textarea "x"
type input "25-2"
type textarea "x"
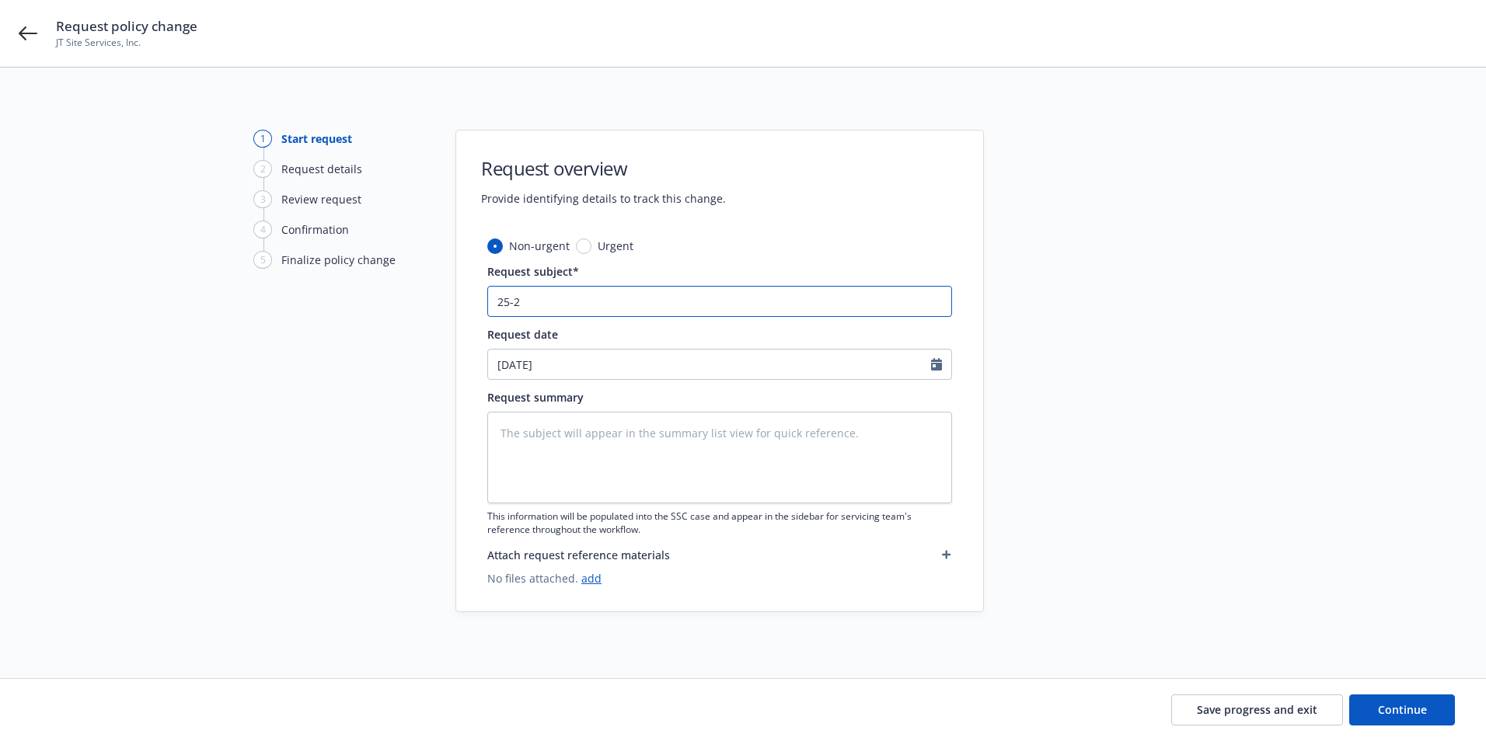
type input "25-26"
type textarea "x"
type input "25-26"
type textarea "x"
type input "25-26 A"
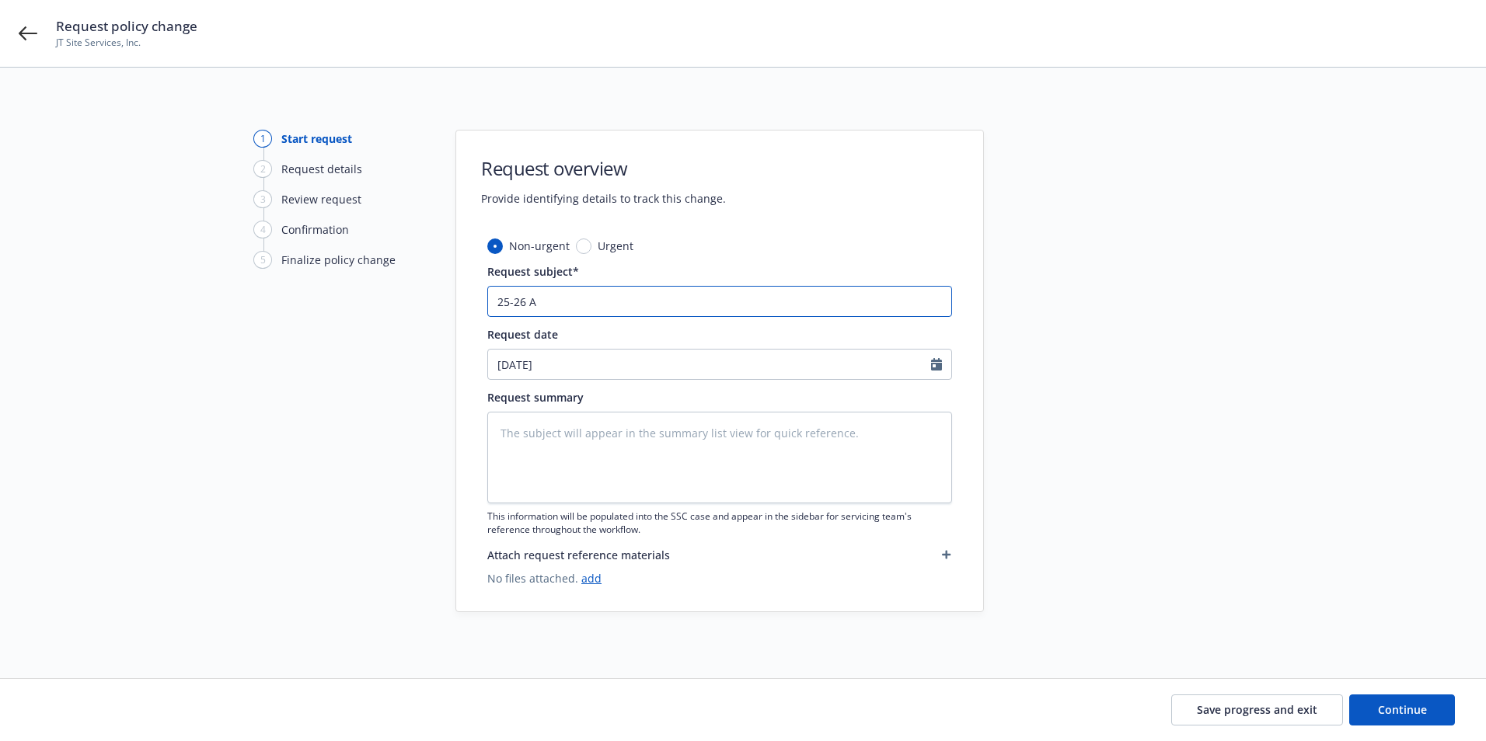
type textarea "x"
type input "25-26 Au"
type textarea "x"
type input "25-26 Aut"
type textarea "x"
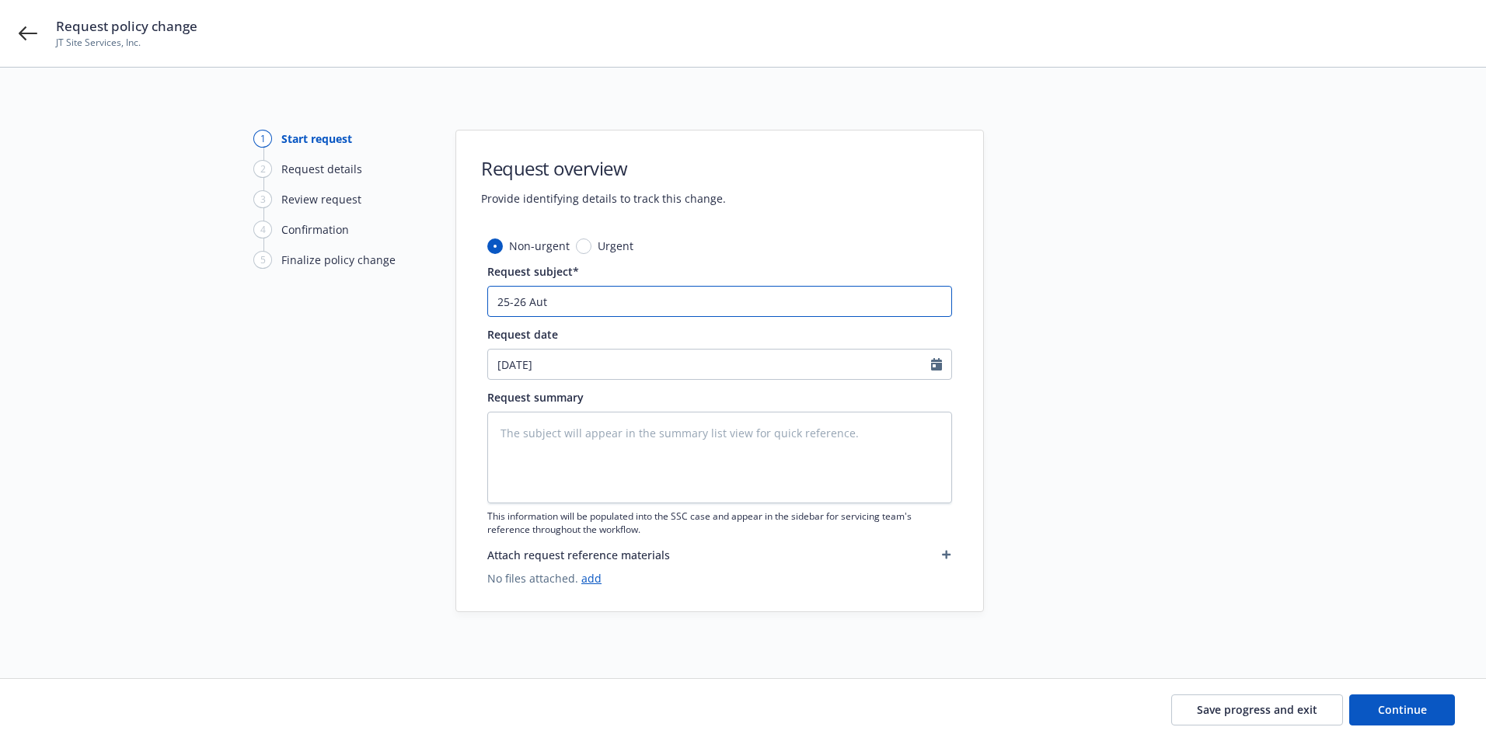
type input "25-26 Auto"
type textarea "x"
type input "25-26 Auto E"
type textarea "x"
type input "25-26 Auto End"
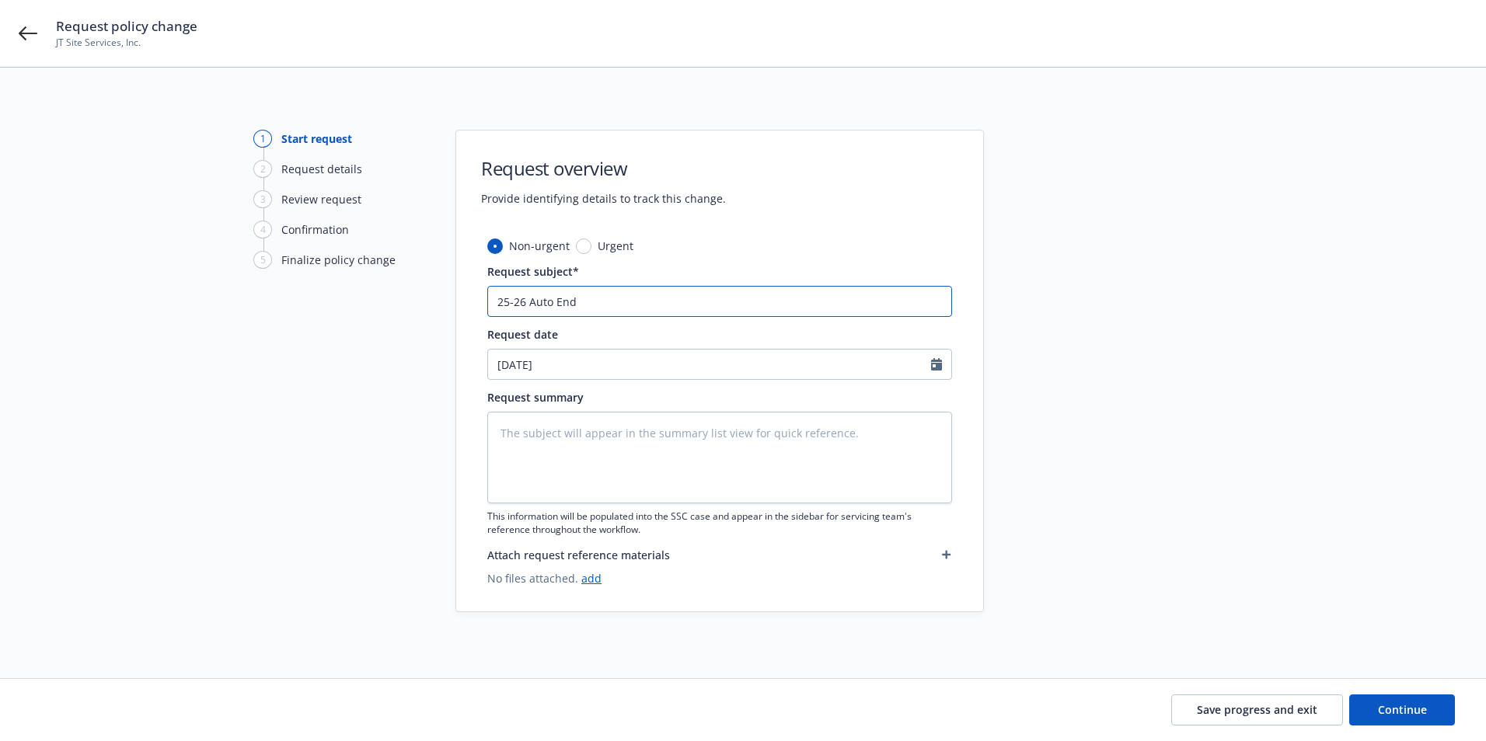
type textarea "x"
type input "25-26 Auto Endt"
type textarea "x"
type input "25-26 Auto Endt"
type textarea "x"
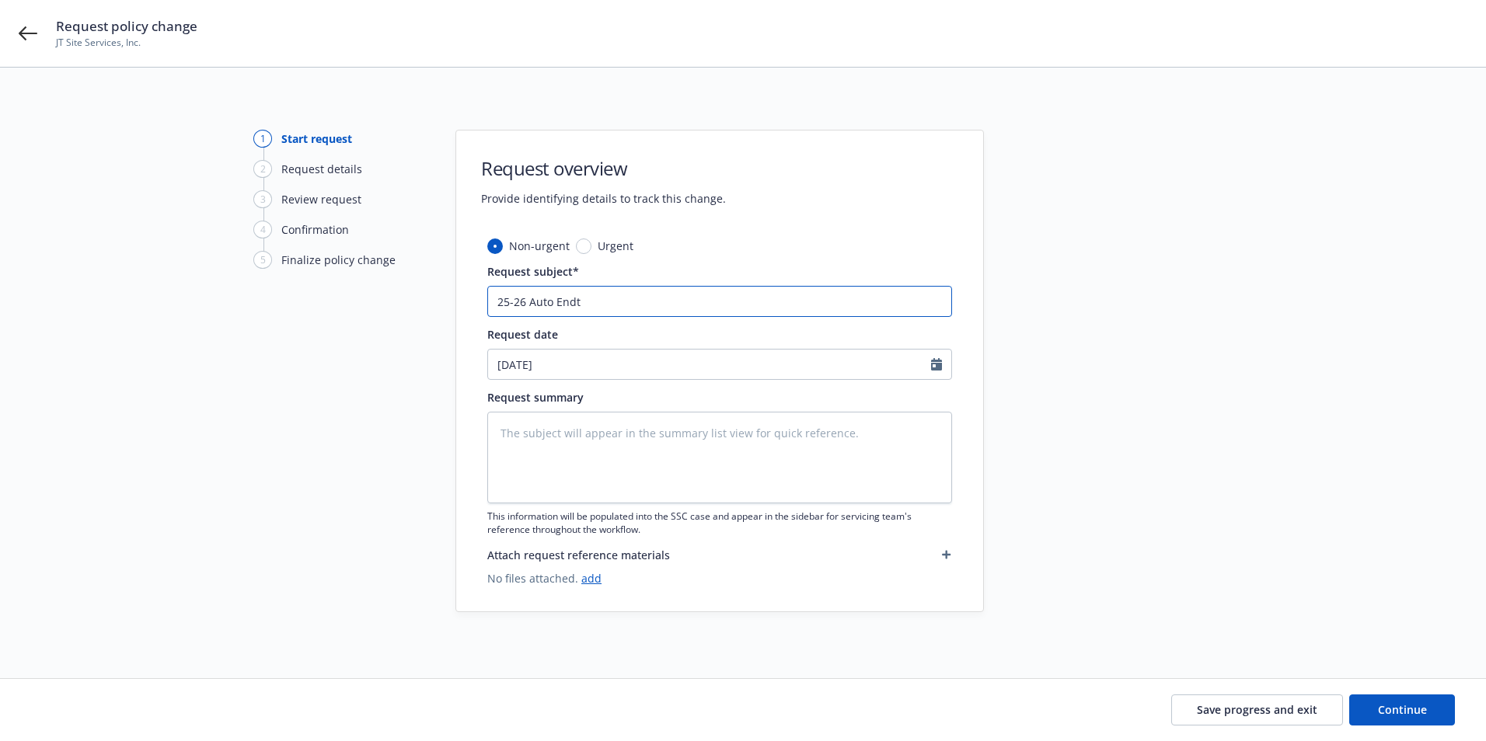
type input "25-26 Auto Endt -"
type textarea "x"
type input "25-26 Auto Endt -"
type textarea "x"
type input "25-26 Auto Endt - A"
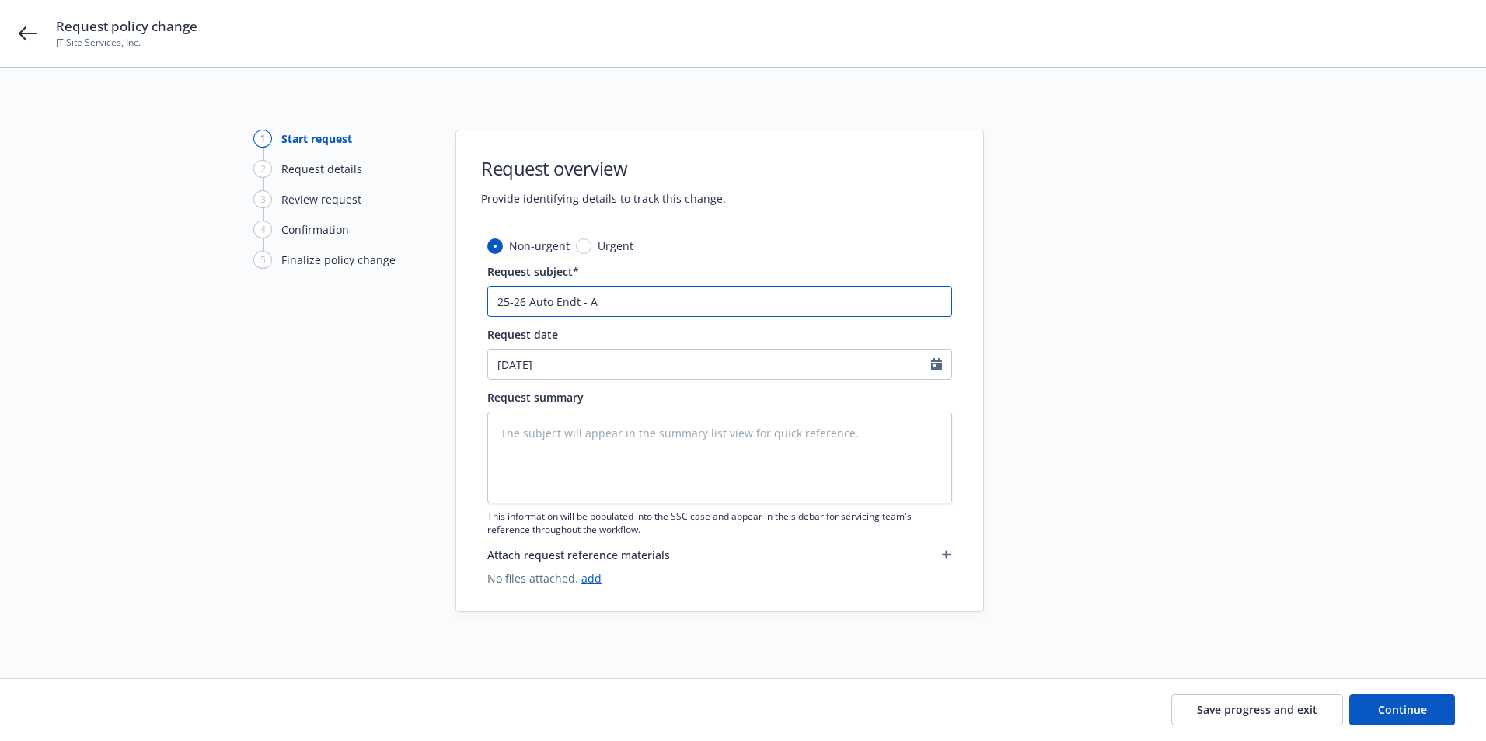
type textarea "x"
type input "25-26 Auto Endt - Ad"
type textarea "x"
type input "25-26 Auto Endt - Add"
type textarea "x"
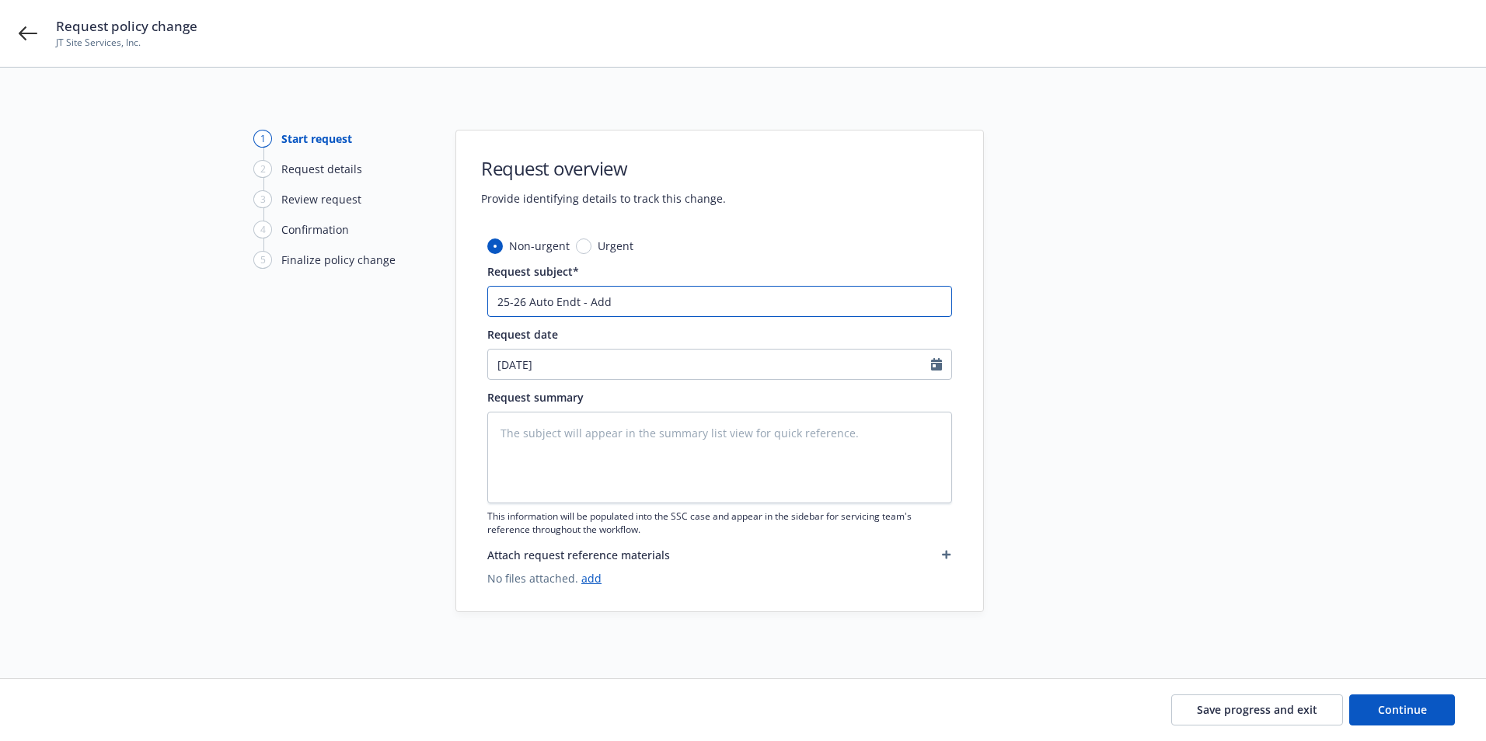
type input "25-26 Auto Endt - Add"
type textarea "x"
type input "25-26 Auto Endt - Add P"
type textarea "x"
type input "25-26 Auto Endt - Add PN"
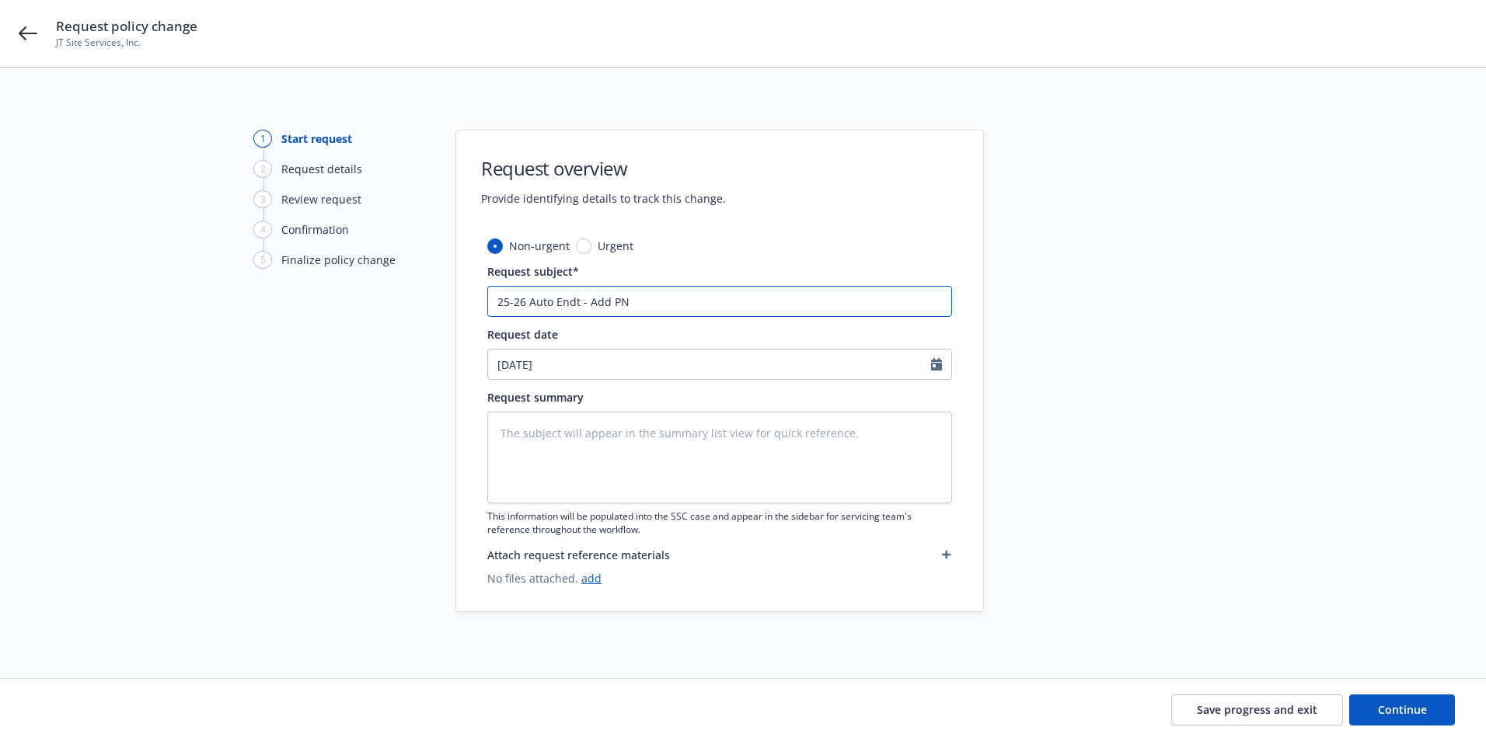
type textarea "x"
type input "25-26 Auto Endt - Add PNC"
type textarea "x"
type input "25-26 Auto Endt - Add PNC"
paste input "Bayport Park LA Habra LP and Warmington Properties, Inc."
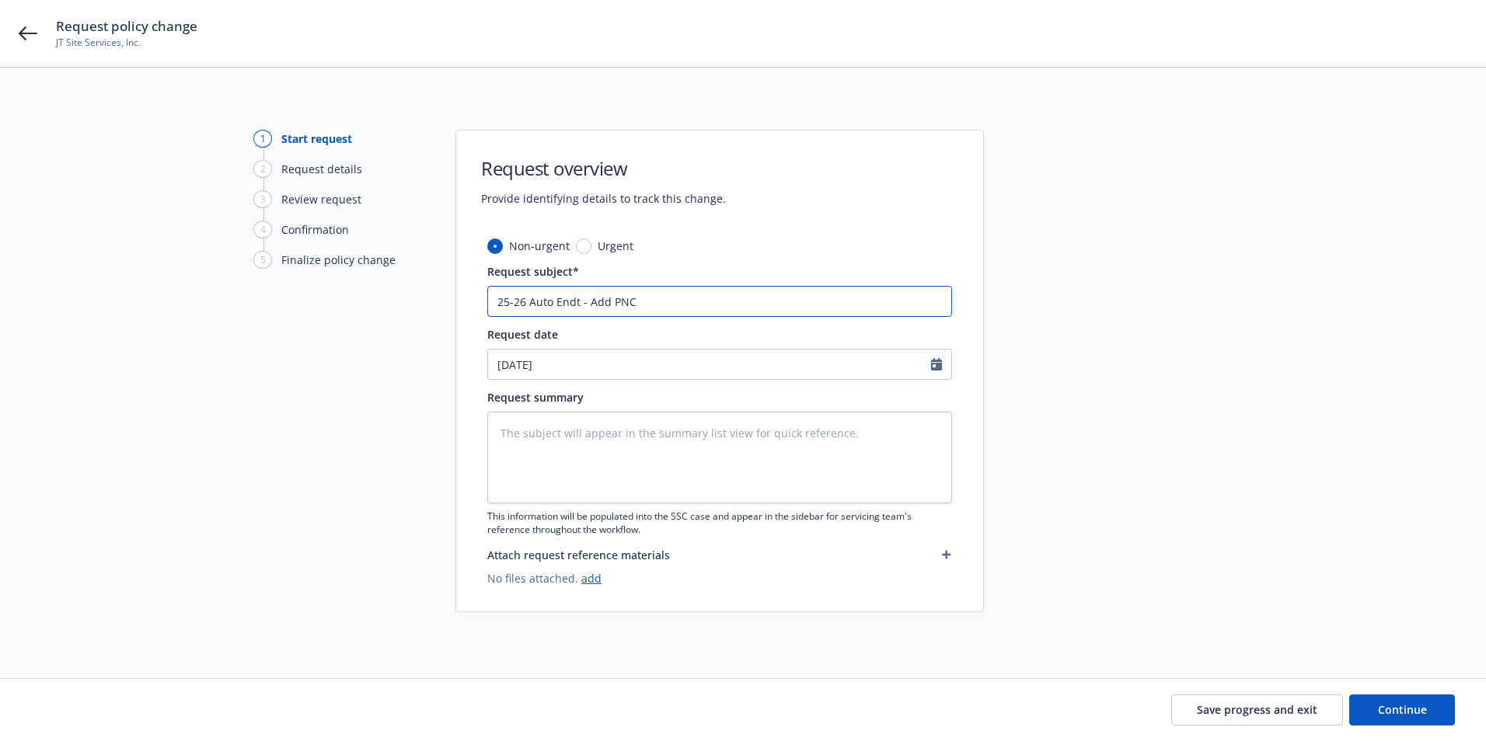
type textarea "x"
type input "25-26 Auto Endt - Add PNC Bayport Park LA Habra LP and Warmington Properties, I…"
click at [542, 437] on textarea at bounding box center [719, 458] width 465 height 92
paste textarea "Primary and Non-Contributory endorsement for the following entity: Bayport Park…"
type textarea "x"
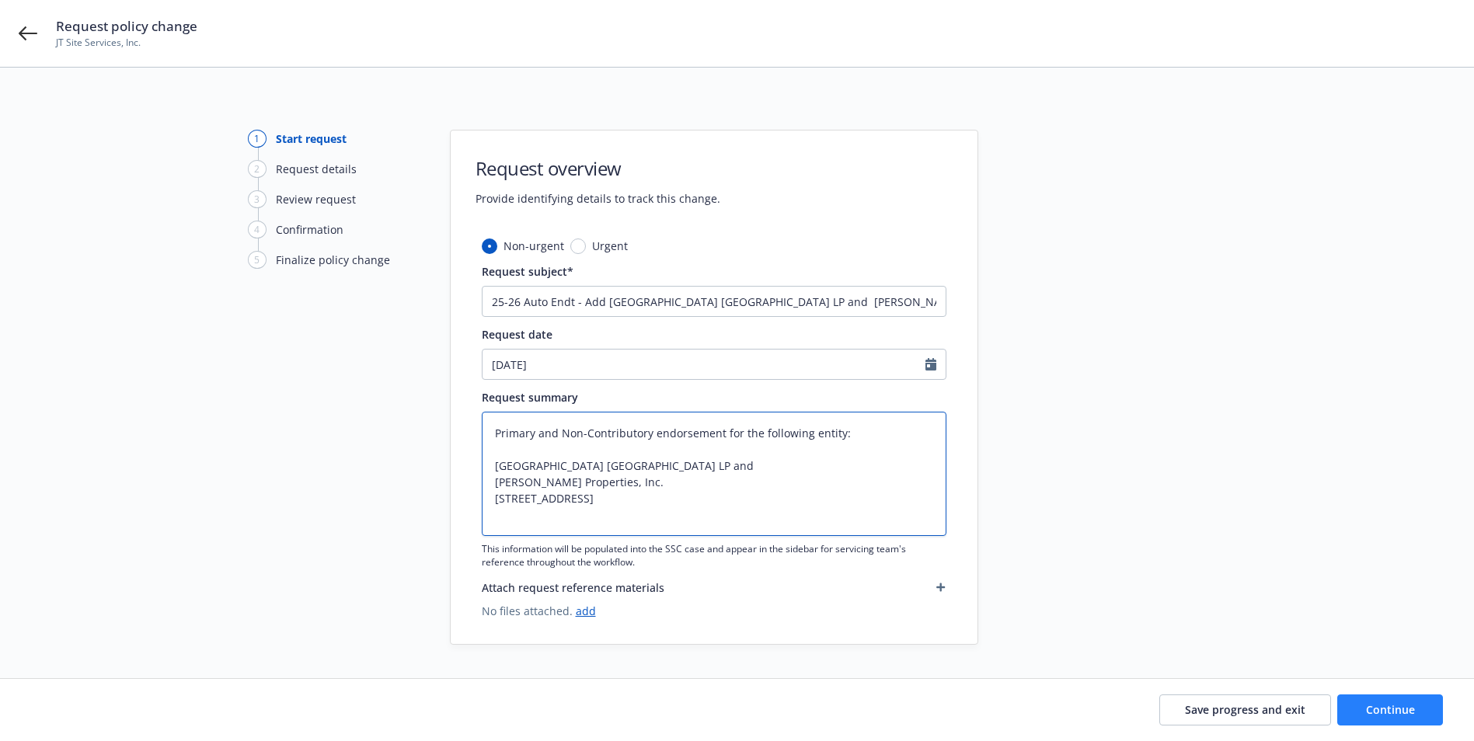
type textarea "Primary and Non-Contributory endorsement for the following entity: Bayport Park…"
click at [1401, 709] on span "Continue" at bounding box center [1390, 709] width 49 height 15
type textarea "x"
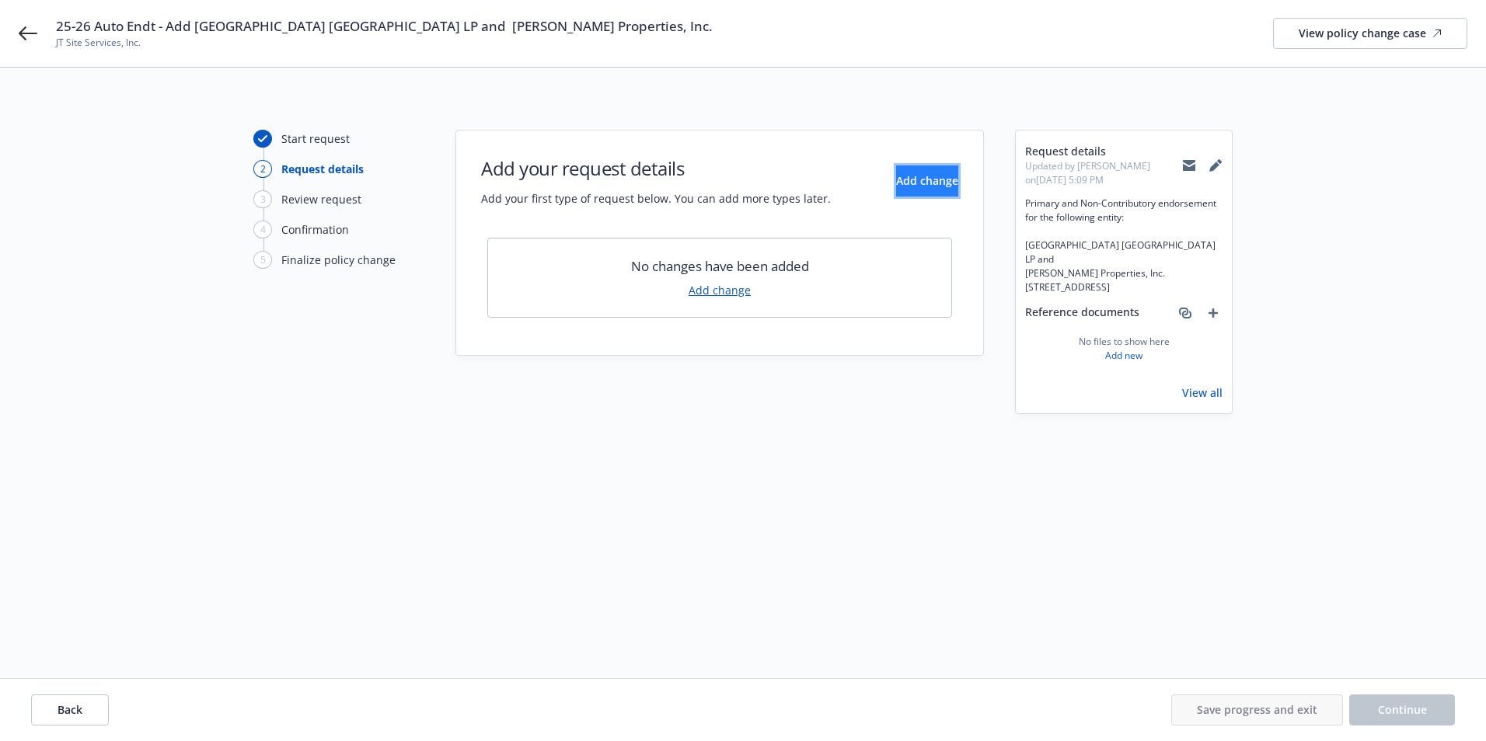
click at [896, 177] on span "Add change" at bounding box center [927, 180] width 62 height 15
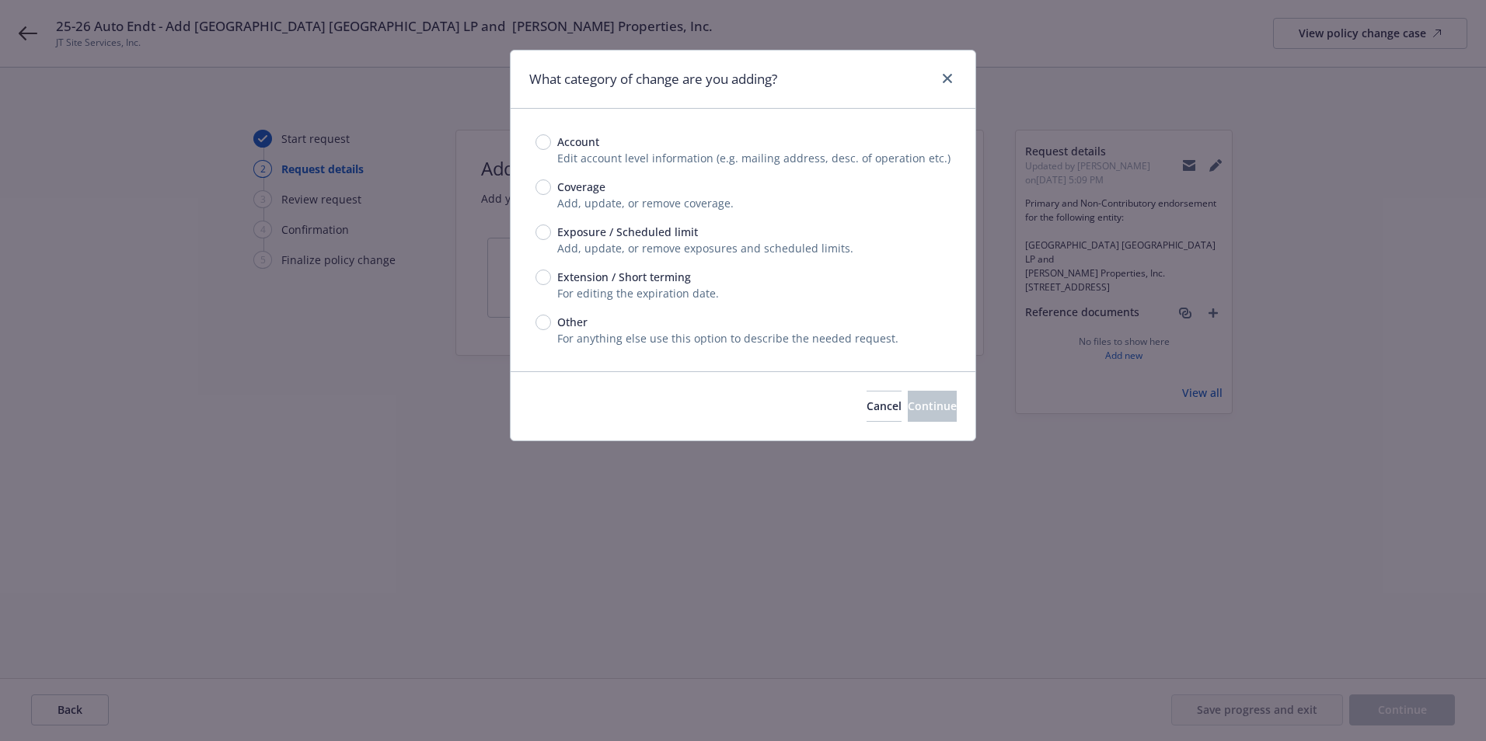
click at [629, 280] on span "Extension / Short terming" at bounding box center [624, 277] width 134 height 16
click at [551, 280] on input "Extension / Short terming" at bounding box center [543, 278] width 16 height 16
radio input "true"
click at [606, 229] on span "Exposure / Scheduled limit" at bounding box center [627, 232] width 141 height 16
click at [551, 229] on input "Exposure / Scheduled limit" at bounding box center [543, 233] width 16 height 16
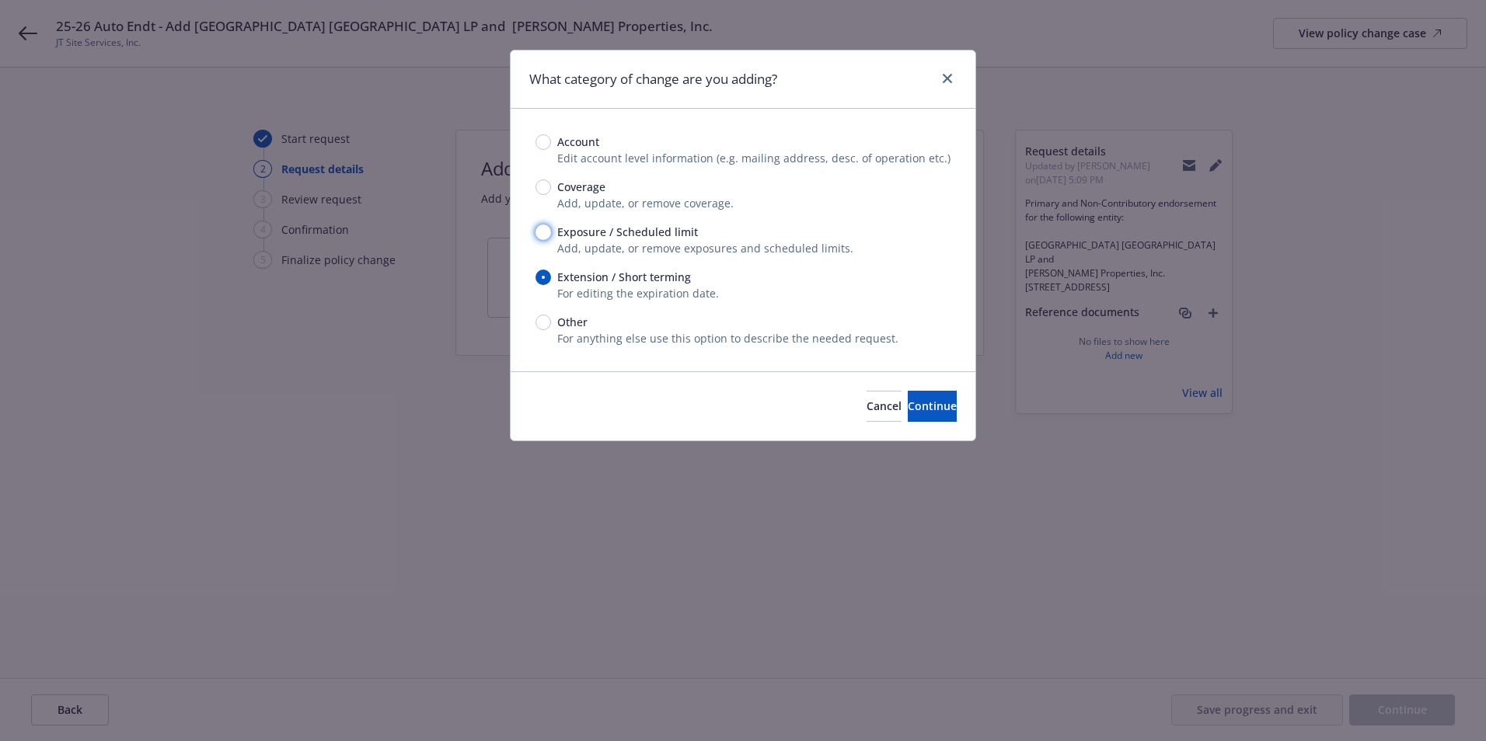
radio input "true"
click at [565, 321] on span "Other" at bounding box center [572, 322] width 30 height 16
click at [551, 321] on input "Other" at bounding box center [543, 323] width 16 height 16
radio input "true"
click at [908, 411] on span "Continue" at bounding box center [932, 406] width 49 height 15
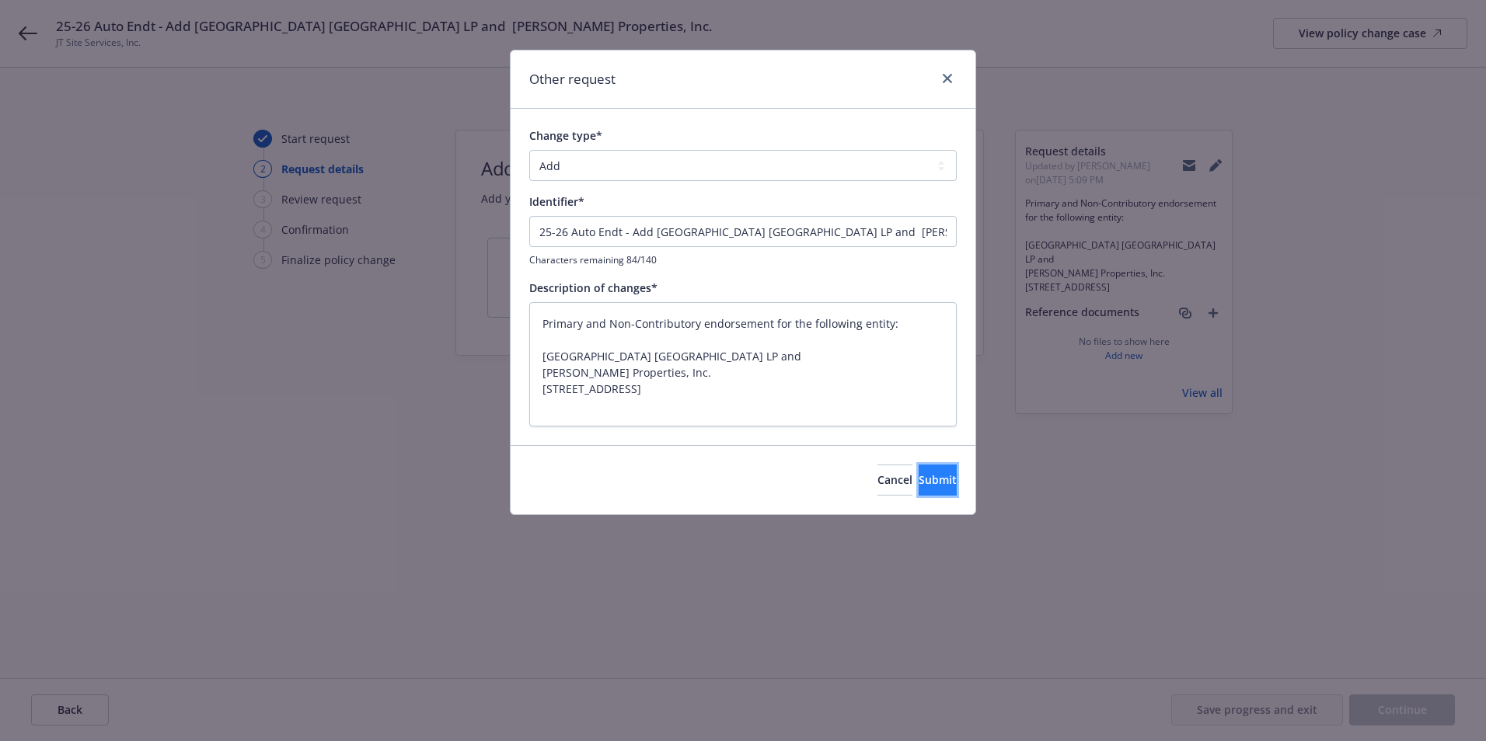
click at [918, 486] on span "Submit" at bounding box center [937, 479] width 38 height 15
type textarea "x"
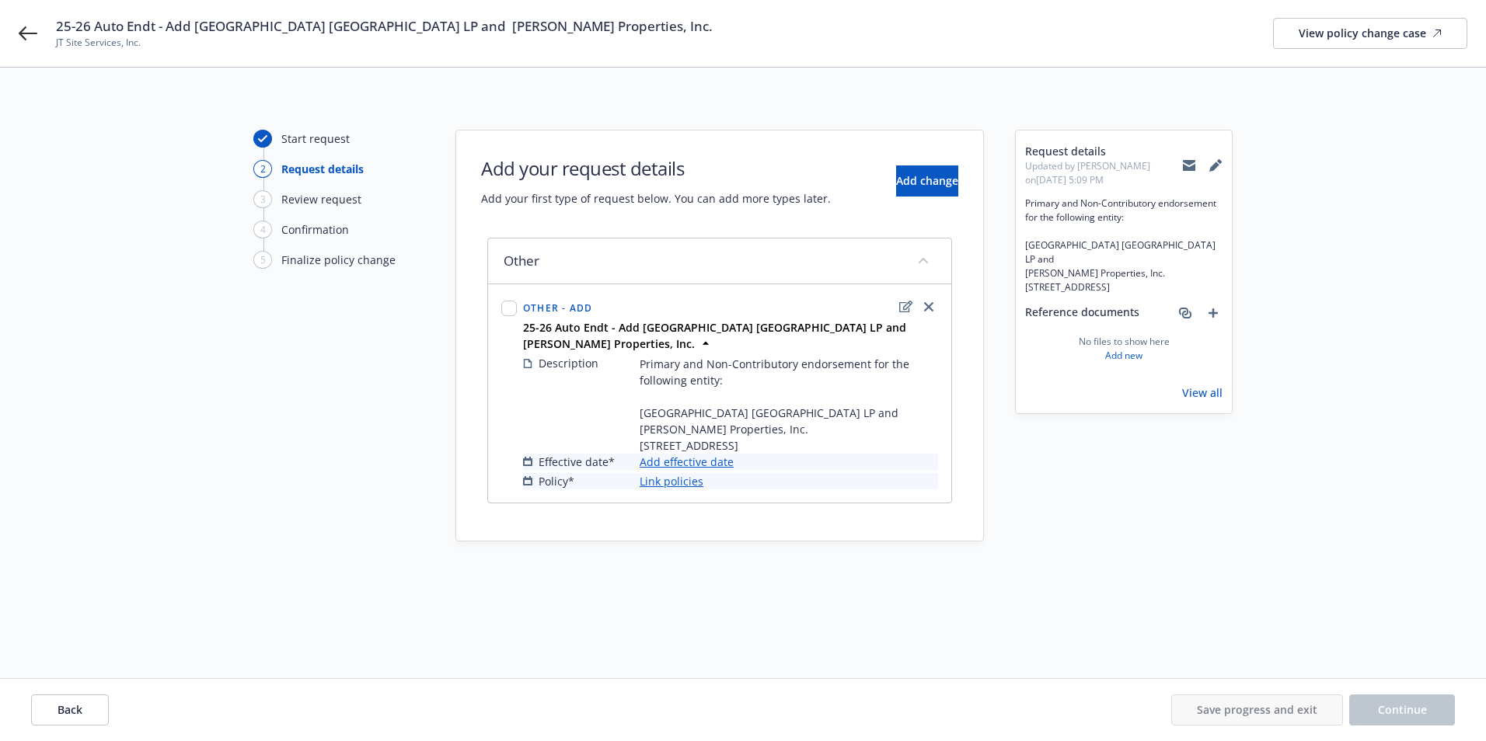
click at [680, 470] on link "Add effective date" at bounding box center [687, 462] width 94 height 16
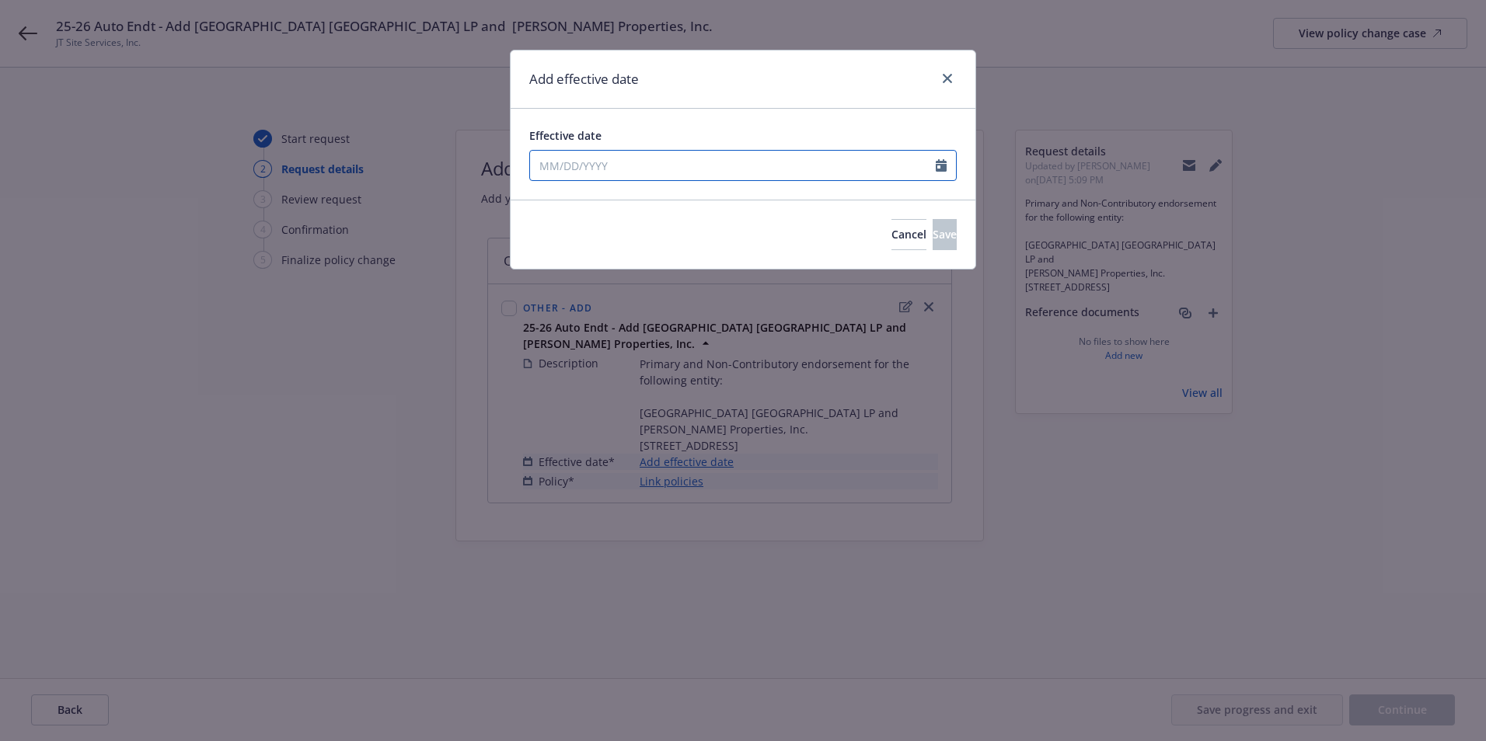
click at [621, 154] on input "Effective date" at bounding box center [733, 166] width 406 height 30
select select "9"
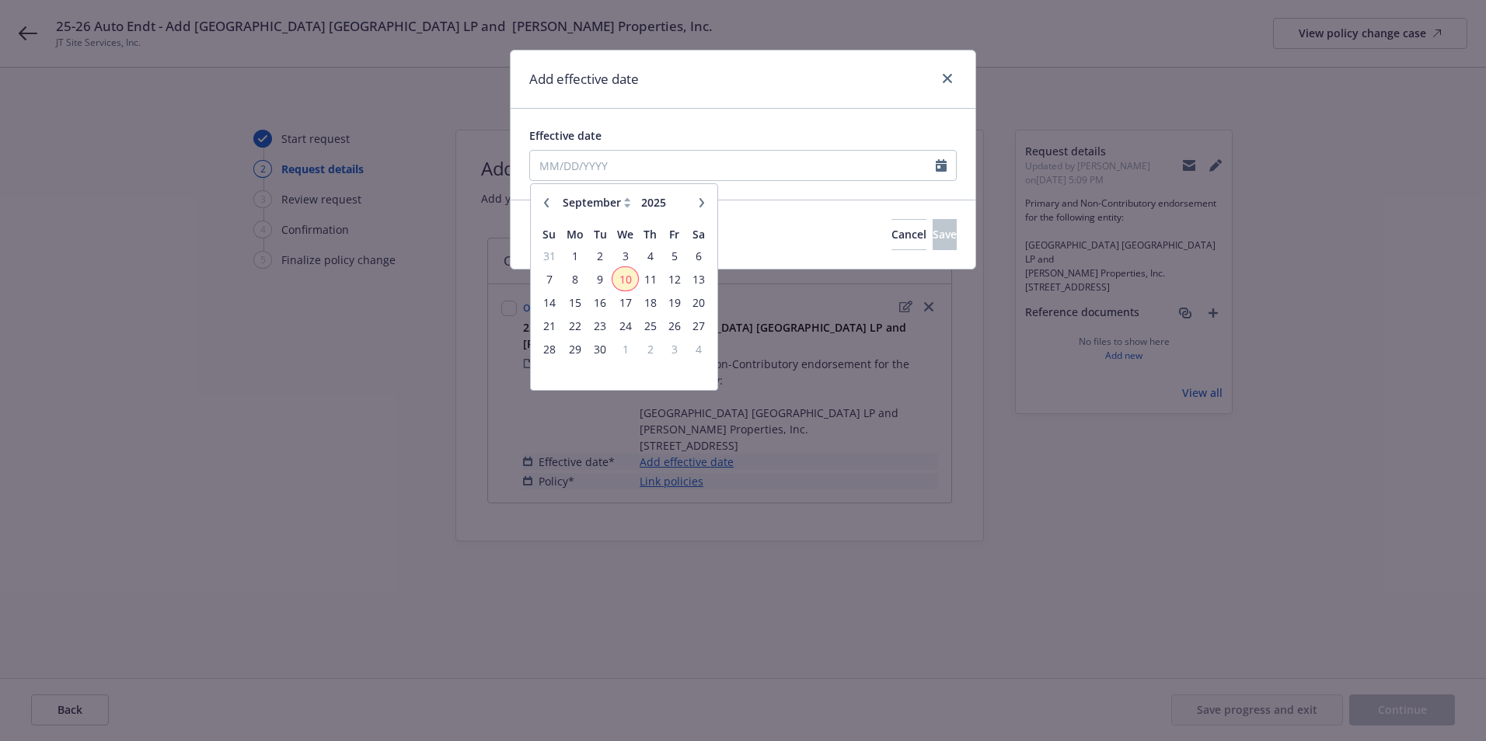
click at [633, 282] on span "10" at bounding box center [625, 279] width 23 height 19
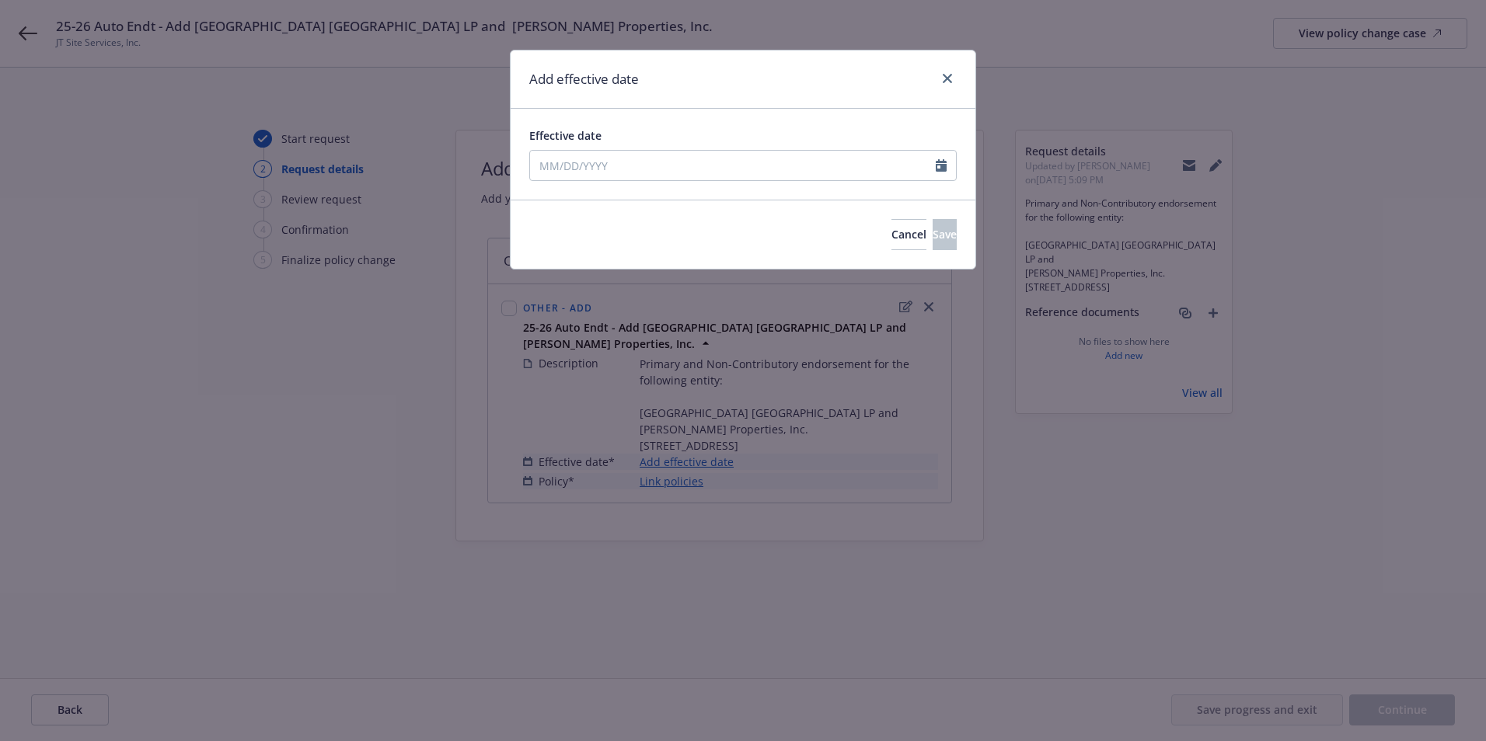
type input "[DATE]"
click at [932, 236] on span "Save" at bounding box center [944, 234] width 24 height 15
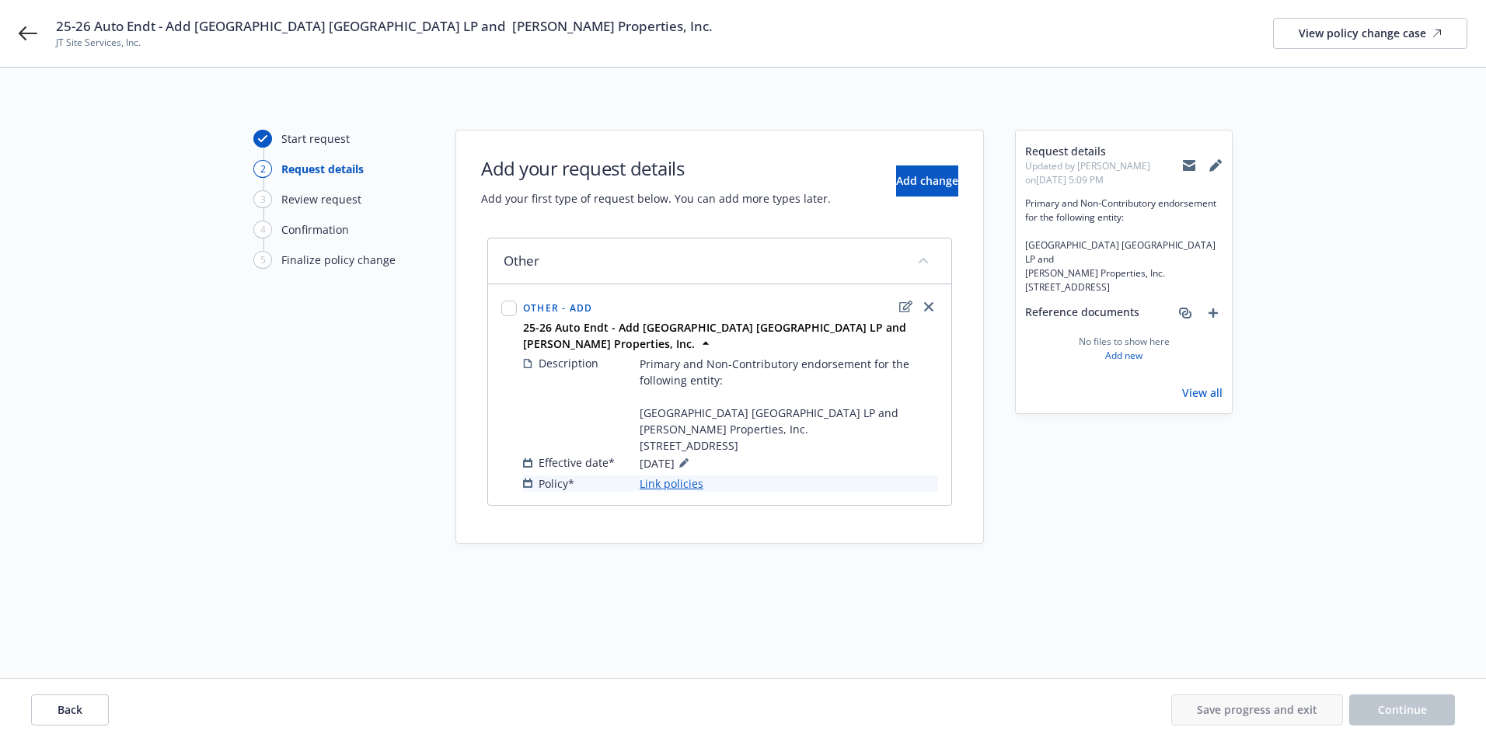
click at [667, 492] on link "Link policies" at bounding box center [672, 484] width 64 height 16
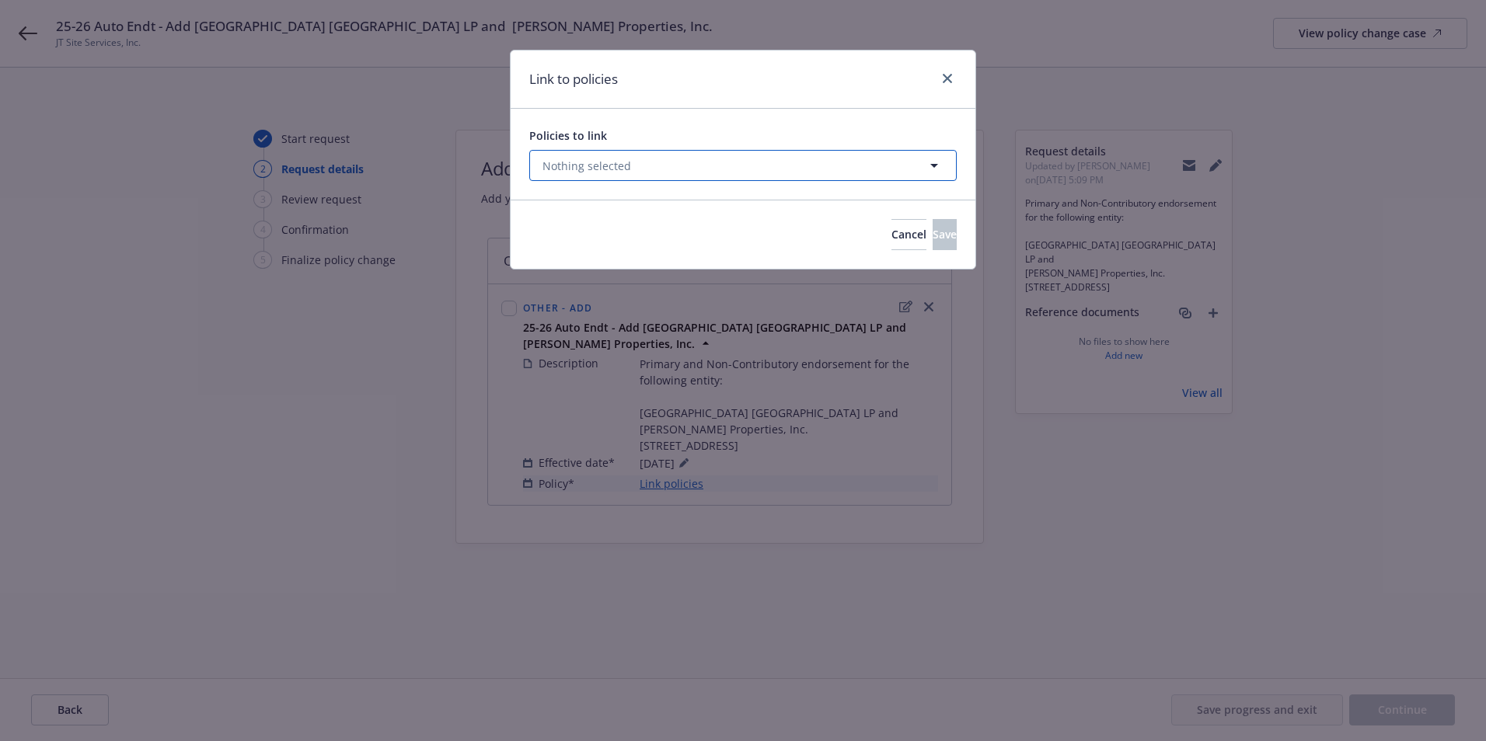
click at [613, 169] on span "Nothing selected" at bounding box center [586, 166] width 89 height 16
select select "ACTIVE"
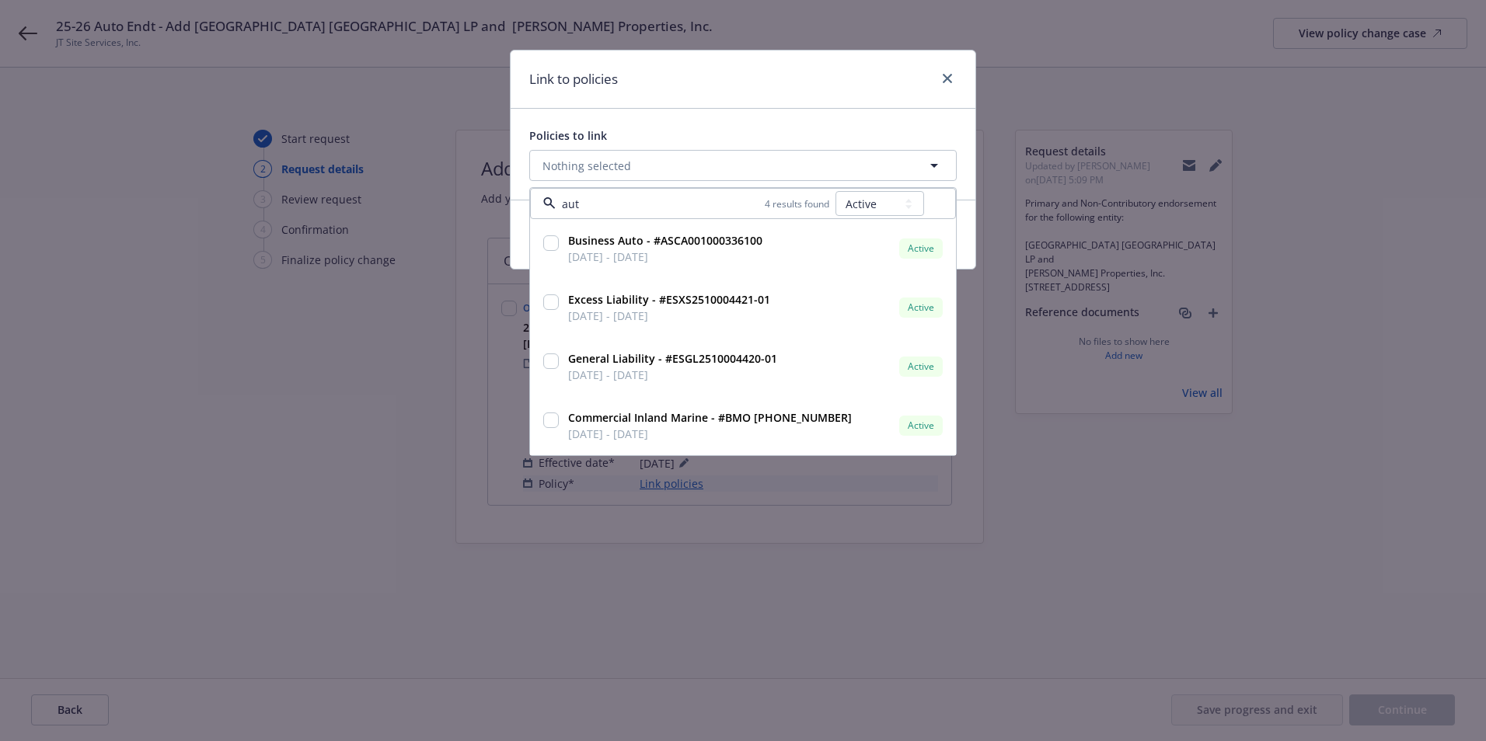
type input "auto"
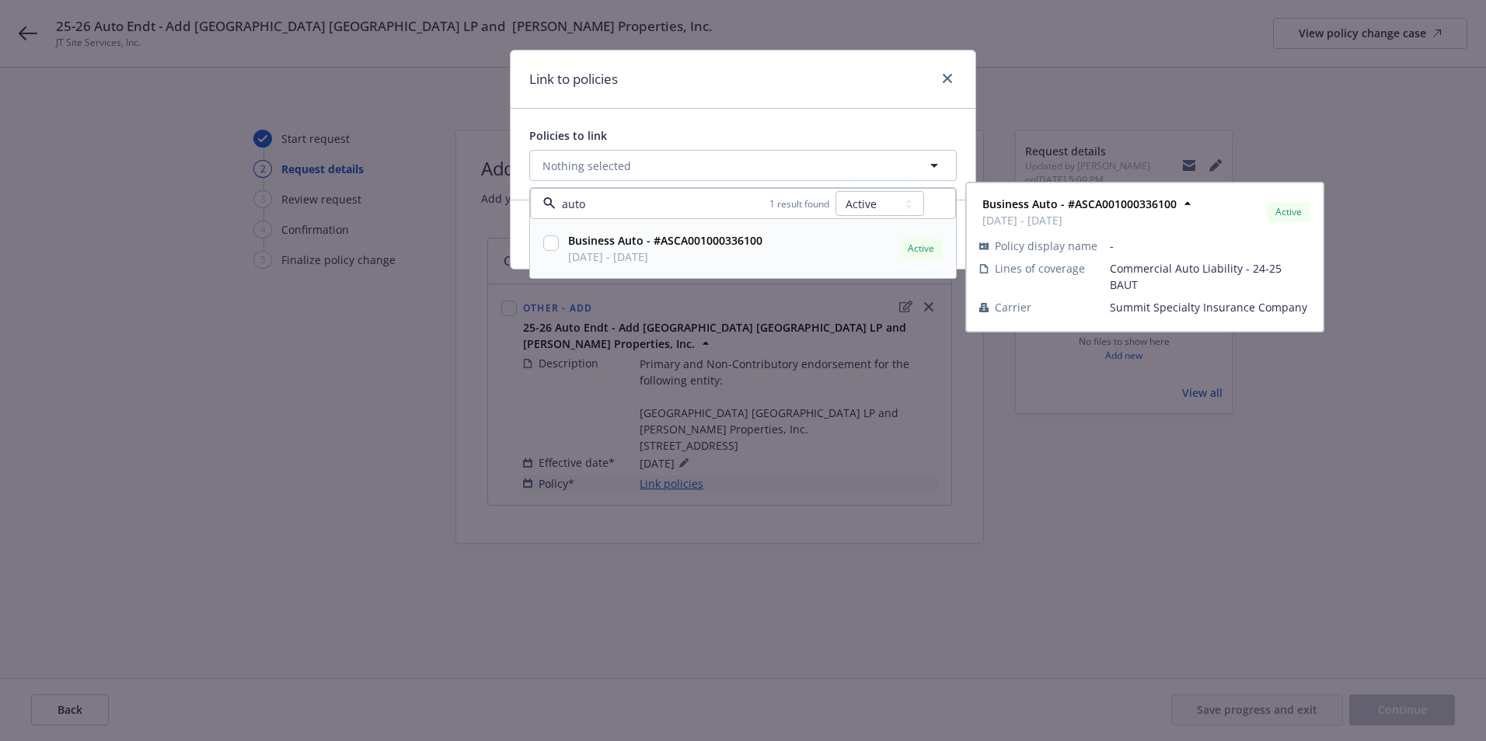
click at [555, 242] on input "checkbox" at bounding box center [551, 243] width 16 height 16
checkbox input "true"
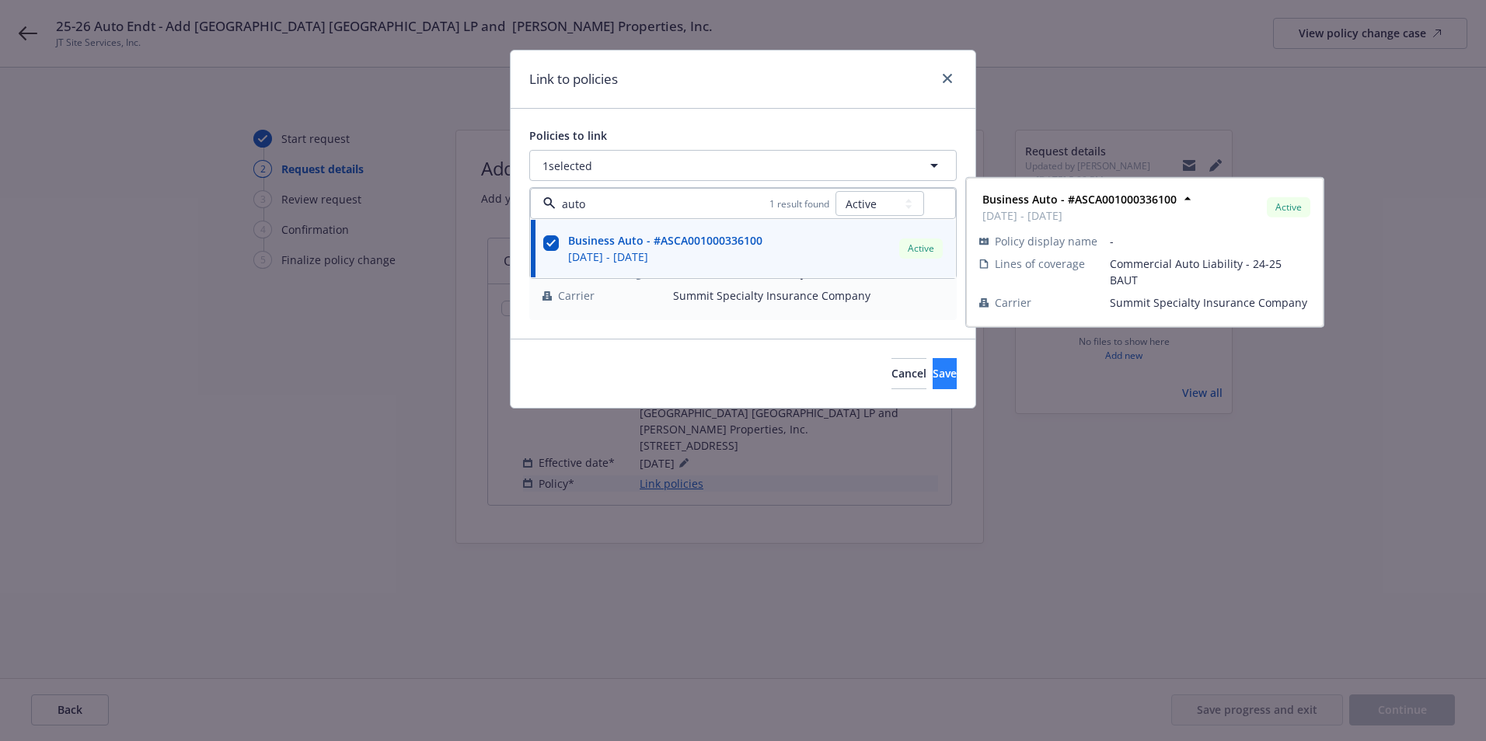
type input "auto"
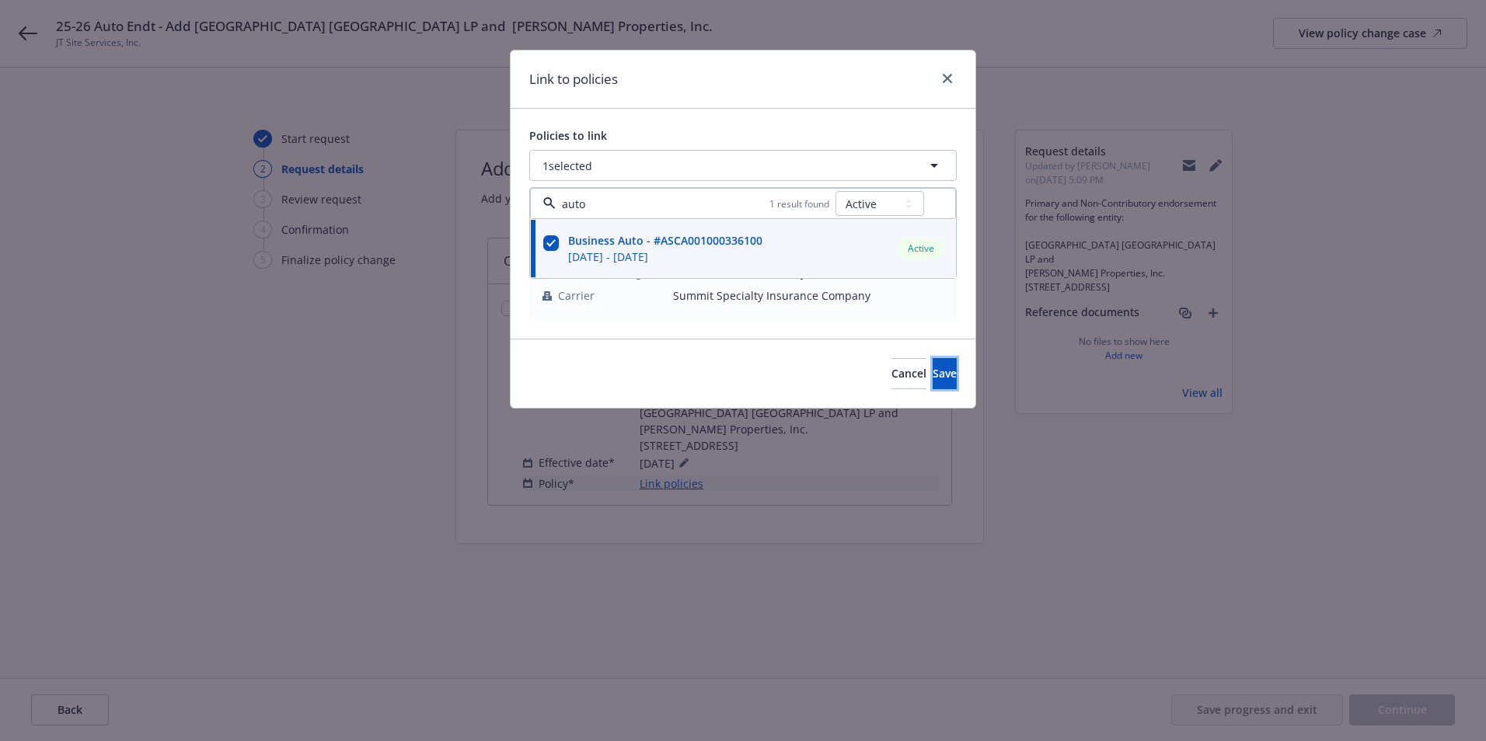
click at [932, 375] on button "Save" at bounding box center [944, 373] width 24 height 31
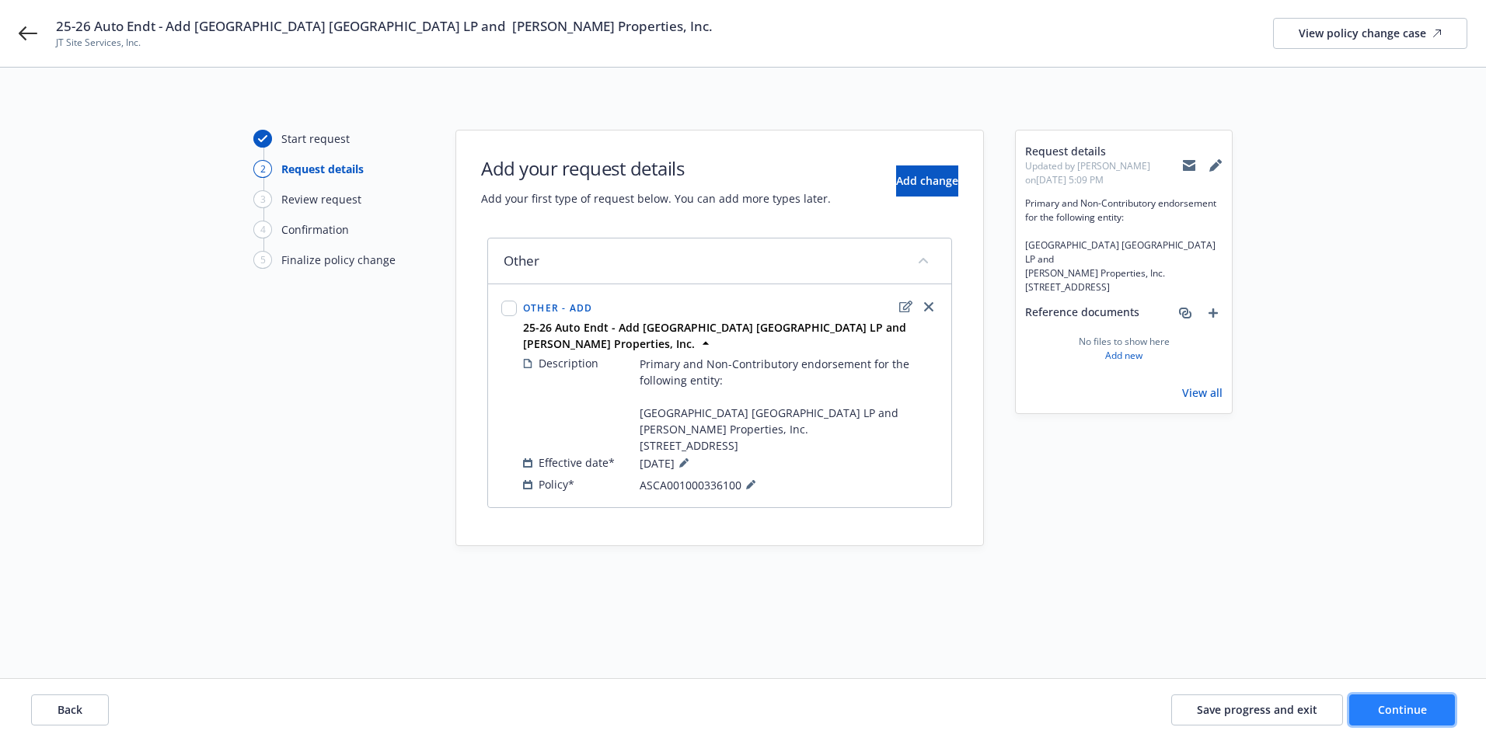
click at [1406, 717] on button "Continue" at bounding box center [1402, 710] width 106 height 31
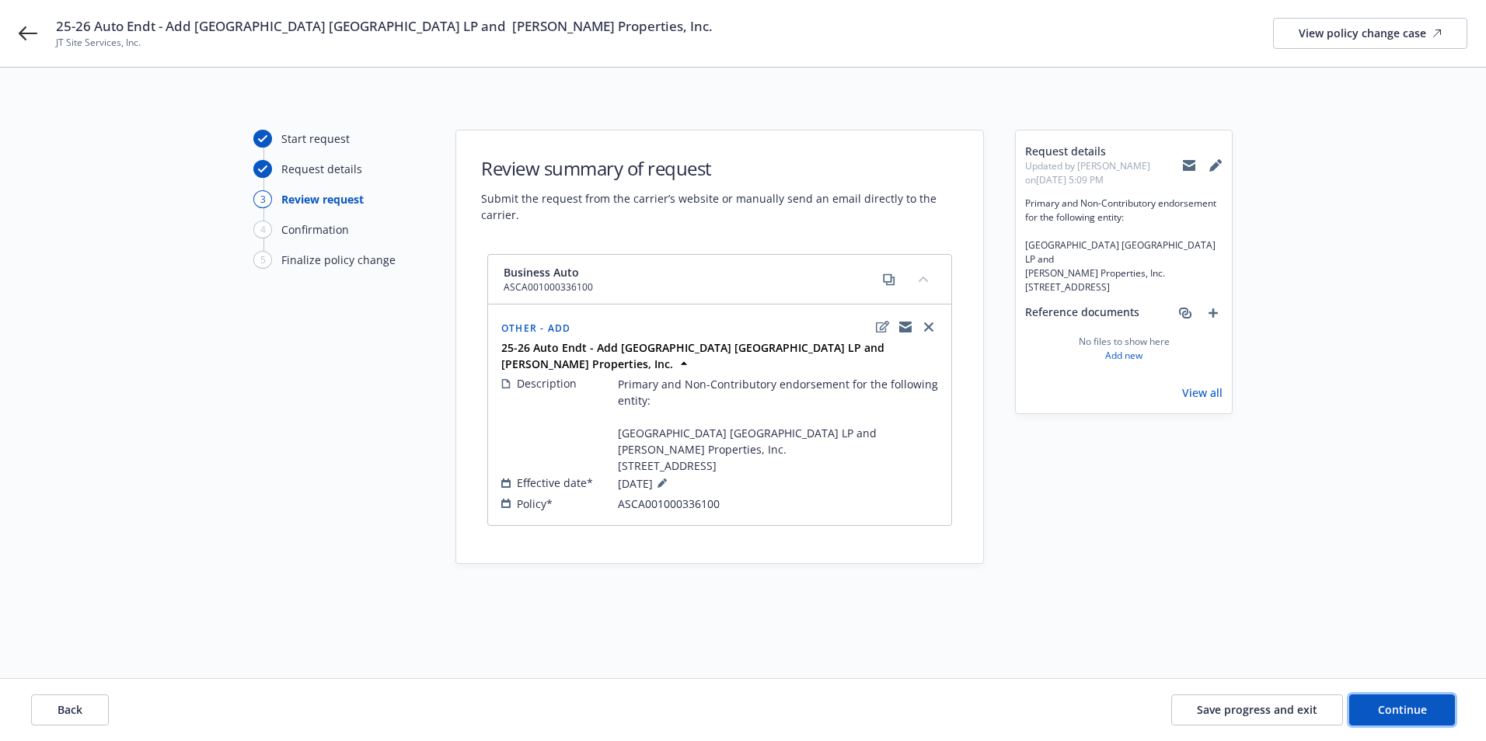
click at [1406, 710] on span "Continue" at bounding box center [1402, 709] width 49 height 15
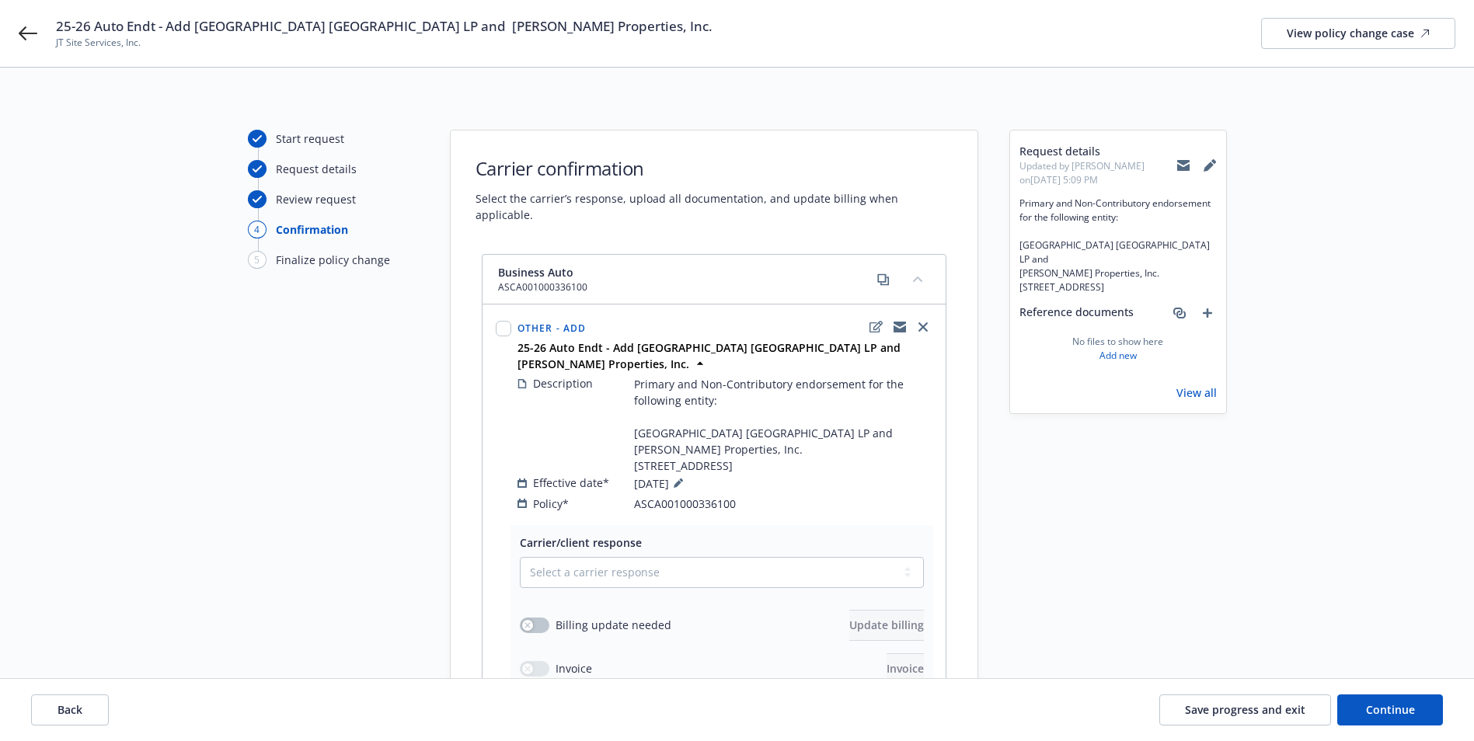
click at [1179, 169] on icon at bounding box center [1183, 166] width 12 height 7
click at [1248, 706] on span "Save progress and exit" at bounding box center [1245, 709] width 120 height 15
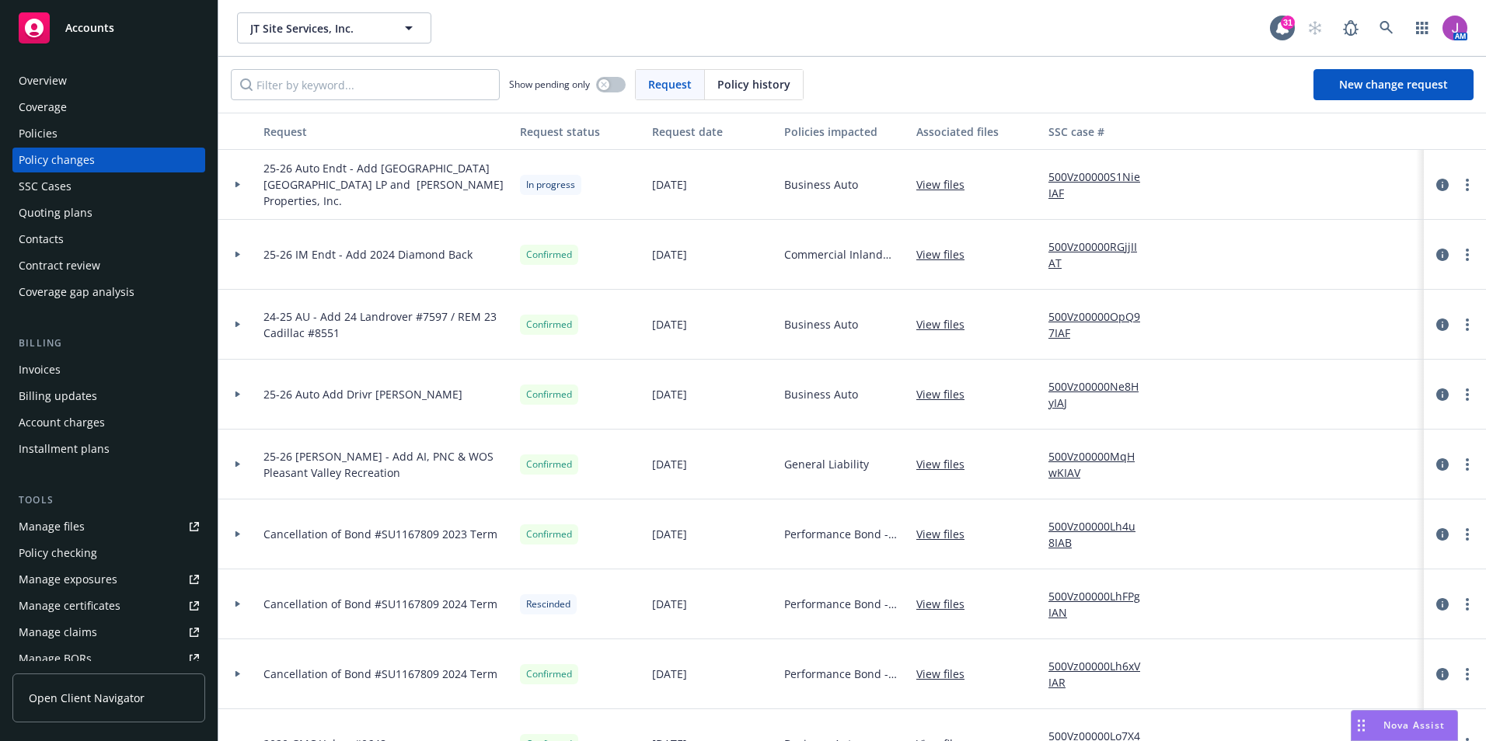
click at [1070, 176] on link "500Vz00000S1NieIAF" at bounding box center [1100, 185] width 104 height 33
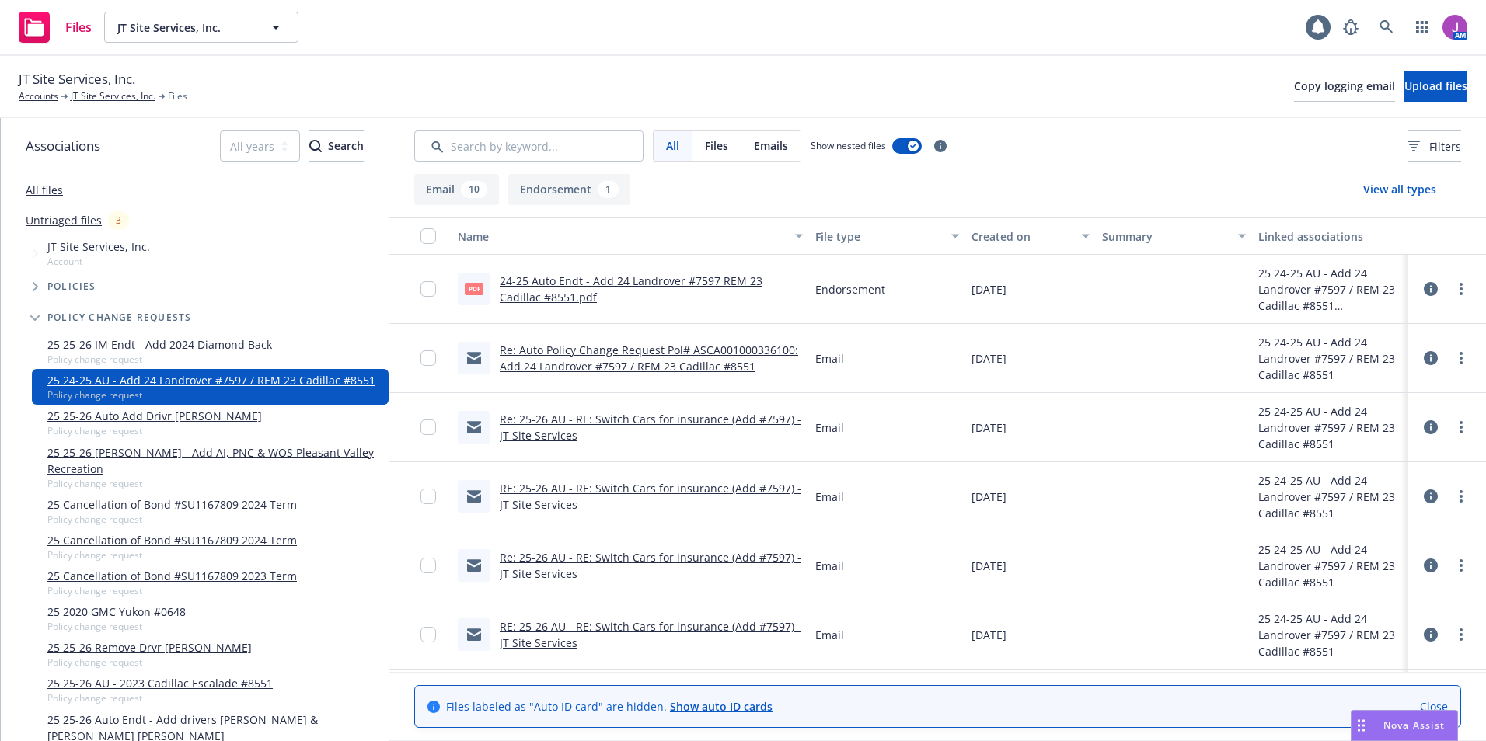
click at [554, 285] on link "24-25 Auto Endt - Add 24 Landrover #7597 REM 23 Cadillac #8551.pdf" at bounding box center [631, 289] width 263 height 31
click at [666, 354] on link "Re: Auto Policy Change Request Pol# ASCA001000336100: Add 24 Landrover #7597 / …" at bounding box center [649, 358] width 298 height 31
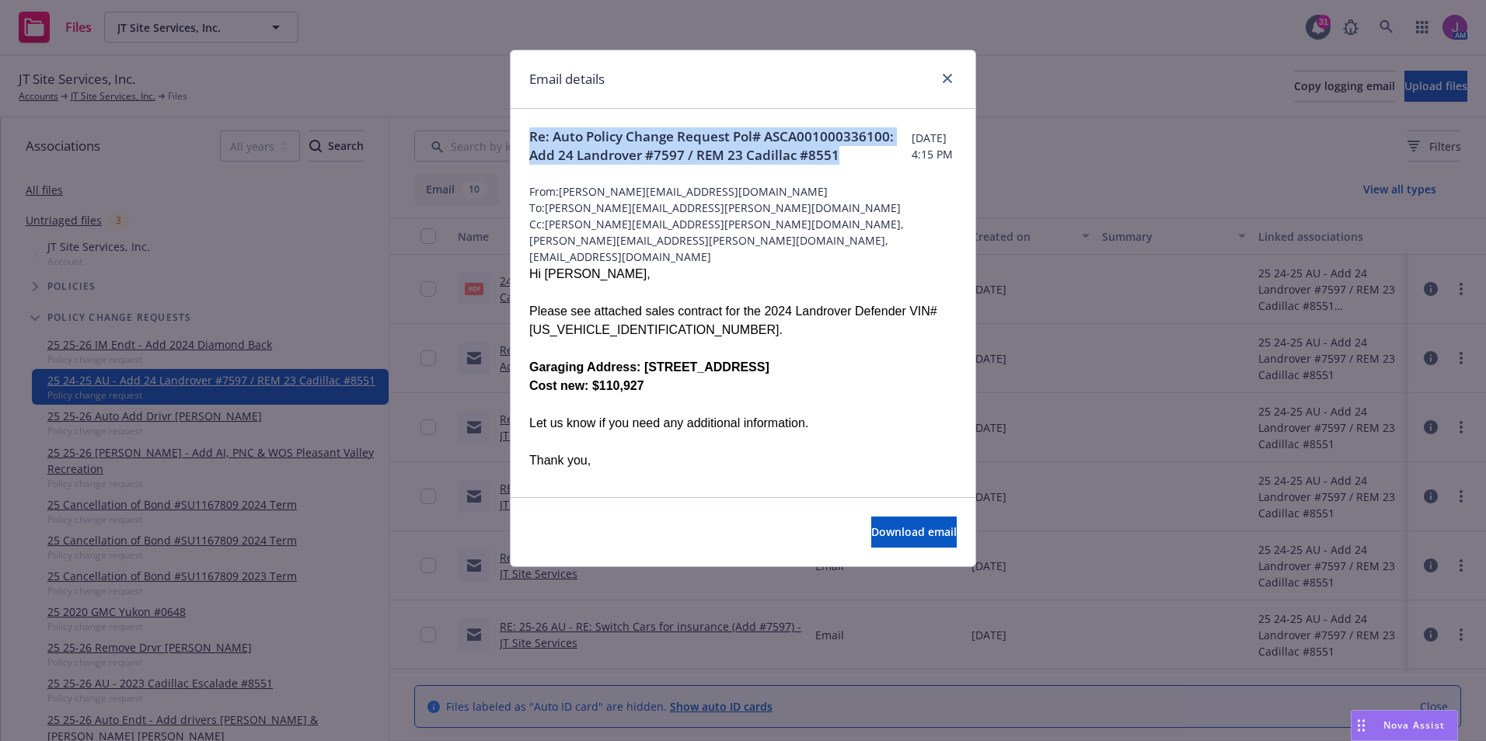
drag, startPoint x: 538, startPoint y: 136, endPoint x: 688, endPoint y: 181, distance: 157.3
click at [688, 165] on span "Re: Auto Policy Change Request Pol# ASCA001000336100: Add 24 Landrover #7597 / …" at bounding box center [720, 145] width 382 height 37
copy span "Re: Auto Policy Change Request Pol# ASCA001000336100: Add 24 Landrover #7597 / …"
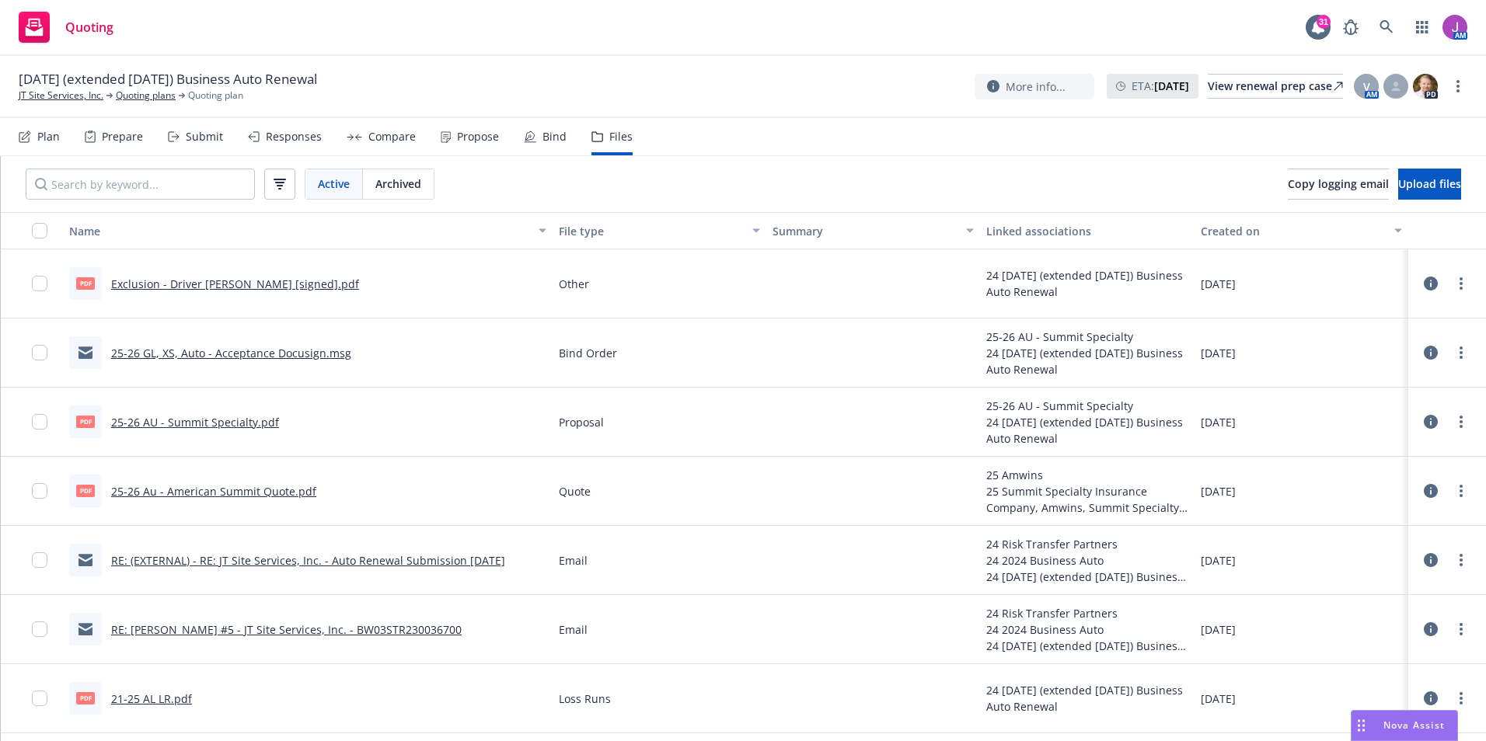
drag, startPoint x: 123, startPoint y: 95, endPoint x: 103, endPoint y: 92, distance: 19.6
click at [123, 95] on link "Quoting plans" at bounding box center [146, 96] width 60 height 14
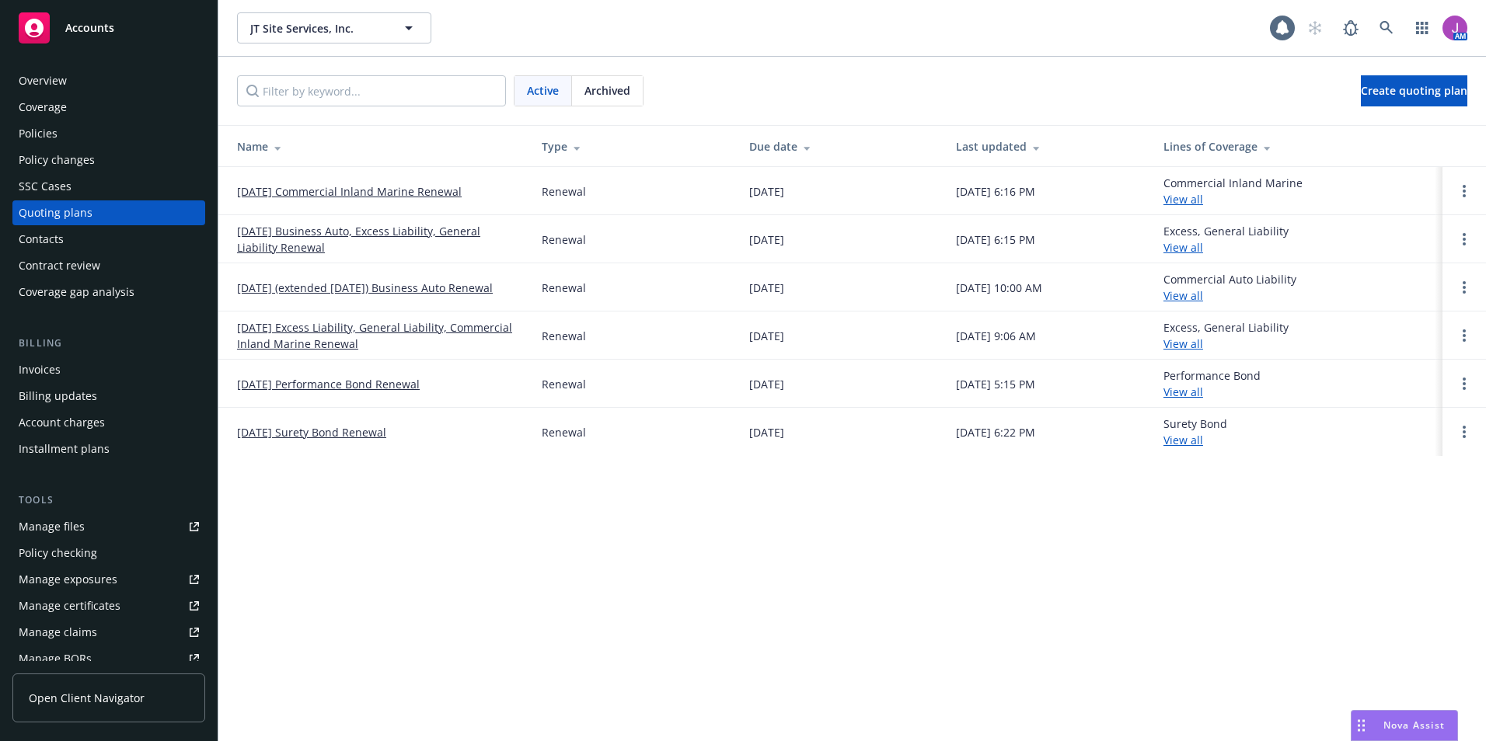
click at [74, 128] on div "Policies" at bounding box center [109, 133] width 180 height 25
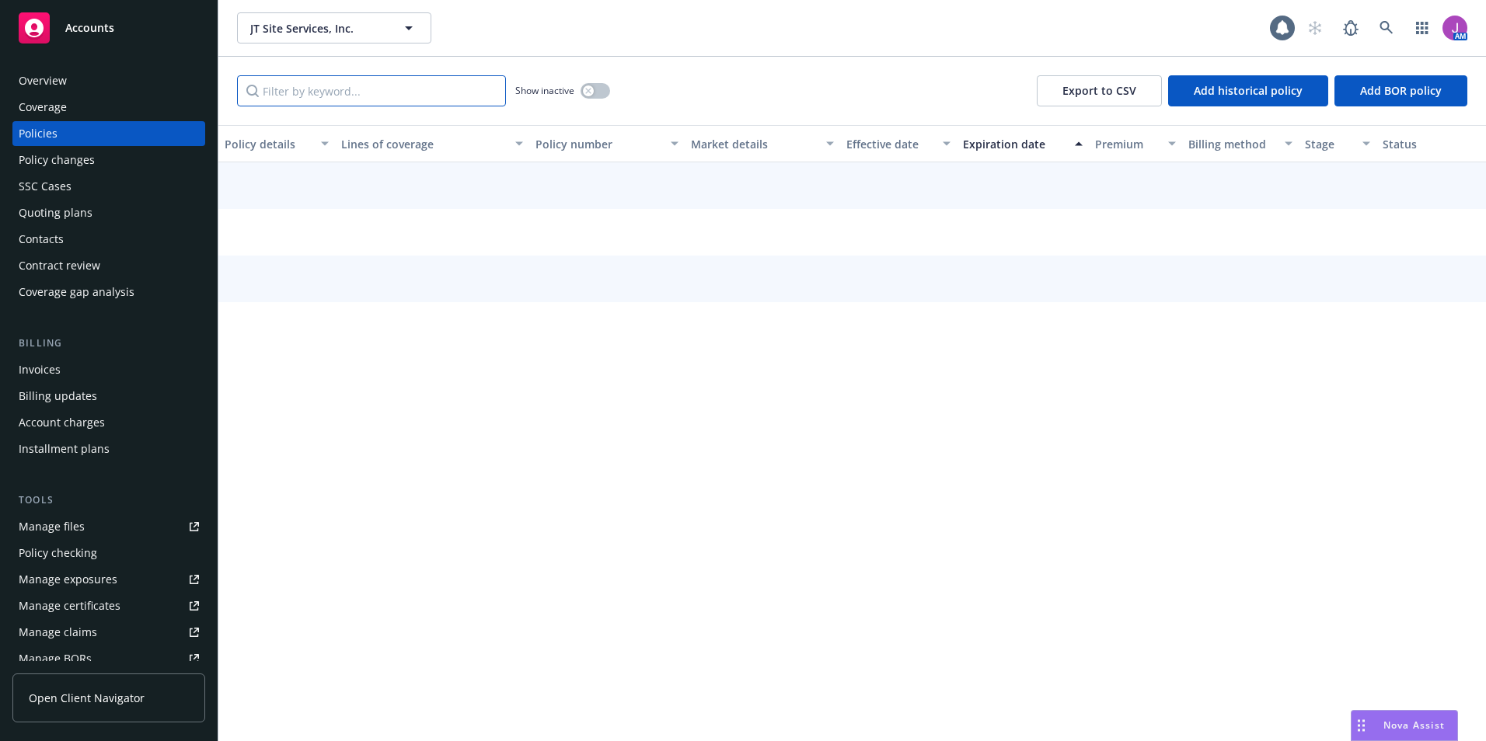
click at [296, 90] on input "Filter by keyword..." at bounding box center [371, 90] width 269 height 31
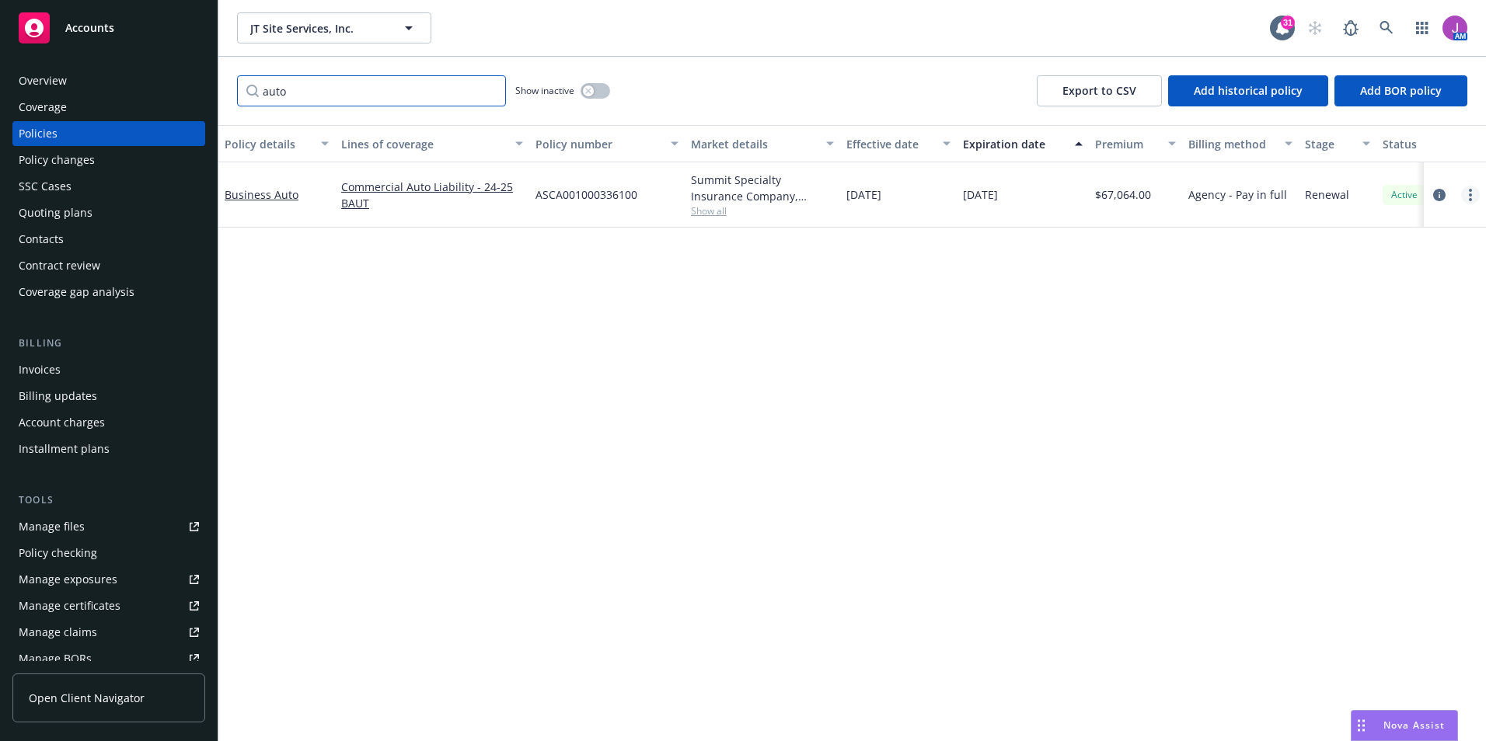
type input "auto"
click at [1471, 195] on circle "more" at bounding box center [1470, 194] width 3 height 3
click at [1354, 419] on link "Copy logging email" at bounding box center [1387, 413] width 183 height 31
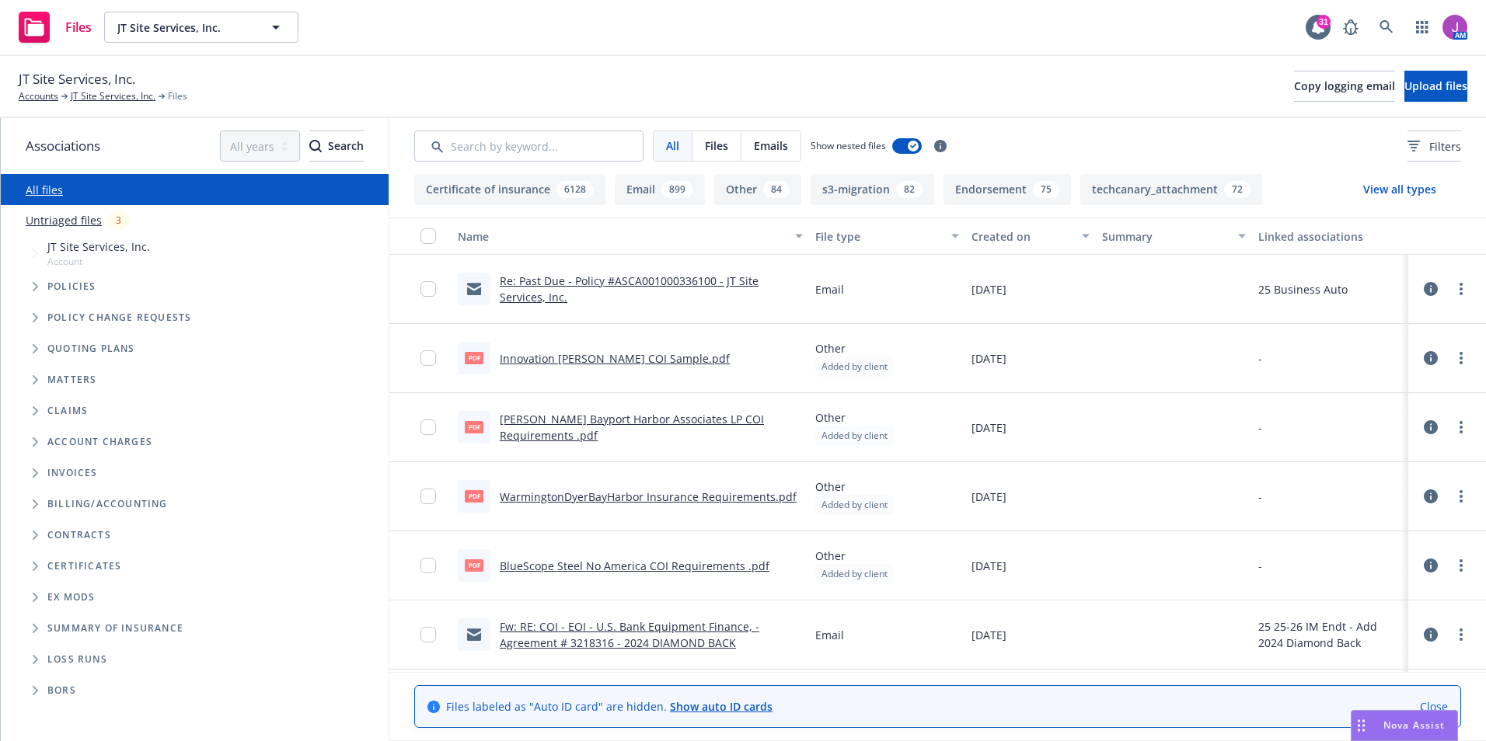
click at [583, 355] on link "Innovation [PERSON_NAME] COI Sample.pdf" at bounding box center [615, 358] width 230 height 15
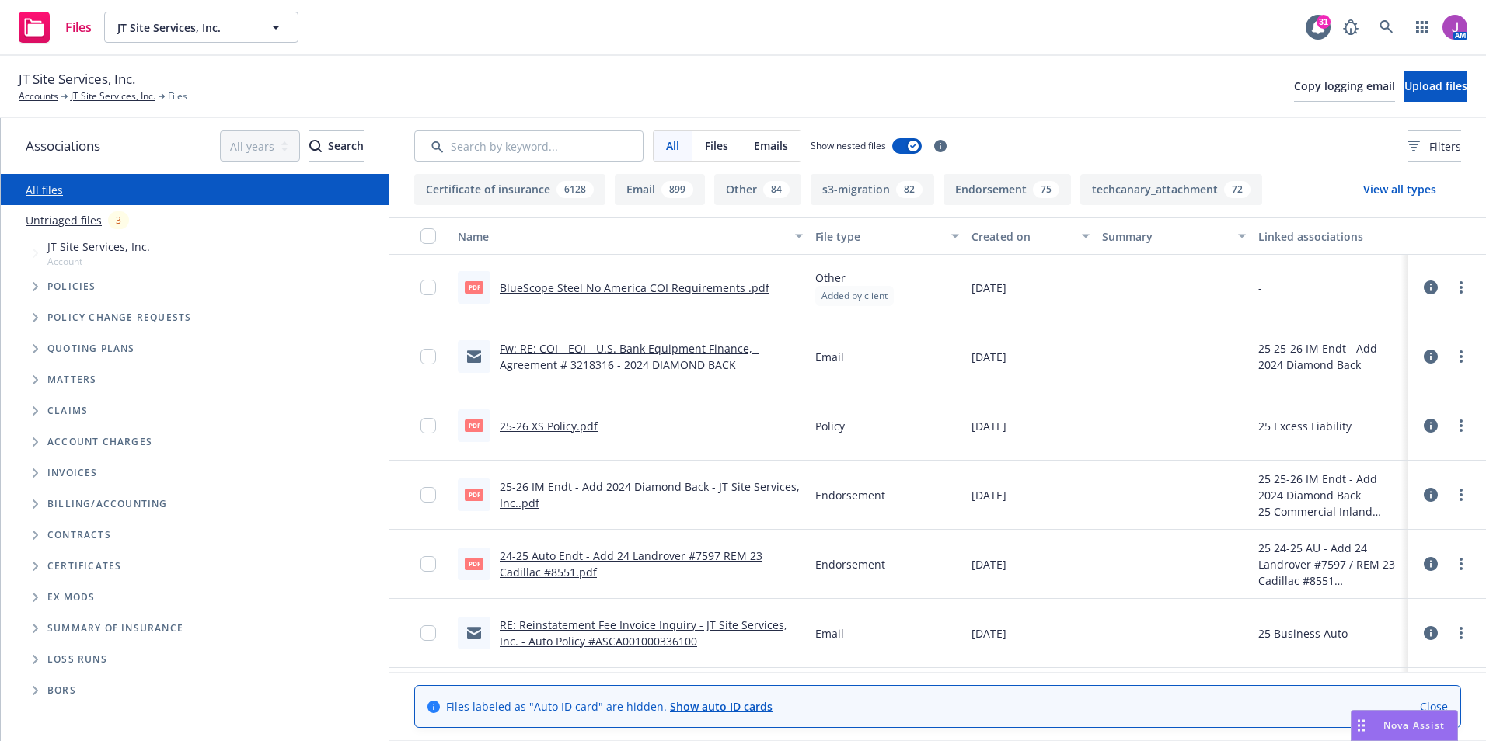
scroll to position [311, 0]
